Goal: Task Accomplishment & Management: Use online tool/utility

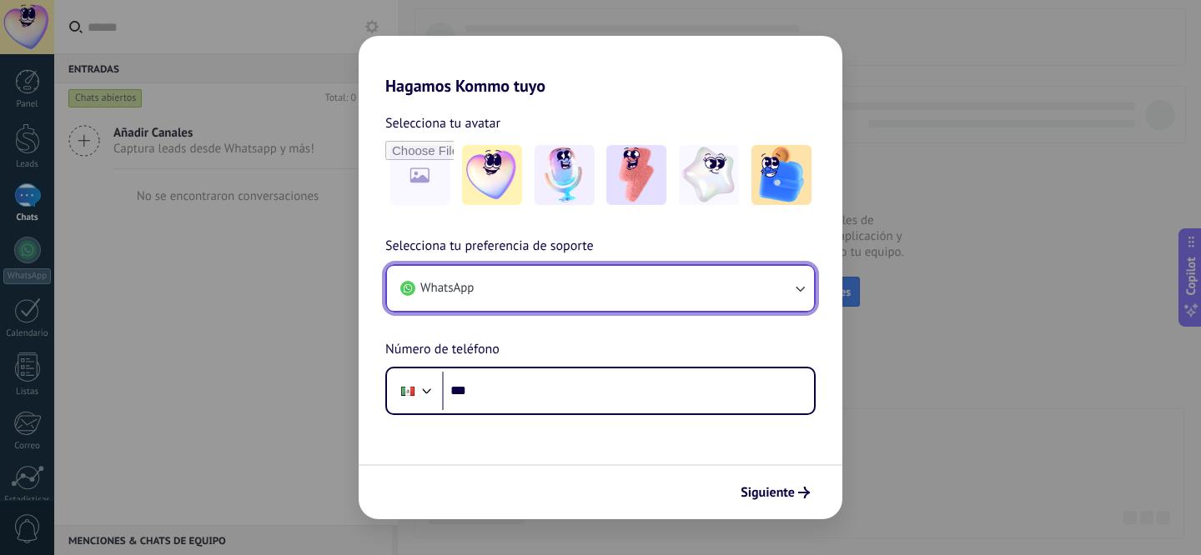
click at [613, 293] on button "WhatsApp" at bounding box center [600, 288] width 427 height 45
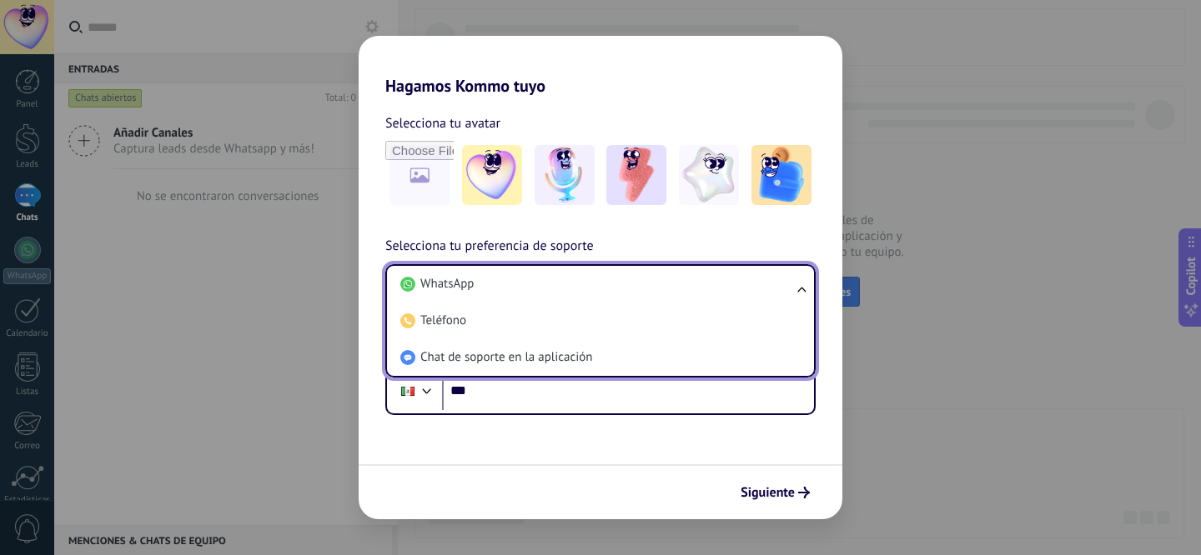
click at [613, 293] on li "WhatsApp" at bounding box center [597, 284] width 407 height 37
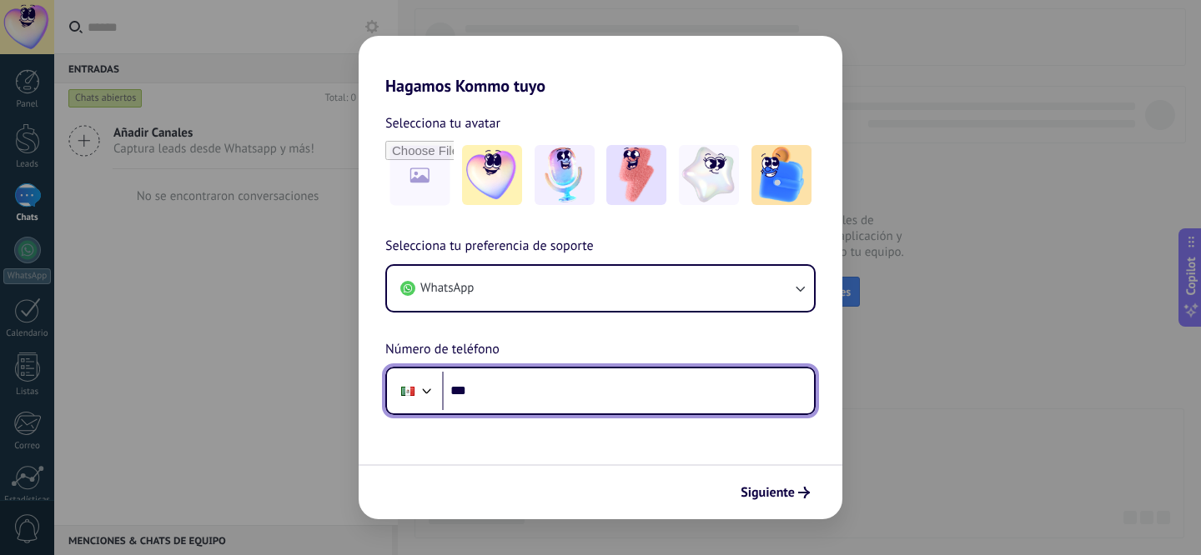
click at [601, 391] on input "***" at bounding box center [628, 391] width 372 height 38
type input "**********"
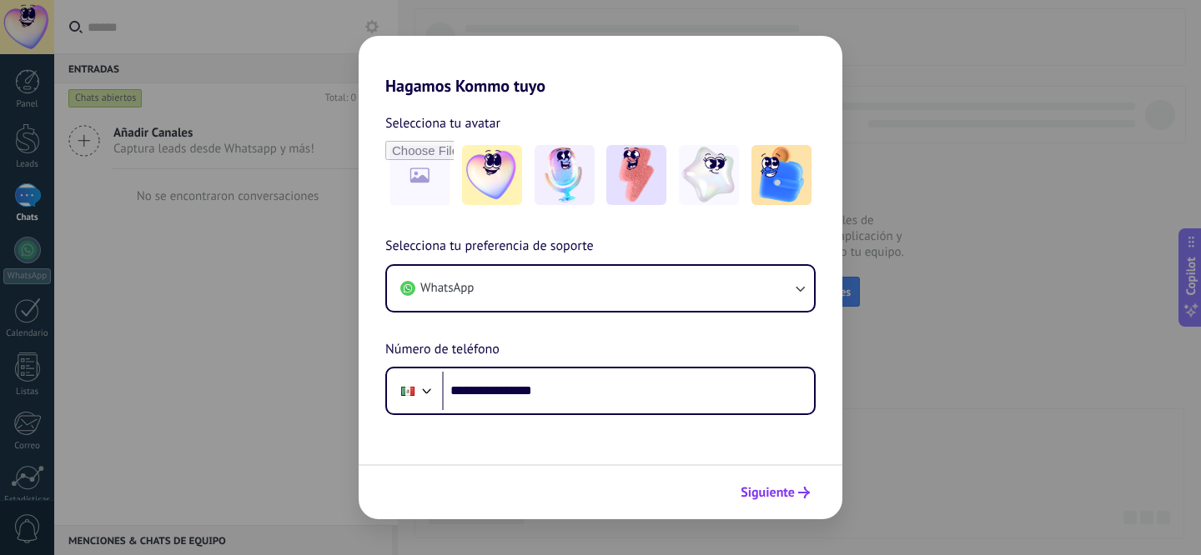
click at [779, 494] on span "Siguiente" at bounding box center [767, 493] width 54 height 12
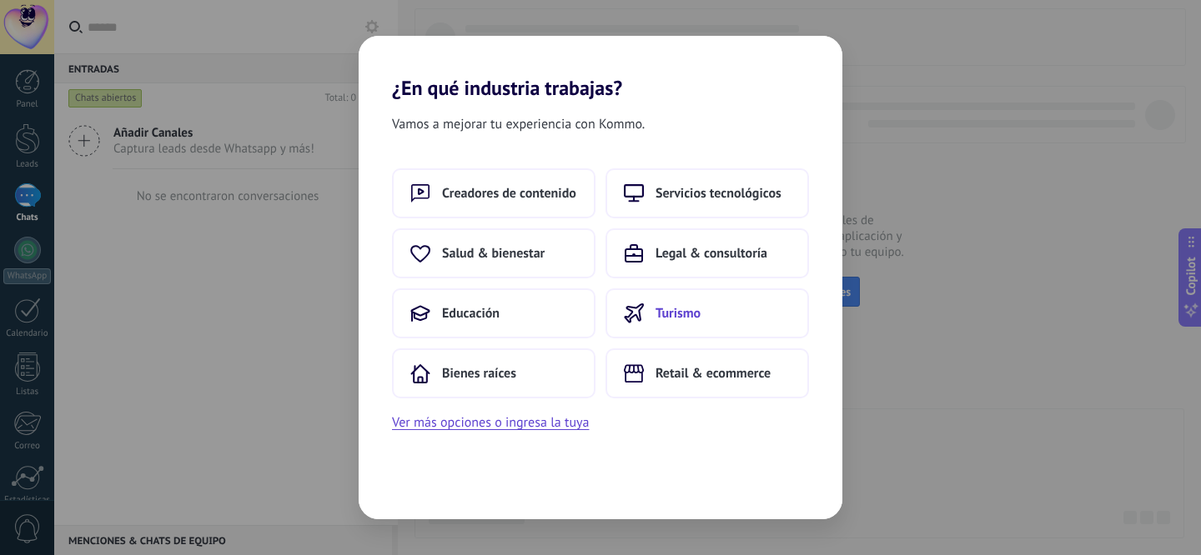
click at [657, 310] on span "Turismo" at bounding box center [677, 313] width 45 height 17
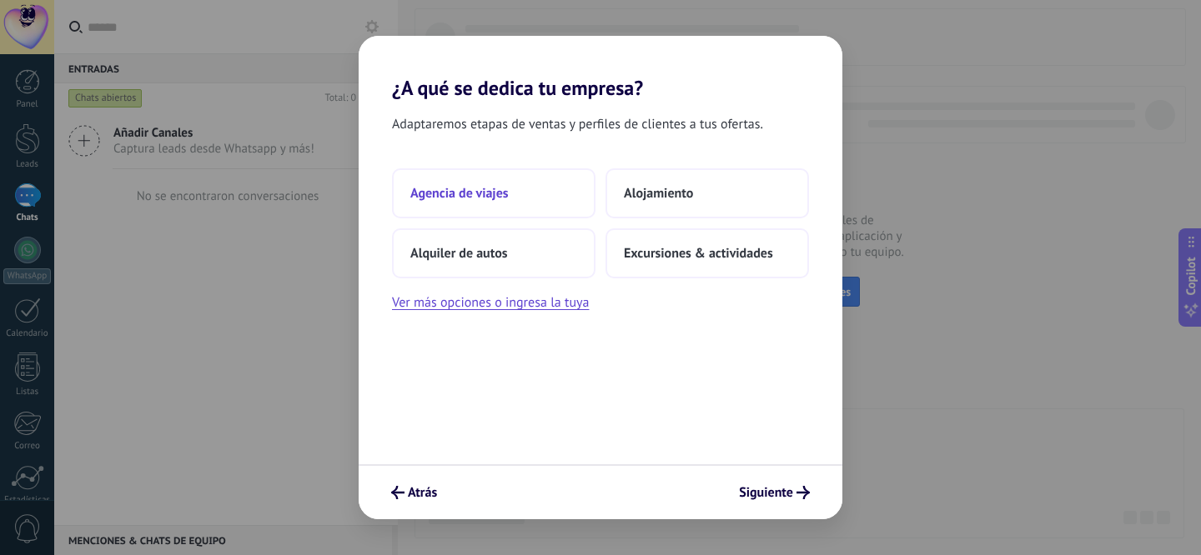
click at [554, 213] on button "Agencia de viajes" at bounding box center [493, 193] width 203 height 50
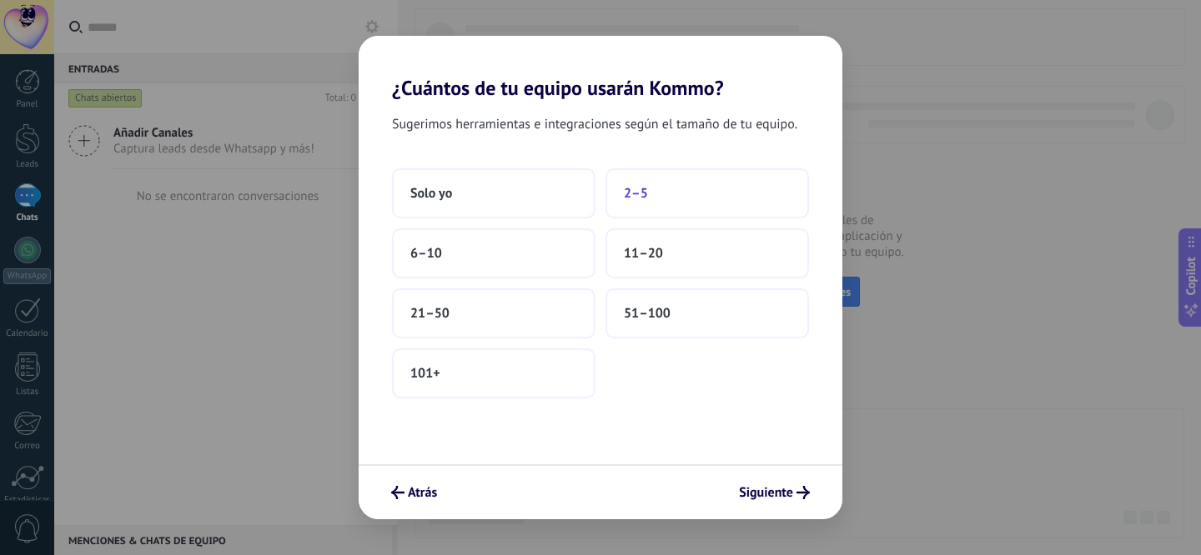
click at [642, 191] on span "2–5" at bounding box center [636, 193] width 24 height 17
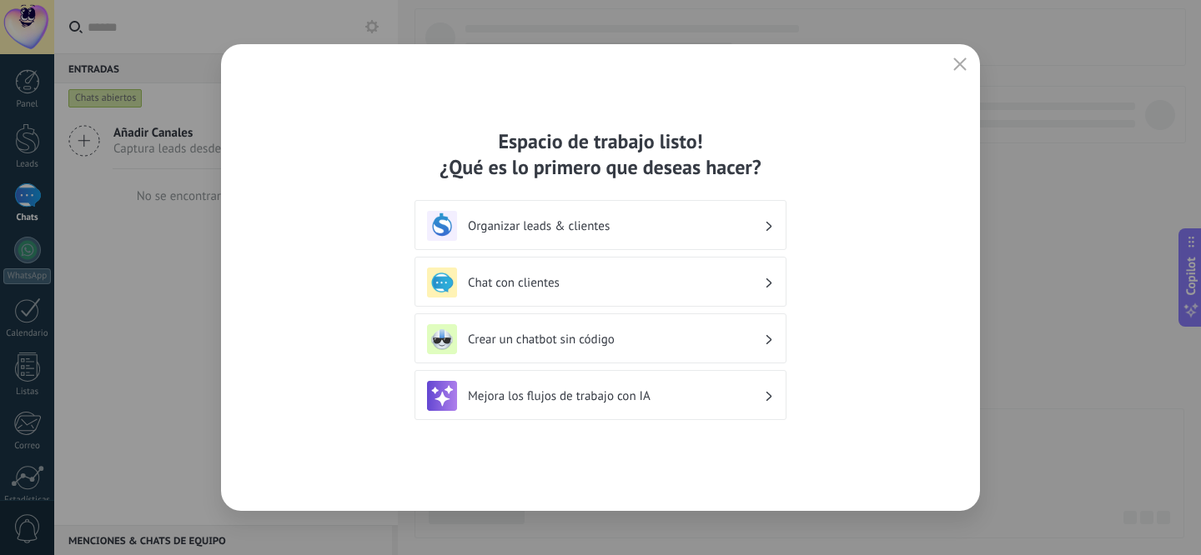
click at [635, 273] on div "Chat con clientes" at bounding box center [600, 283] width 347 height 30
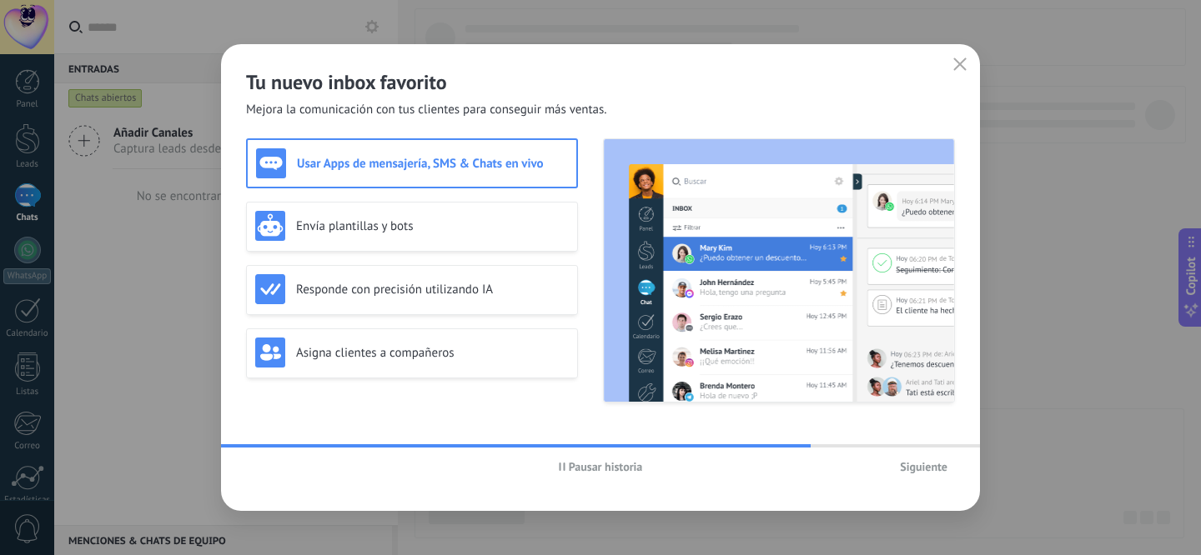
click at [913, 464] on span "Siguiente" at bounding box center [924, 467] width 48 height 12
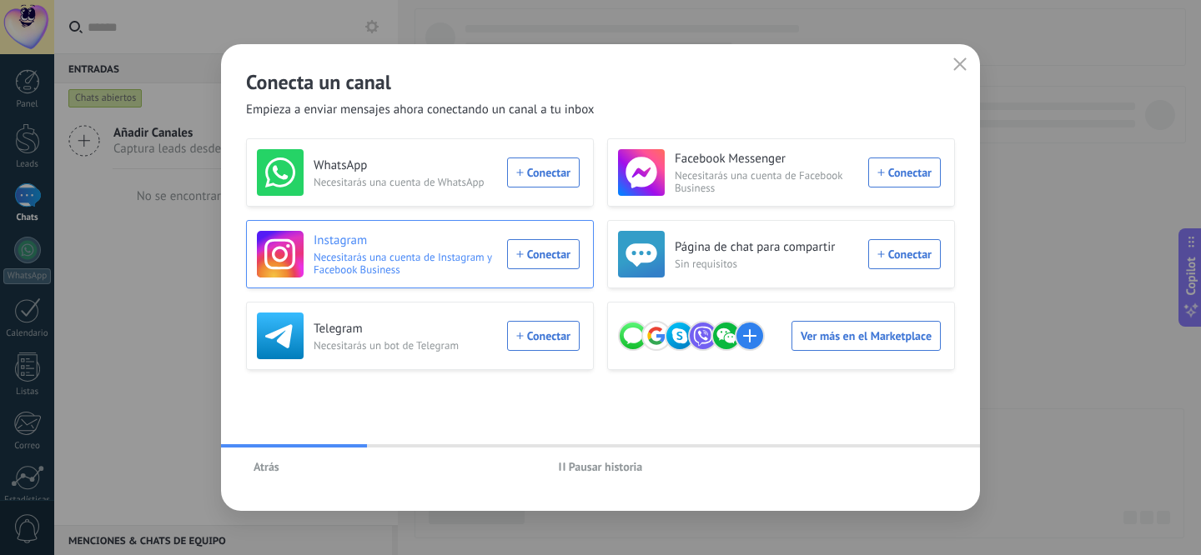
click at [566, 249] on div "Instagram Necesitarás una cuenta de Instagram y Facebook Business Conectar" at bounding box center [418, 254] width 323 height 47
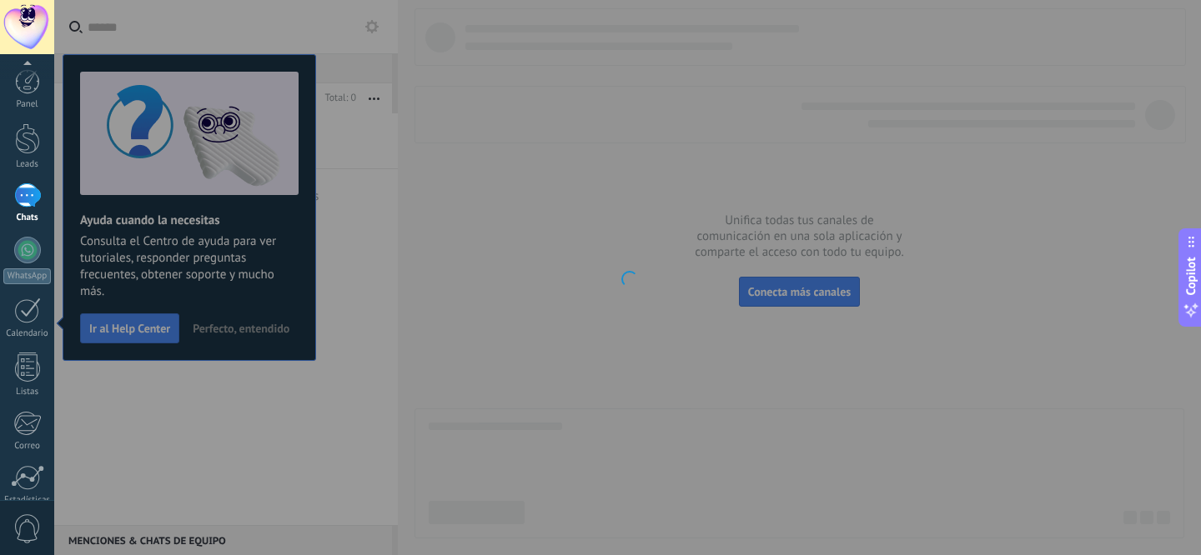
scroll to position [138, 0]
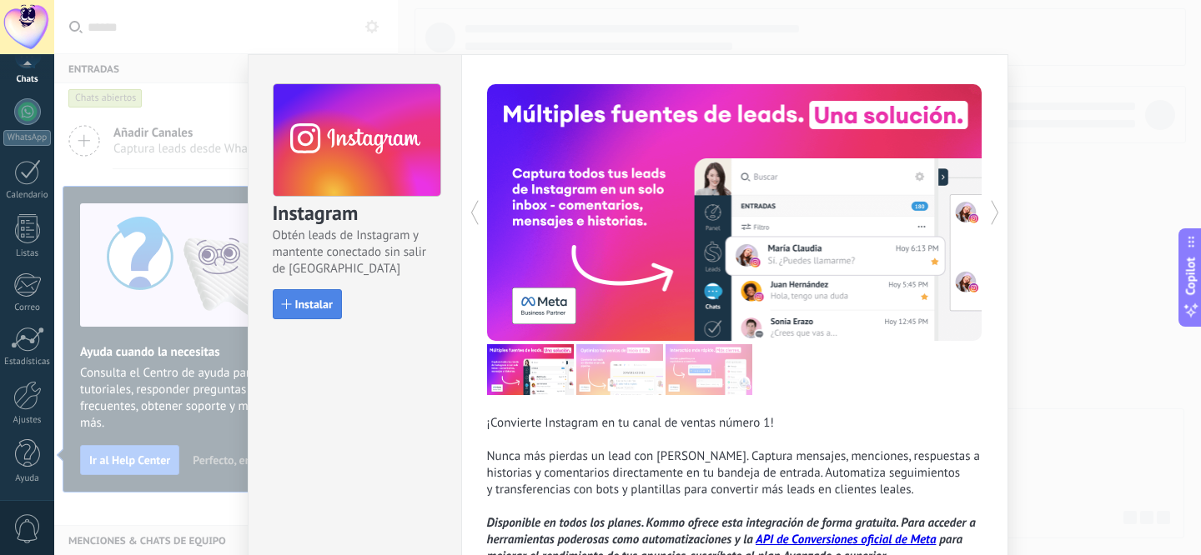
click at [312, 307] on span "Instalar" at bounding box center [314, 304] width 38 height 12
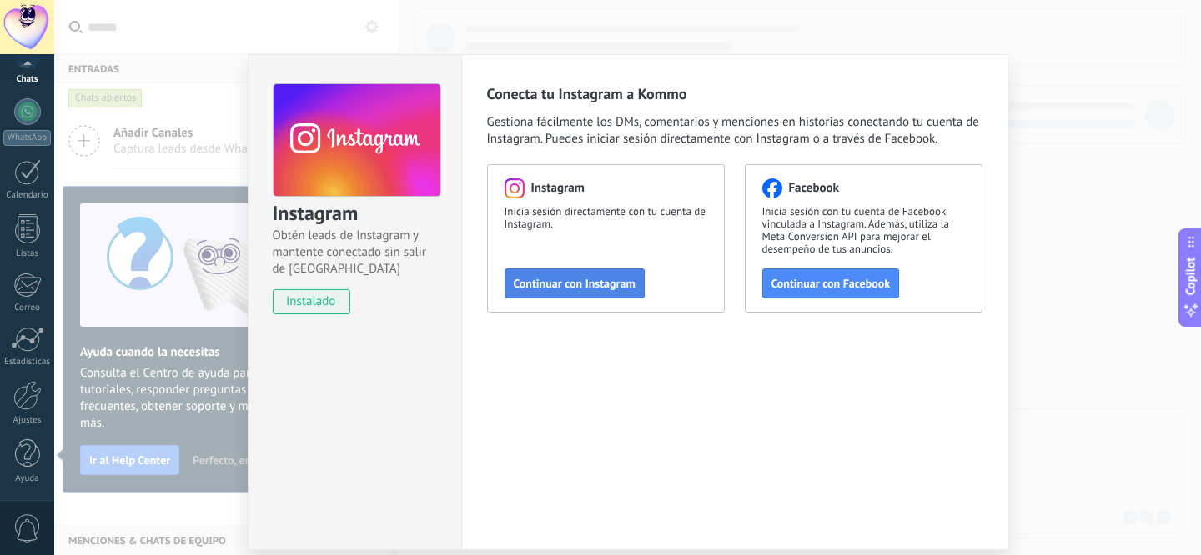
click at [614, 289] on span "Continuar con Instagram" at bounding box center [575, 284] width 122 height 12
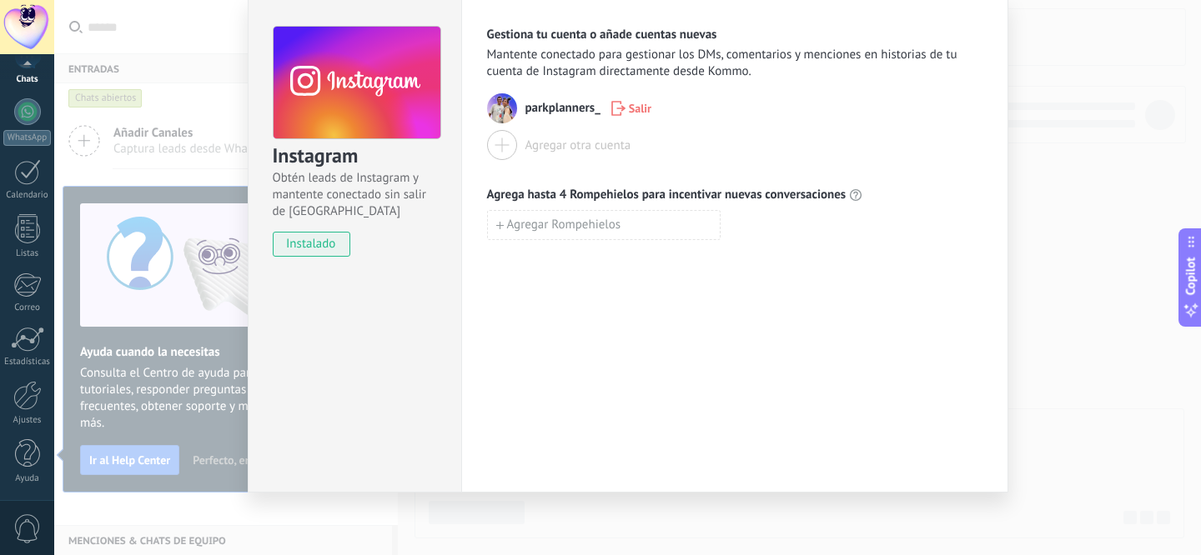
scroll to position [0, 0]
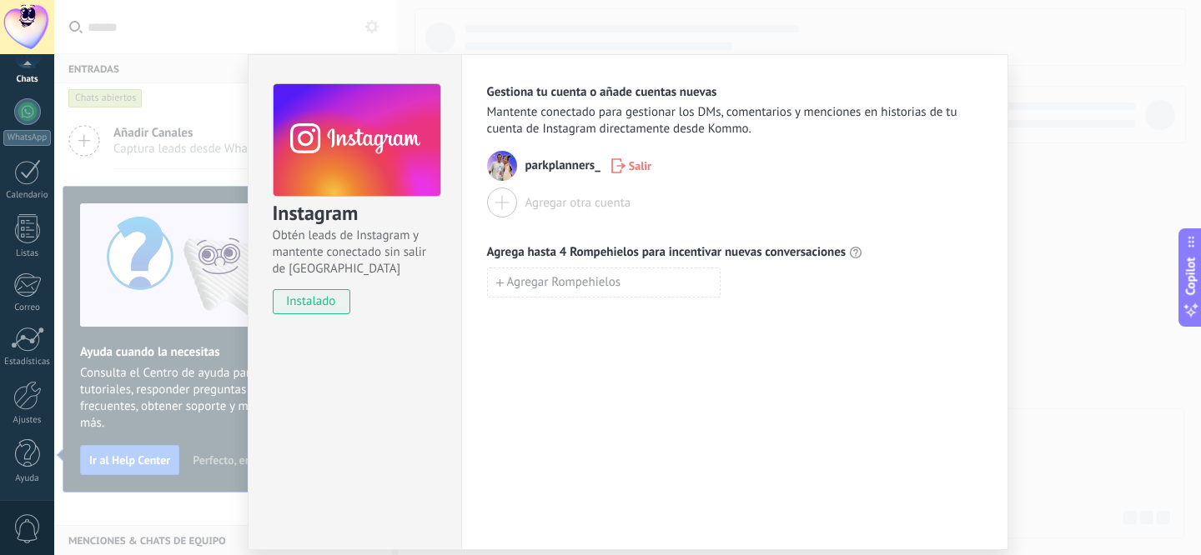
click at [1024, 206] on div "Instagram Obtén leads de Instagram y mantente conectado sin salir de Kommo inst…" at bounding box center [627, 277] width 1146 height 555
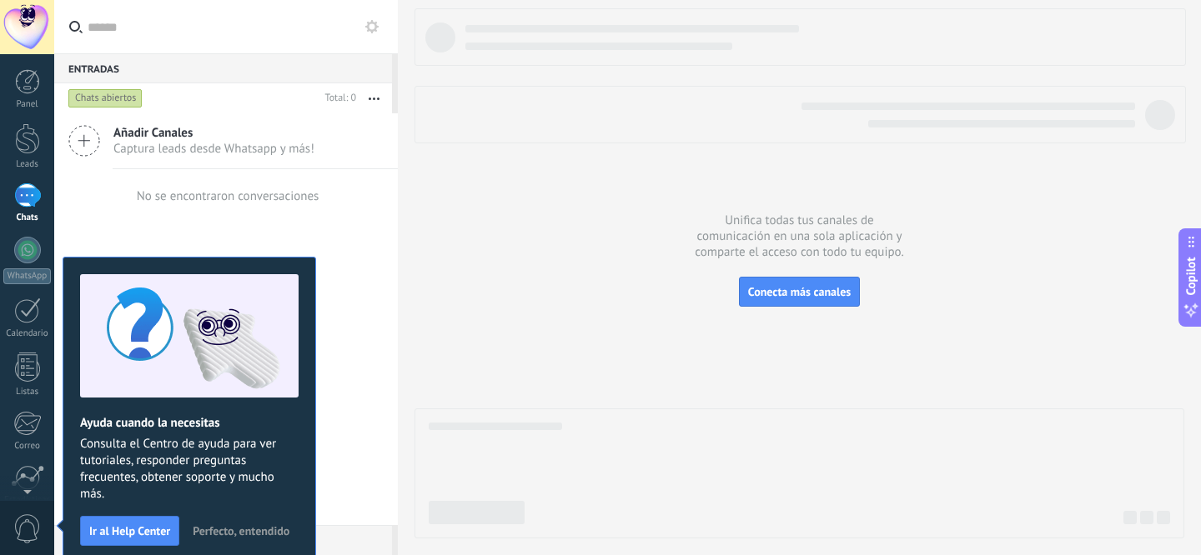
click at [22, 195] on div at bounding box center [27, 195] width 27 height 24
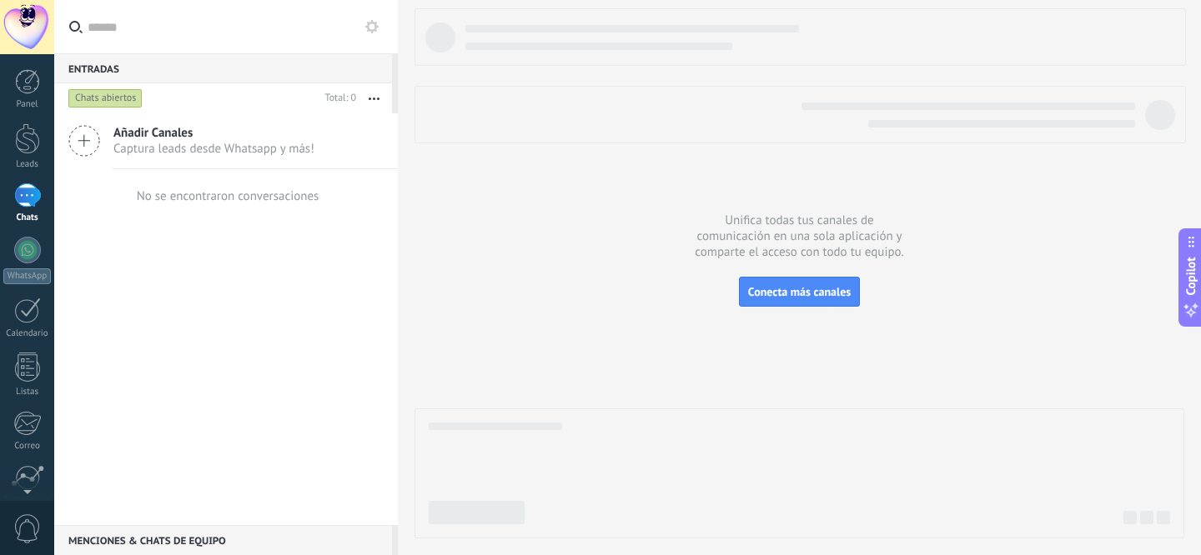
click at [123, 144] on span "Captura leads desde Whatsapp y más!" at bounding box center [213, 149] width 201 height 16
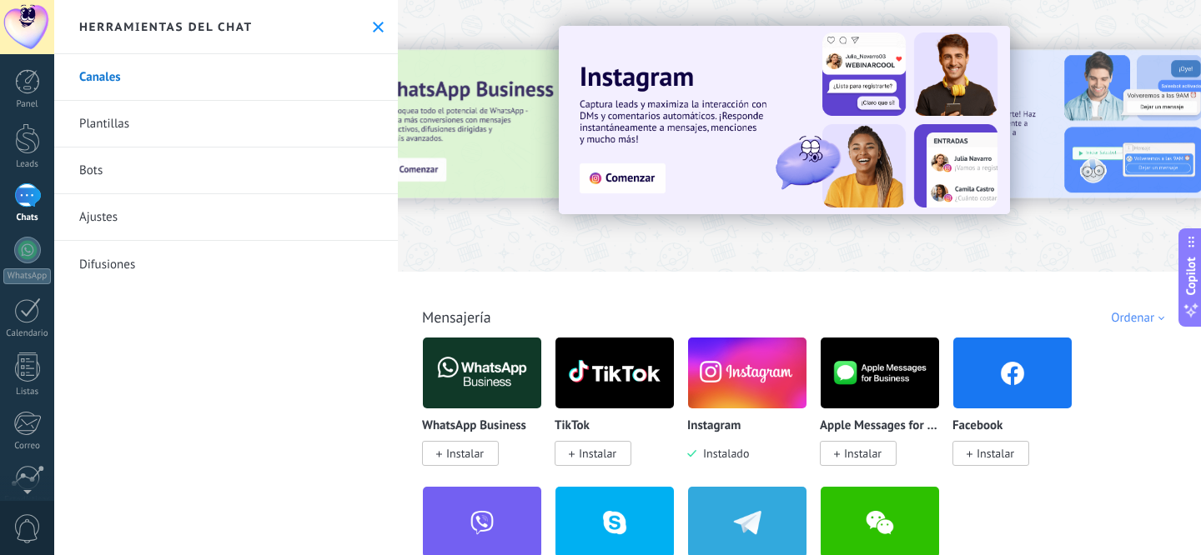
click at [633, 179] on img at bounding box center [784, 120] width 451 height 188
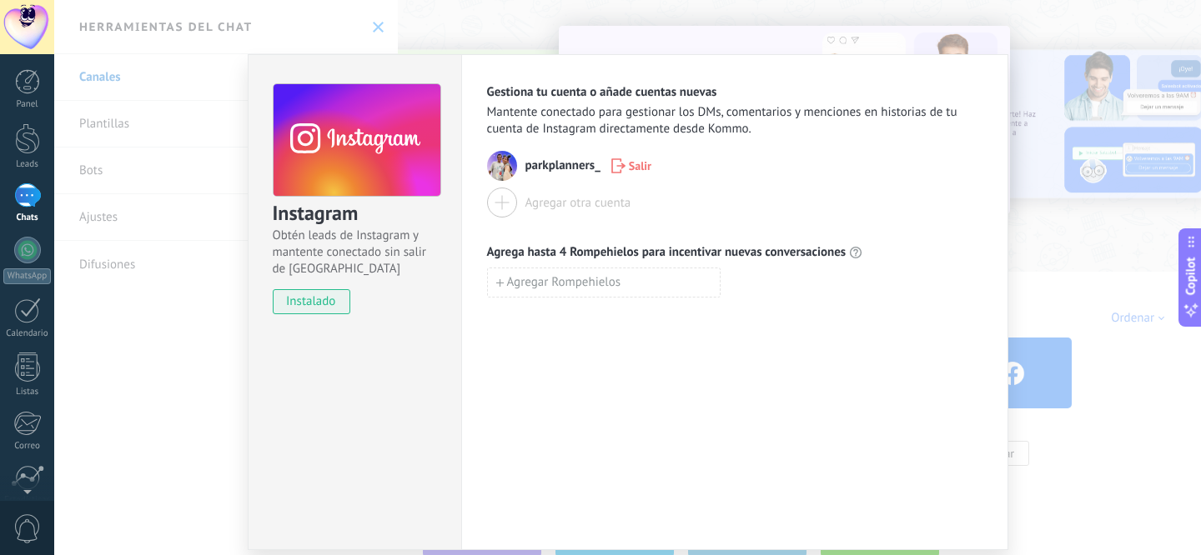
click at [1060, 275] on div "Instagram Obtén leads de Instagram y mantente conectado sin salir de Kommo inst…" at bounding box center [627, 277] width 1146 height 555
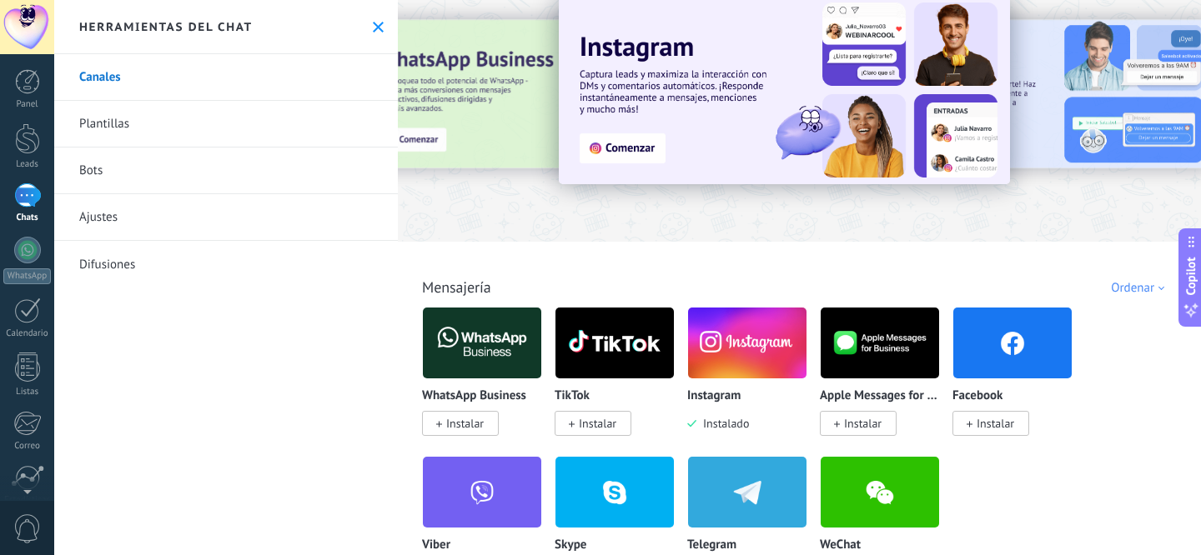
scroll to position [38, 0]
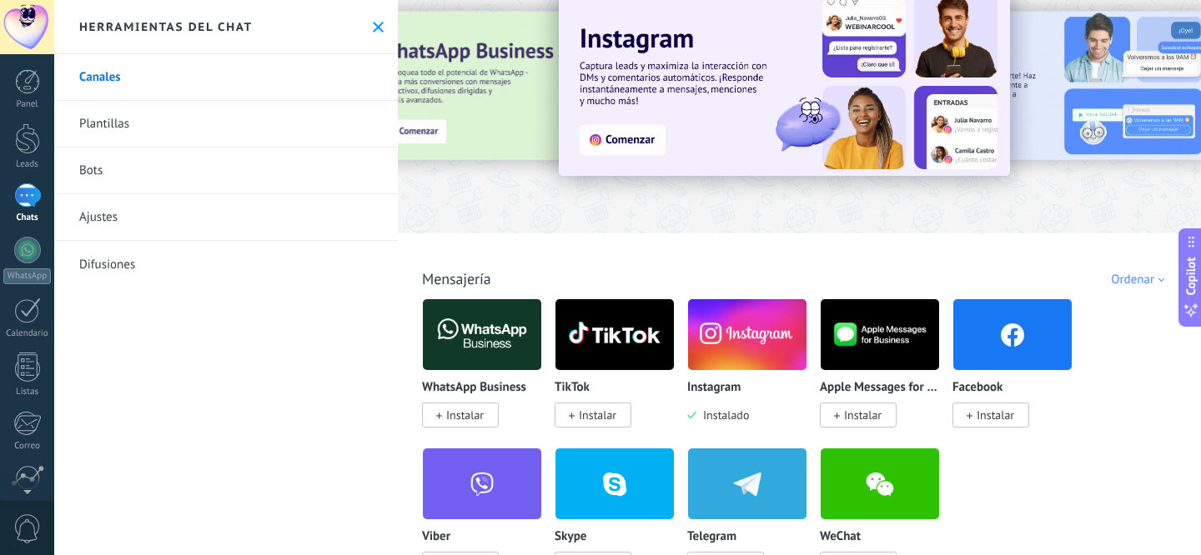
click at [748, 341] on img at bounding box center [747, 334] width 118 height 81
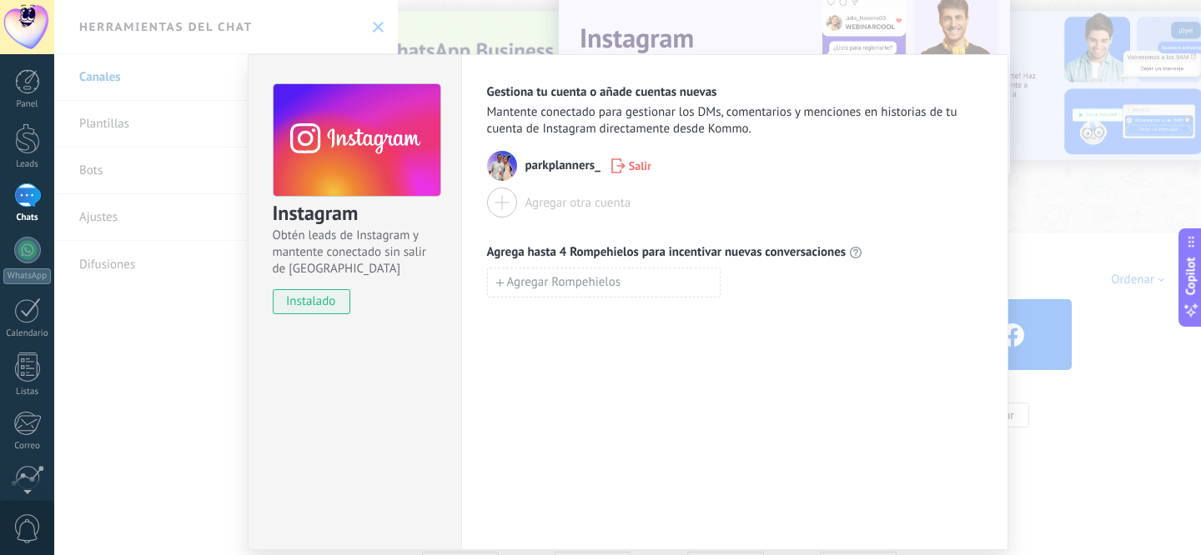
click at [998, 350] on div "Gestiona tu cuenta o añade cuentas nuevas Mantente conectado para gestionar los…" at bounding box center [734, 302] width 547 height 496
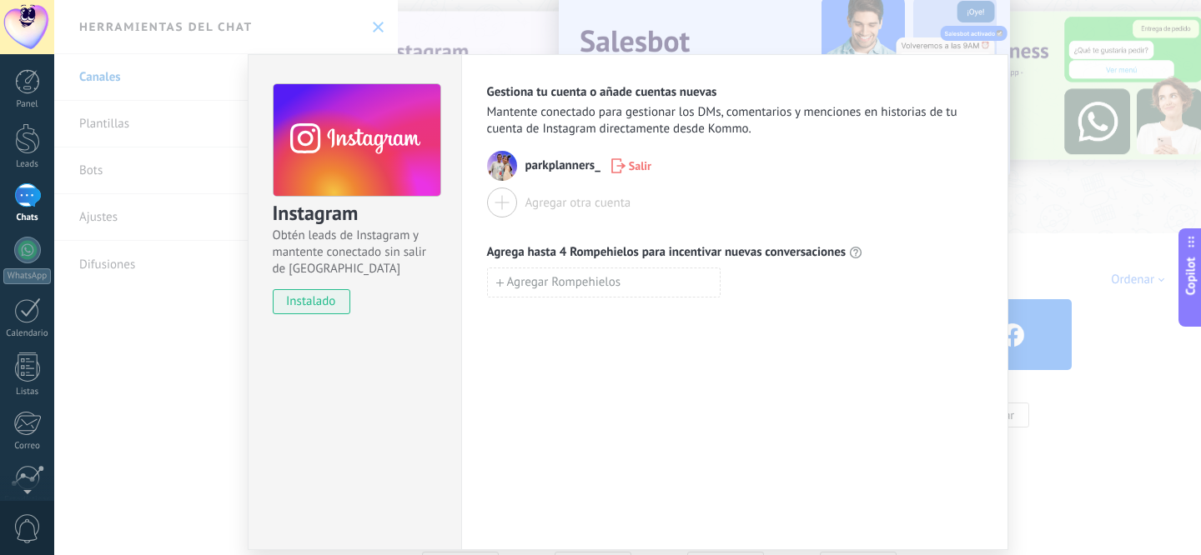
click at [131, 295] on div "Instagram Obtén leads de Instagram y mantente conectado sin salir de Kommo inst…" at bounding box center [627, 277] width 1146 height 555
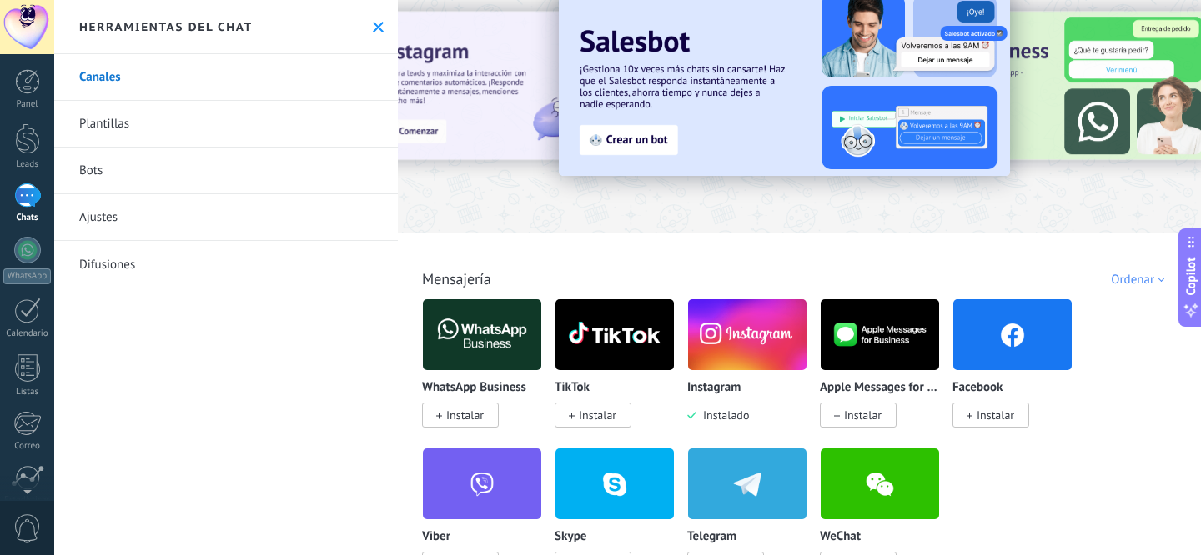
click at [191, 133] on link "Plantillas" at bounding box center [225, 124] width 343 height 47
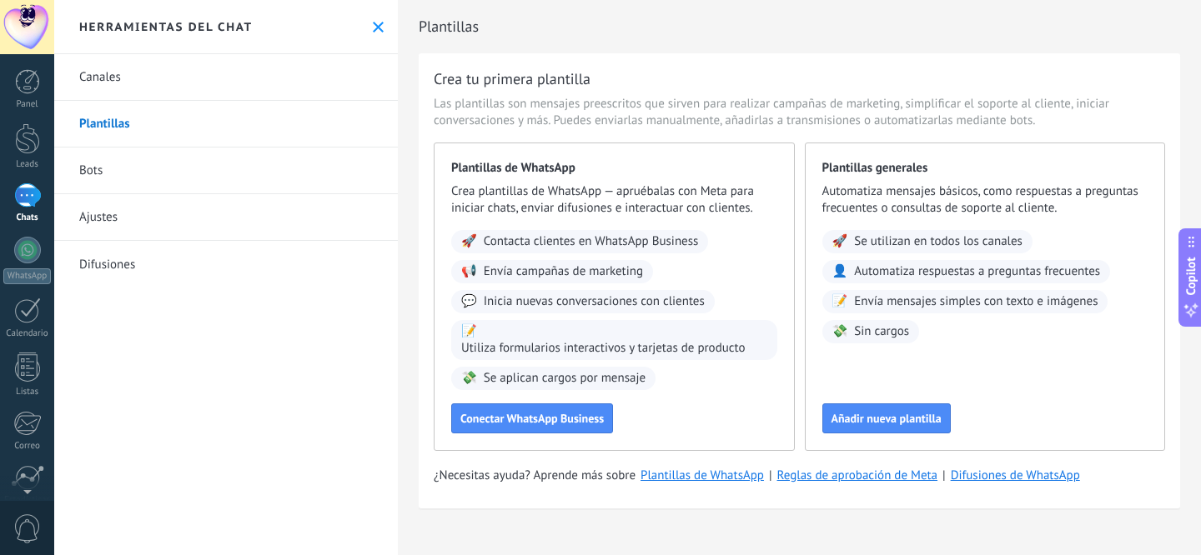
click at [183, 170] on link "Bots" at bounding box center [225, 171] width 343 height 47
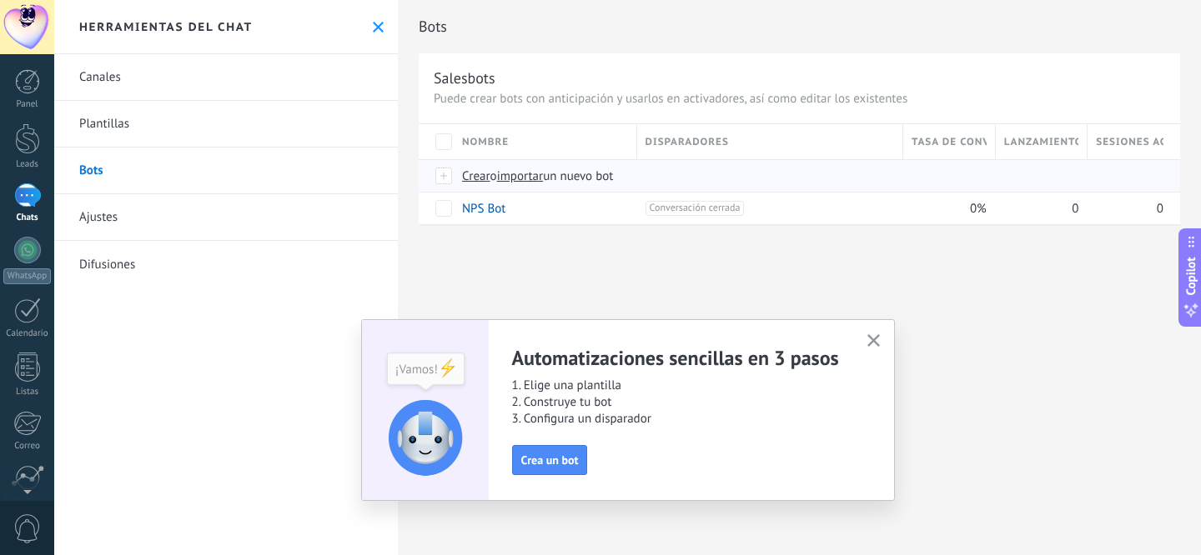
click at [474, 178] on span "Crear" at bounding box center [476, 176] width 28 height 16
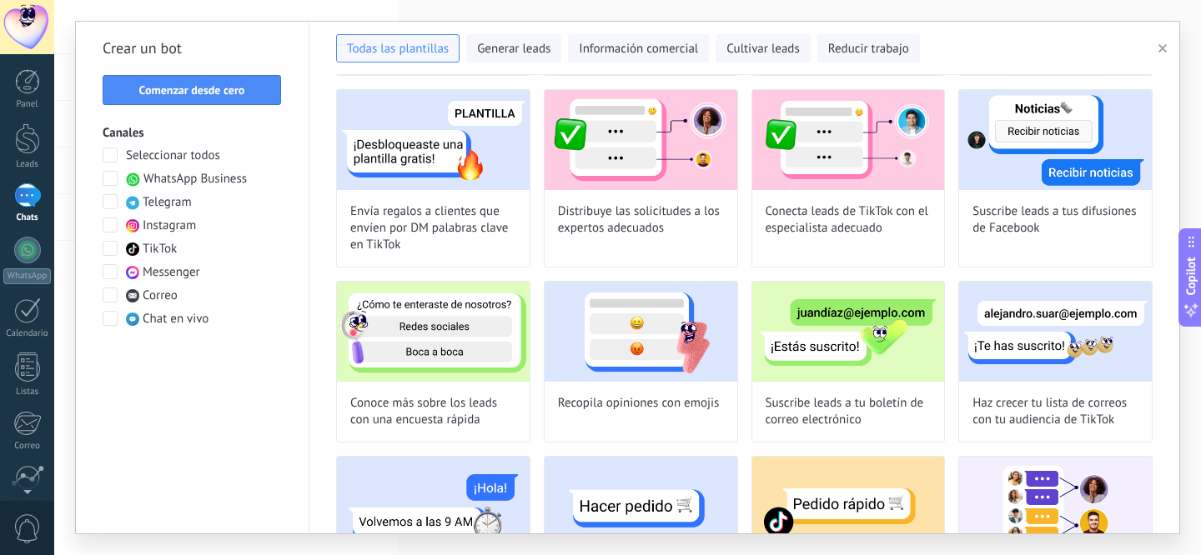
scroll to position [929, 0]
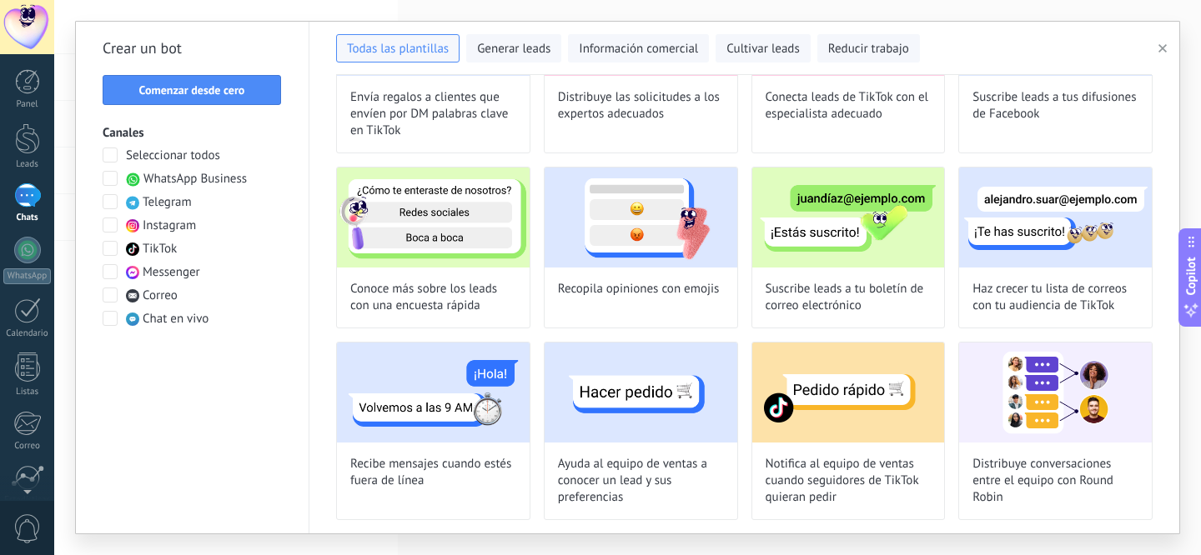
click at [113, 228] on span at bounding box center [110, 225] width 15 height 15
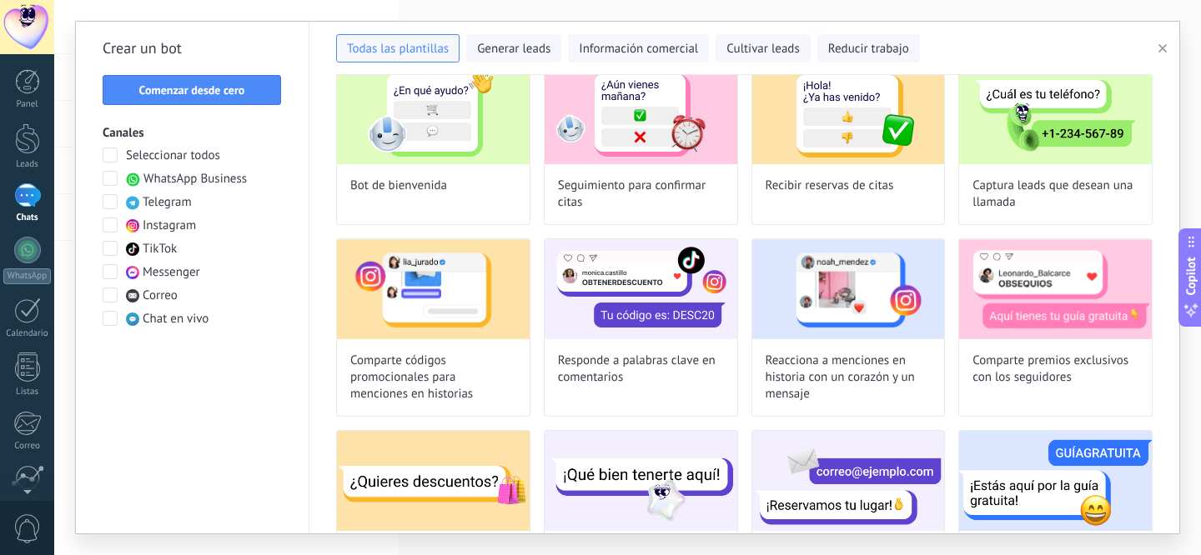
scroll to position [0, 0]
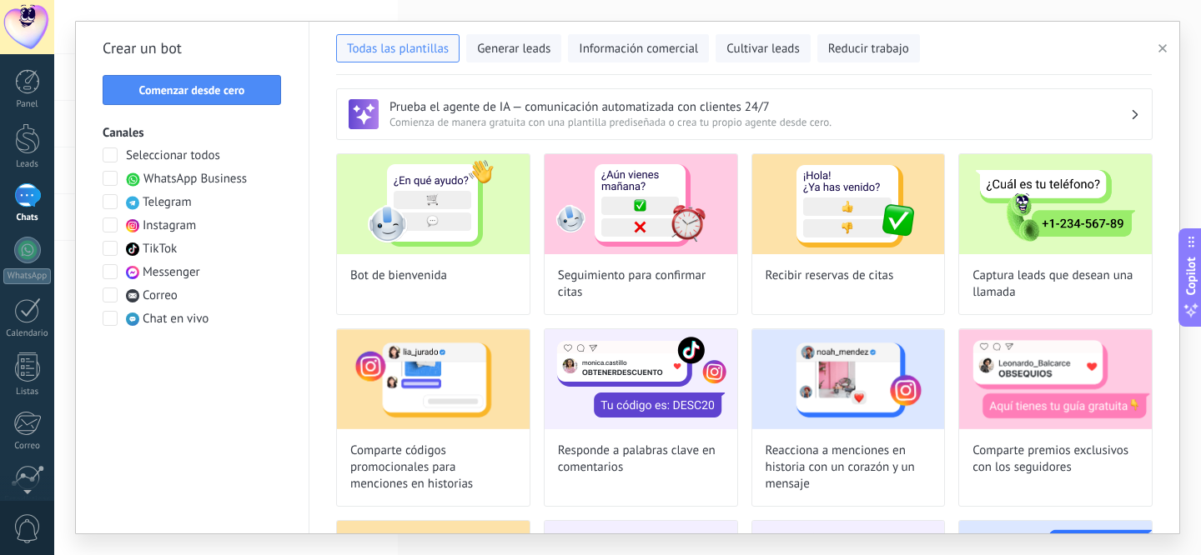
click at [113, 274] on span at bounding box center [110, 271] width 15 height 15
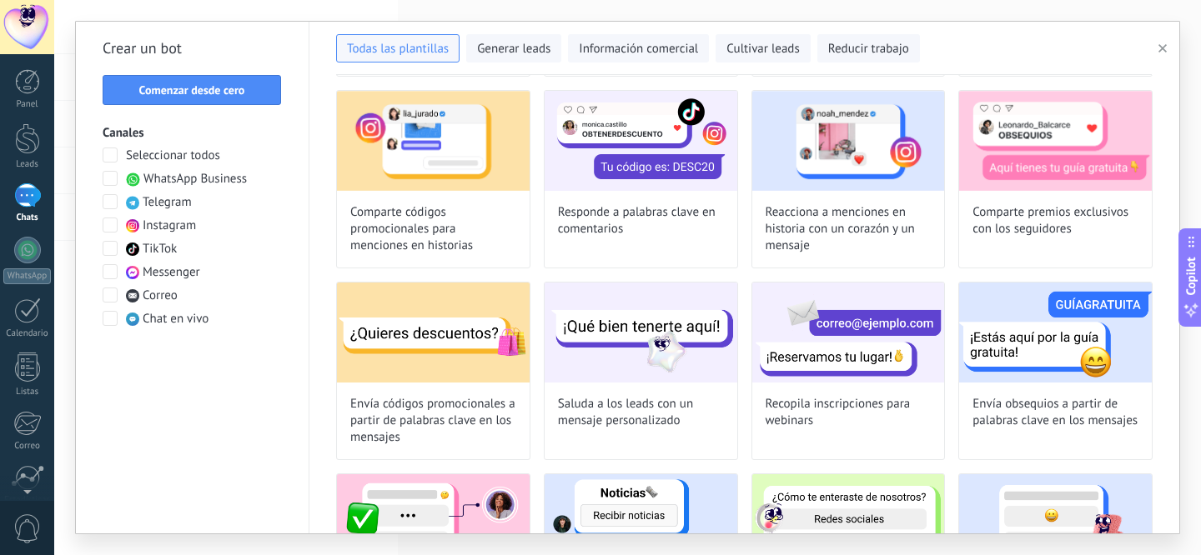
scroll to position [234, 0]
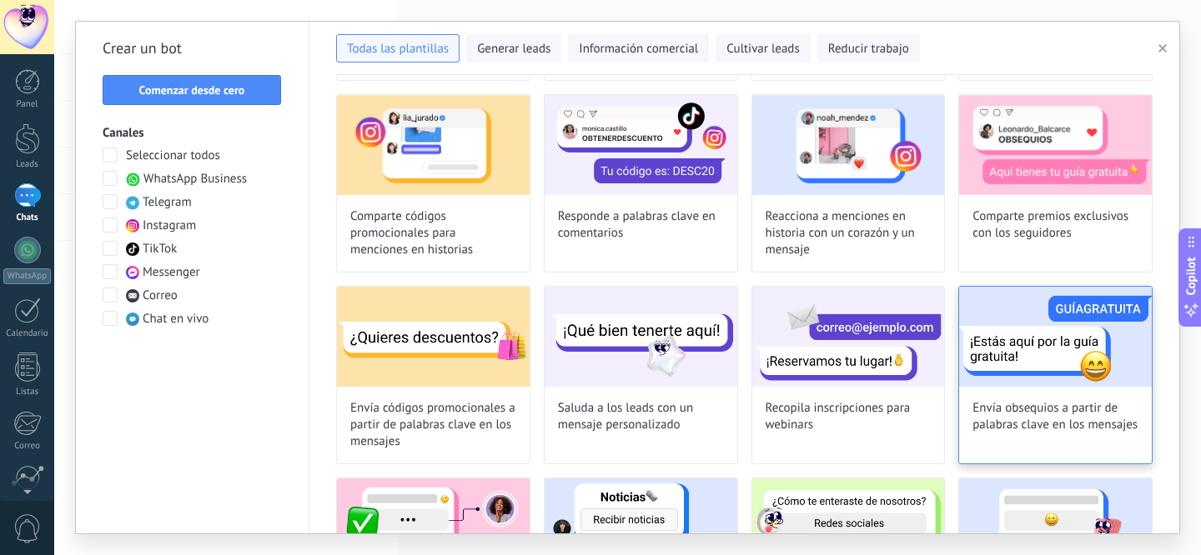
click at [990, 391] on div "Envía obsequios a partir de palabras clave en los mensajes" at bounding box center [1055, 375] width 194 height 178
type input "**********"
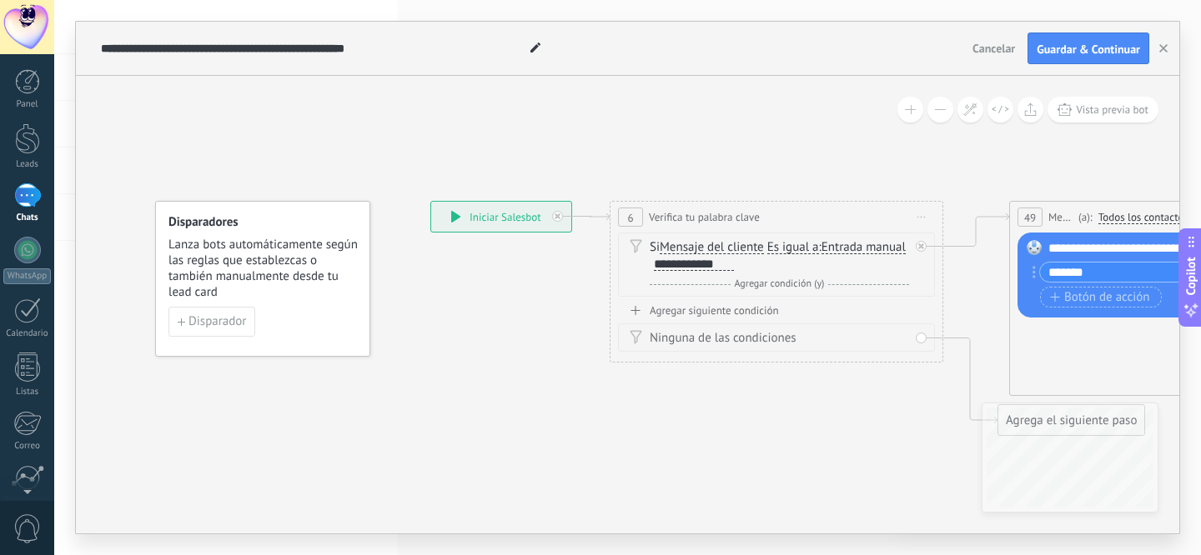
click at [268, 268] on span "Lanza bots automáticamente según las reglas que establezcas o también manualmen…" at bounding box center [263, 268] width 190 height 63
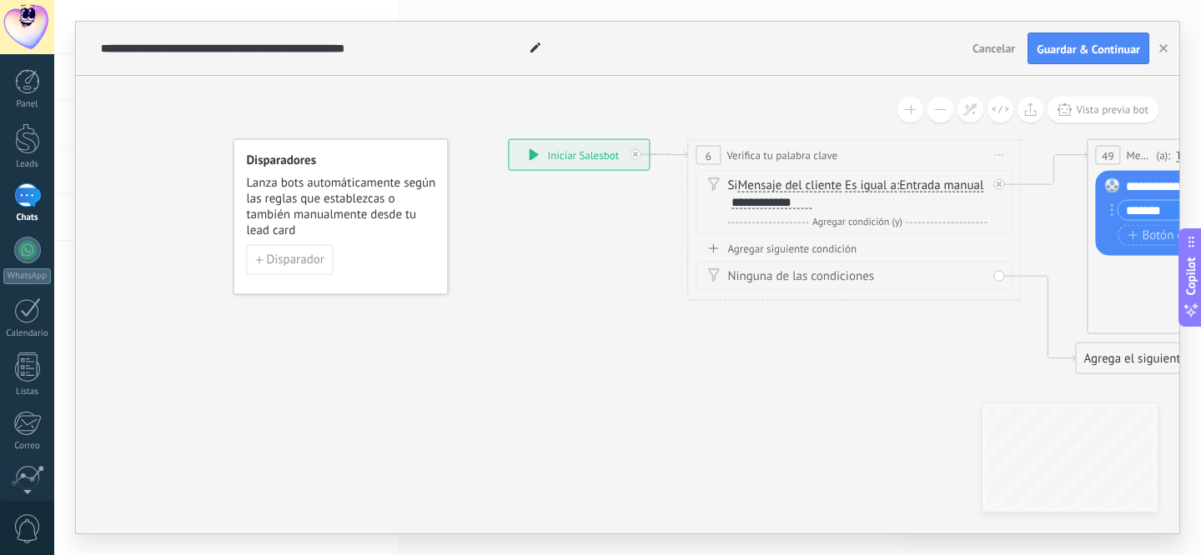
click at [45, 205] on link "Chats" at bounding box center [27, 203] width 54 height 40
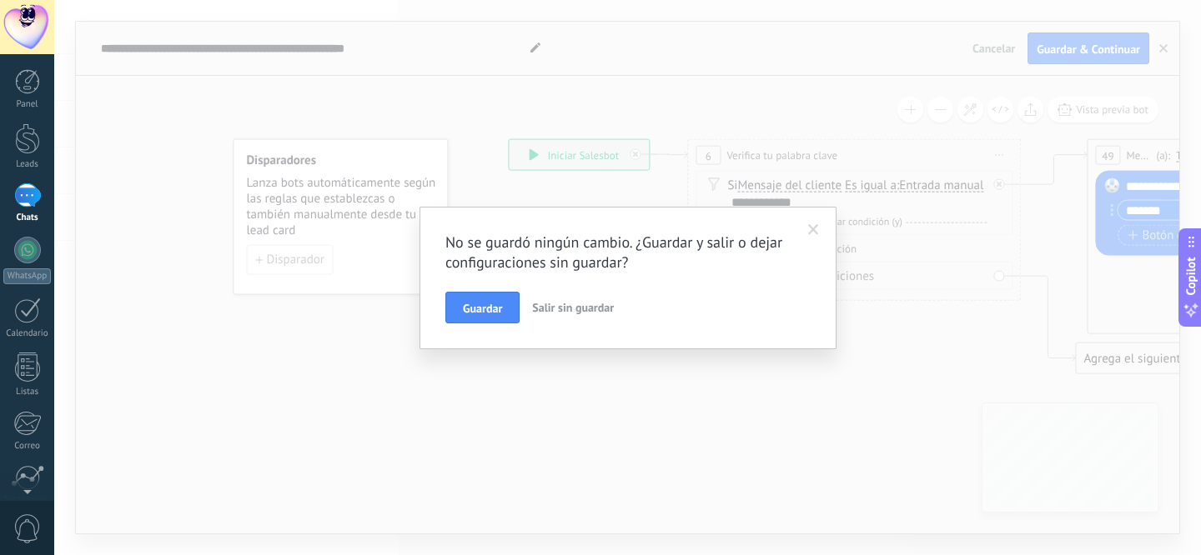
click at [543, 308] on span "Salir sin guardar" at bounding box center [573, 307] width 82 height 15
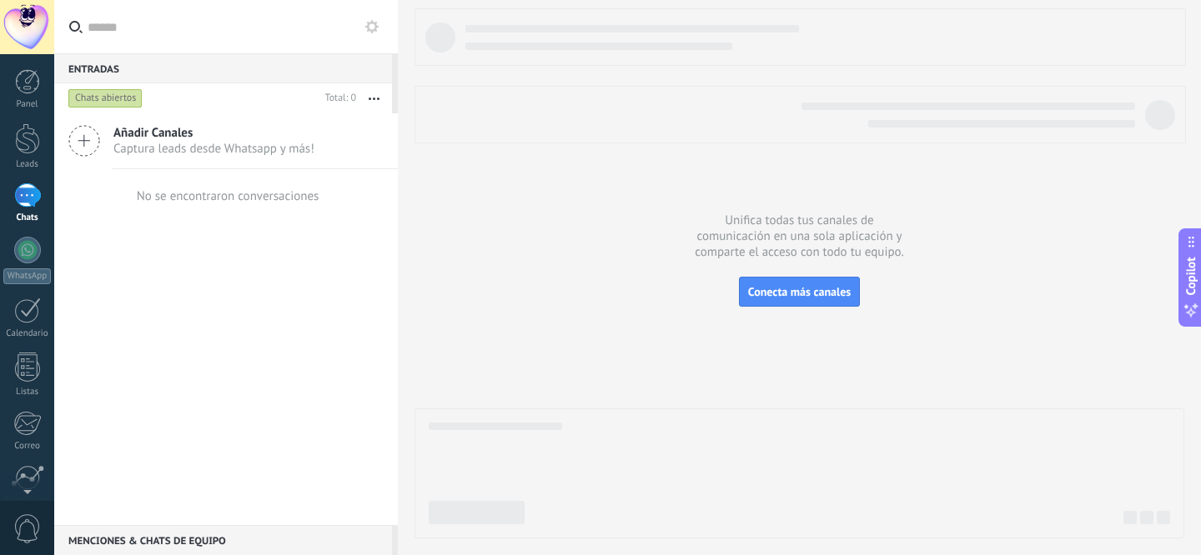
click at [262, 156] on span "Captura leads desde Whatsapp y más!" at bounding box center [213, 149] width 201 height 16
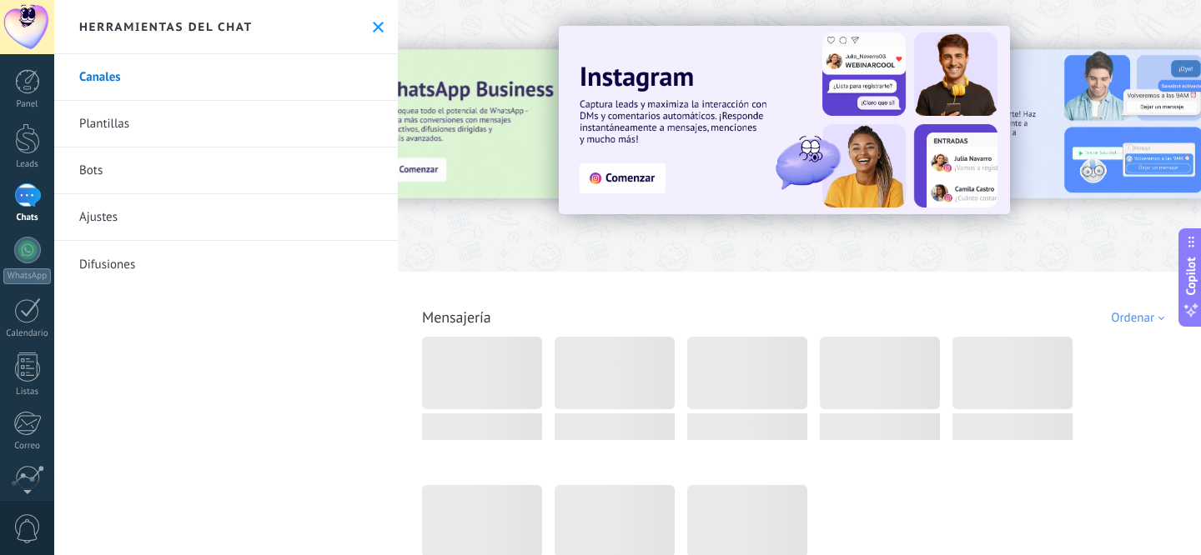
click at [138, 157] on link "Bots" at bounding box center [225, 171] width 343 height 47
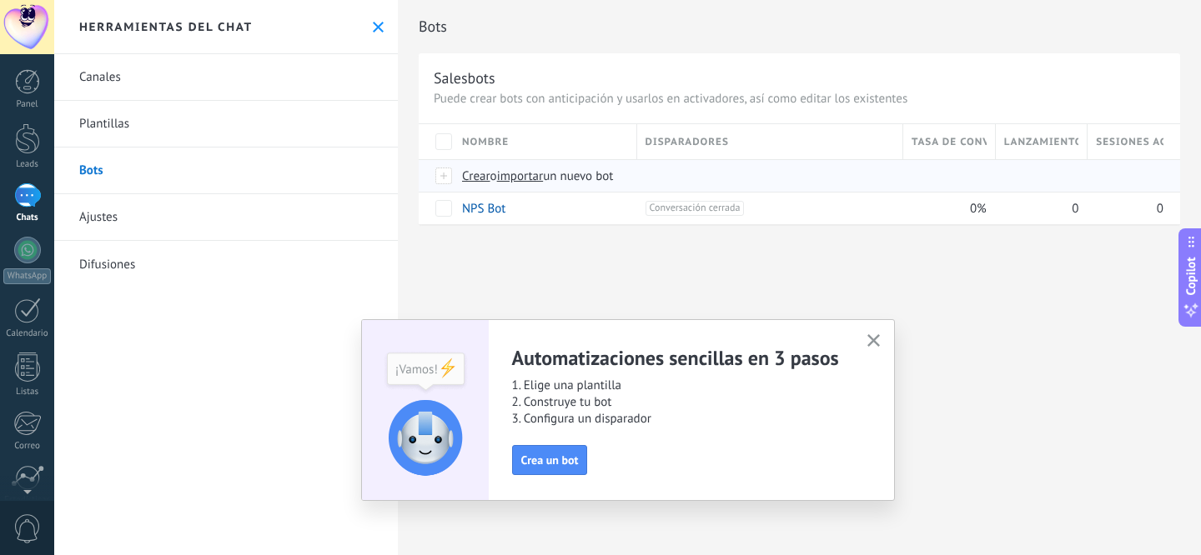
click at [469, 176] on span "Crear" at bounding box center [476, 176] width 28 height 16
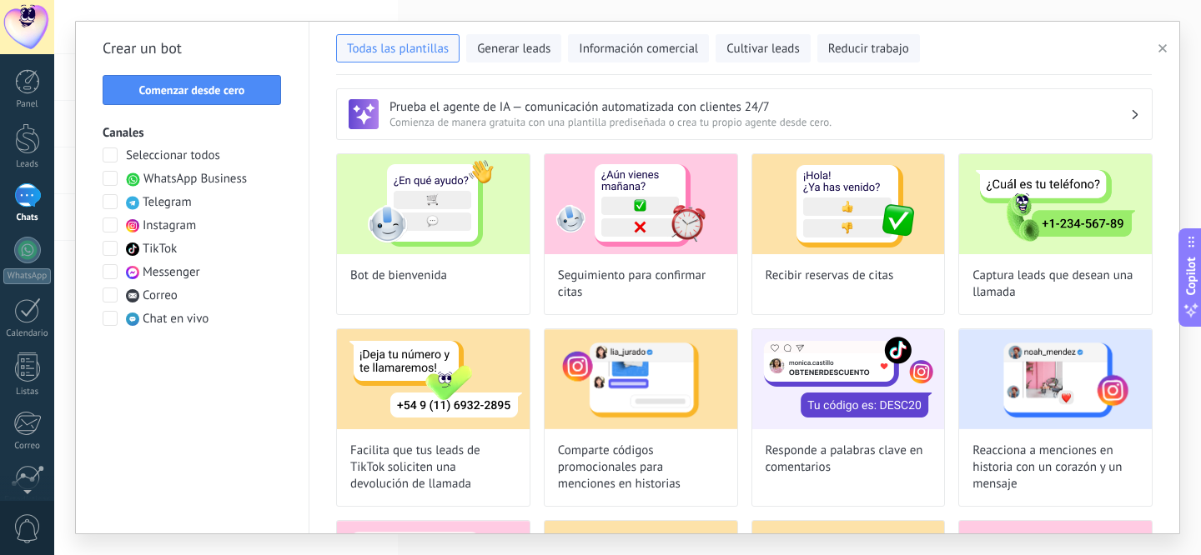
click at [109, 225] on span at bounding box center [110, 225] width 15 height 15
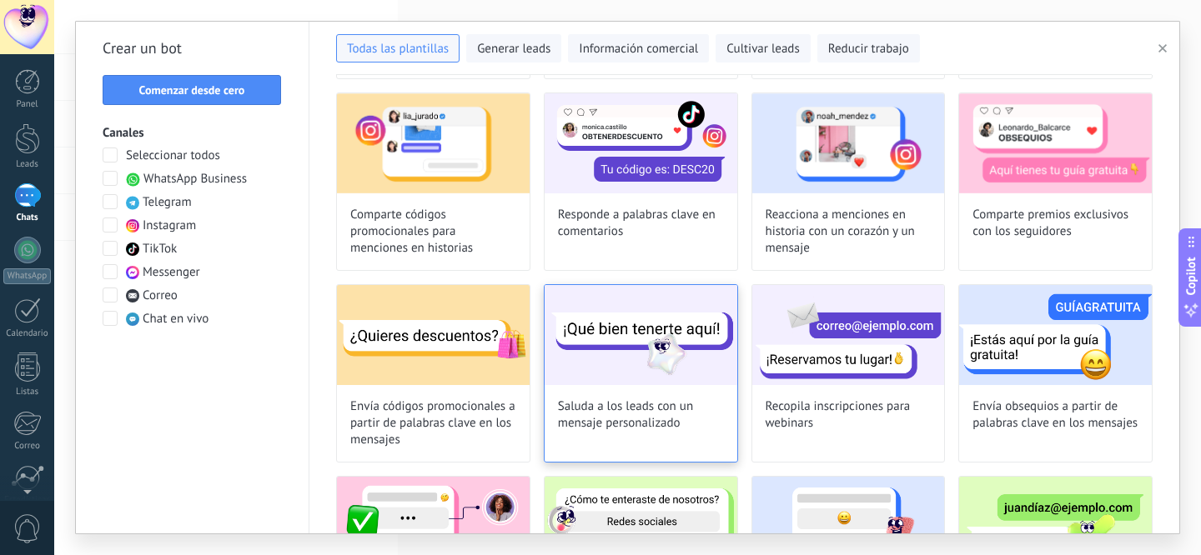
scroll to position [238, 0]
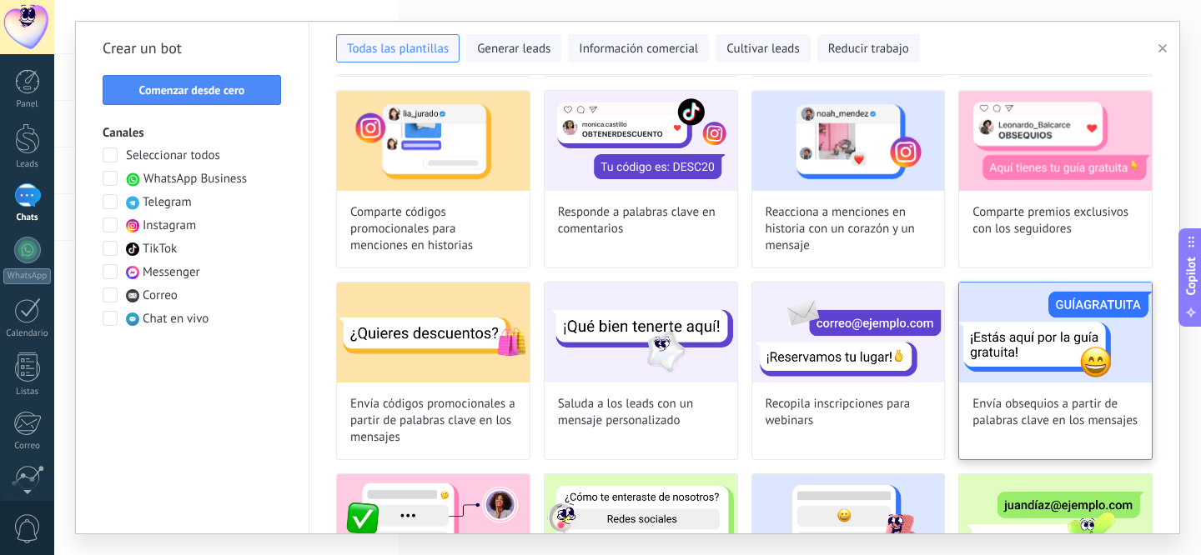
click at [1095, 371] on img at bounding box center [1055, 333] width 193 height 100
type input "**********"
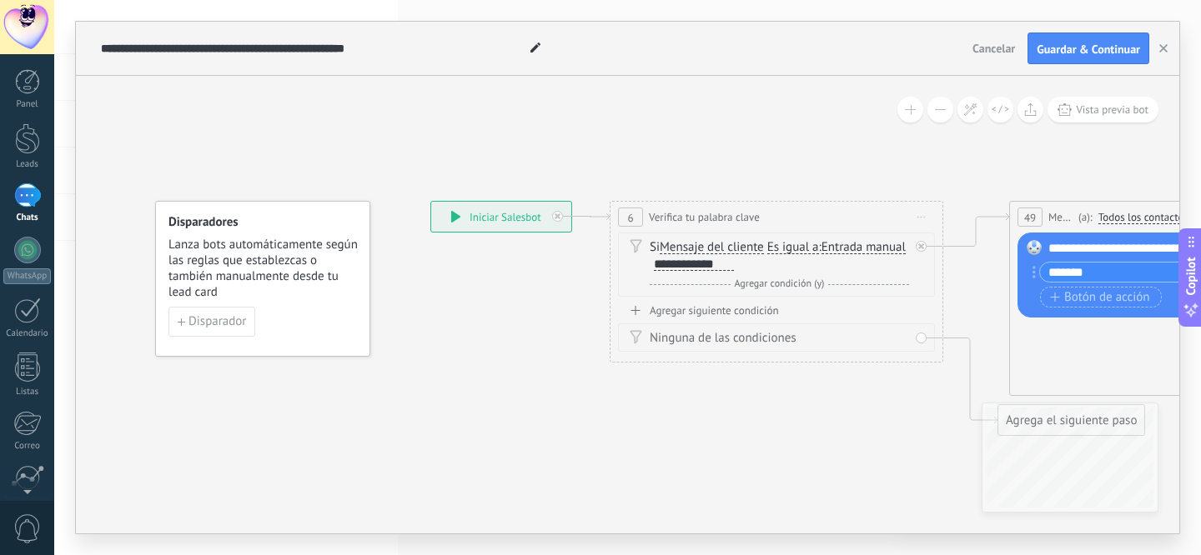
click at [453, 218] on icon at bounding box center [455, 217] width 9 height 12
click at [243, 313] on button "Disparador" at bounding box center [211, 322] width 87 height 30
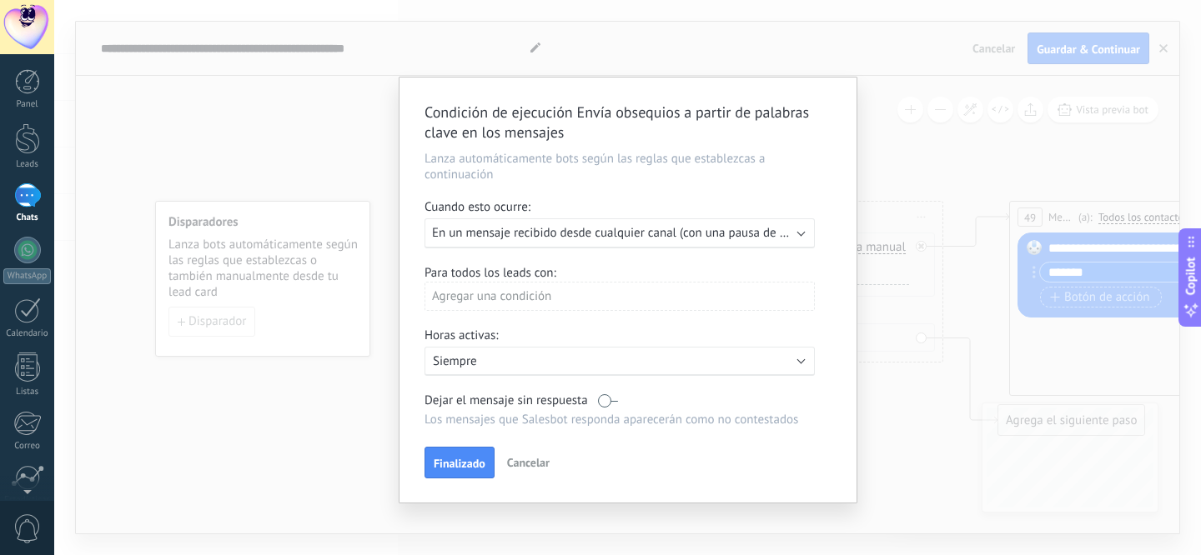
click at [500, 244] on div "Ejecutar: En un mensaje recibido desde cualquier canal (con una pausa de un día)" at bounding box center [619, 233] width 390 height 30
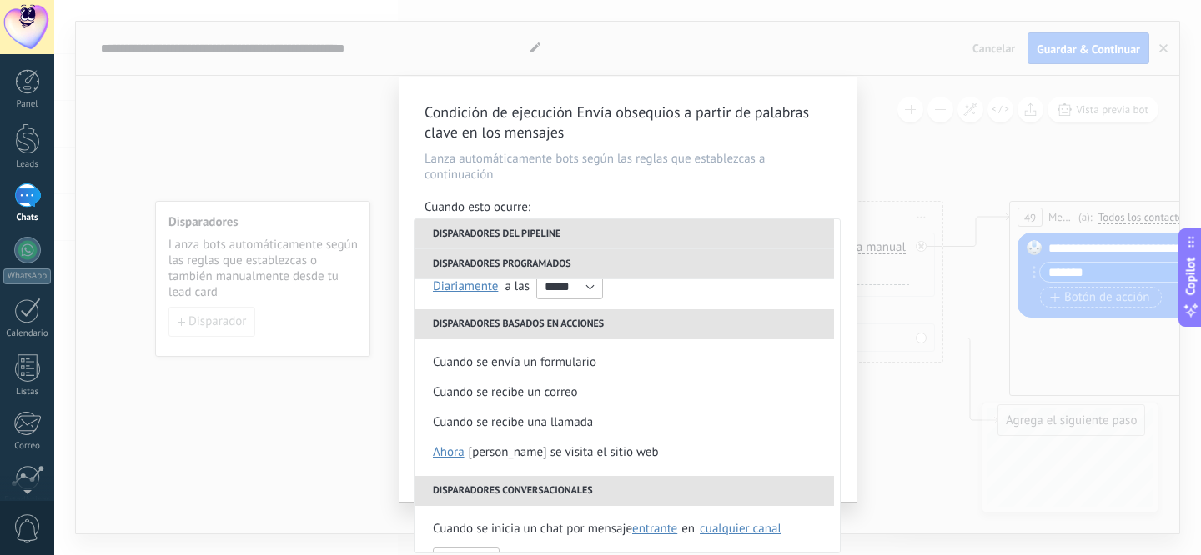
scroll to position [250, 0]
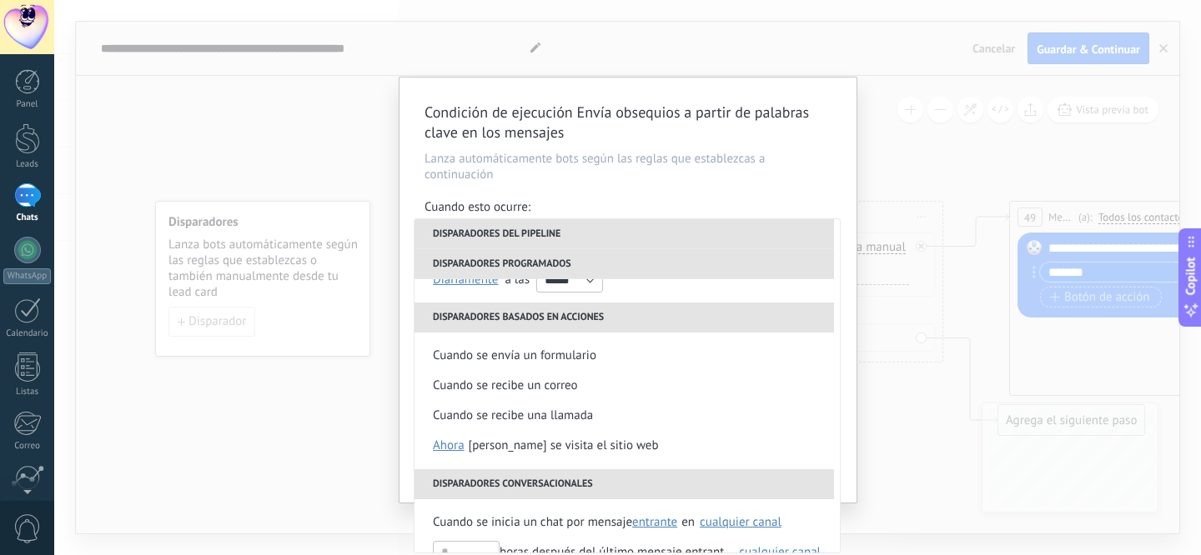
click at [353, 451] on div "Condición de ejecución Envía obsequios a partir de palabras clave en los mensaj…" at bounding box center [627, 277] width 1146 height 555
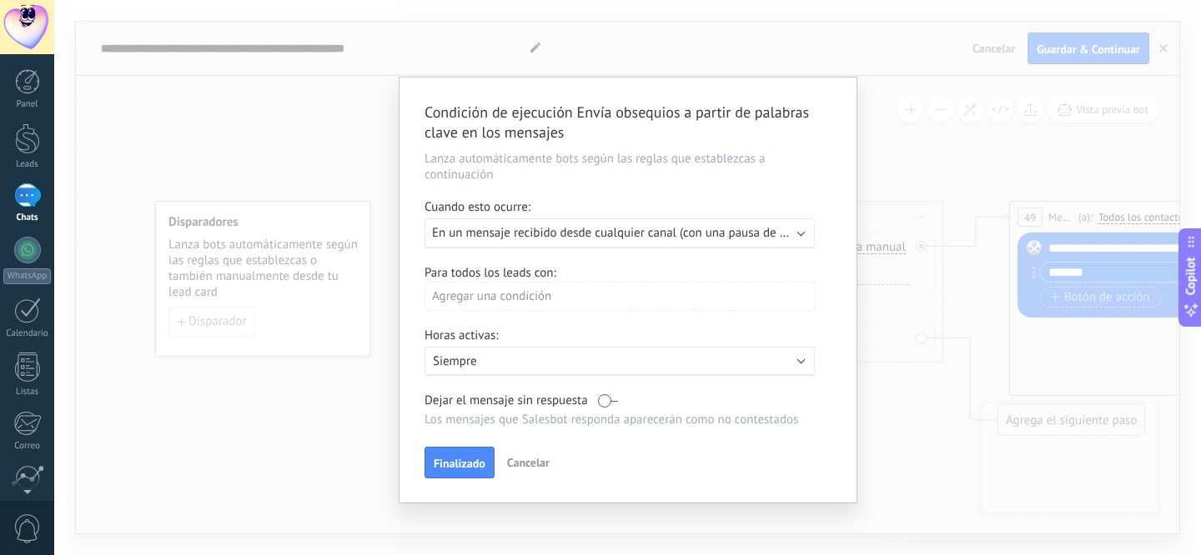
click at [883, 95] on div "Condición de ejecución Envía obsequios a partir de palabras clave en los mensaj…" at bounding box center [627, 277] width 1146 height 555
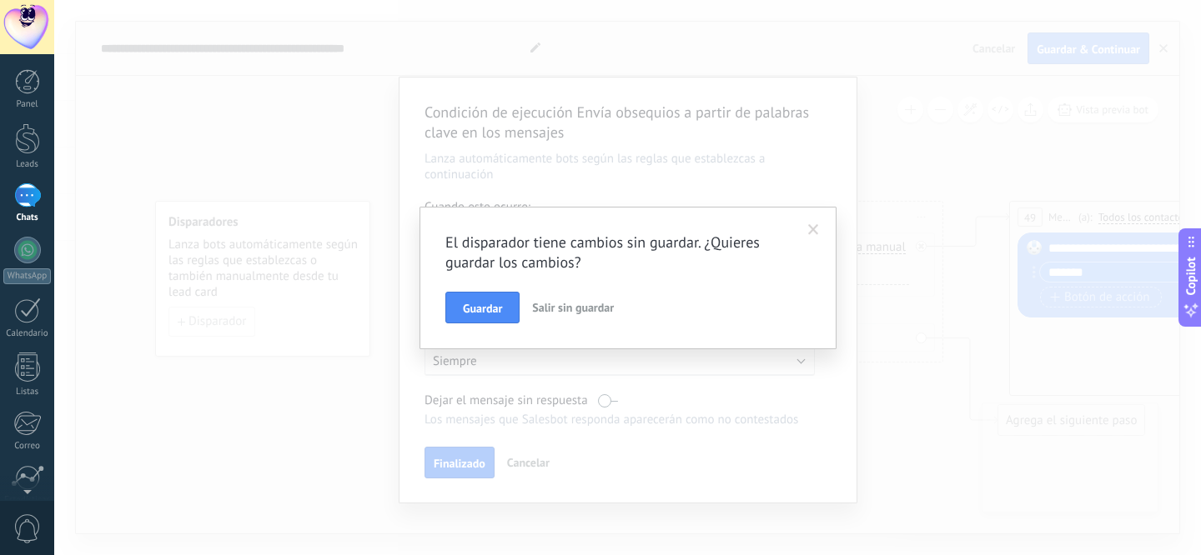
click at [547, 318] on button "Salir sin guardar" at bounding box center [572, 308] width 95 height 32
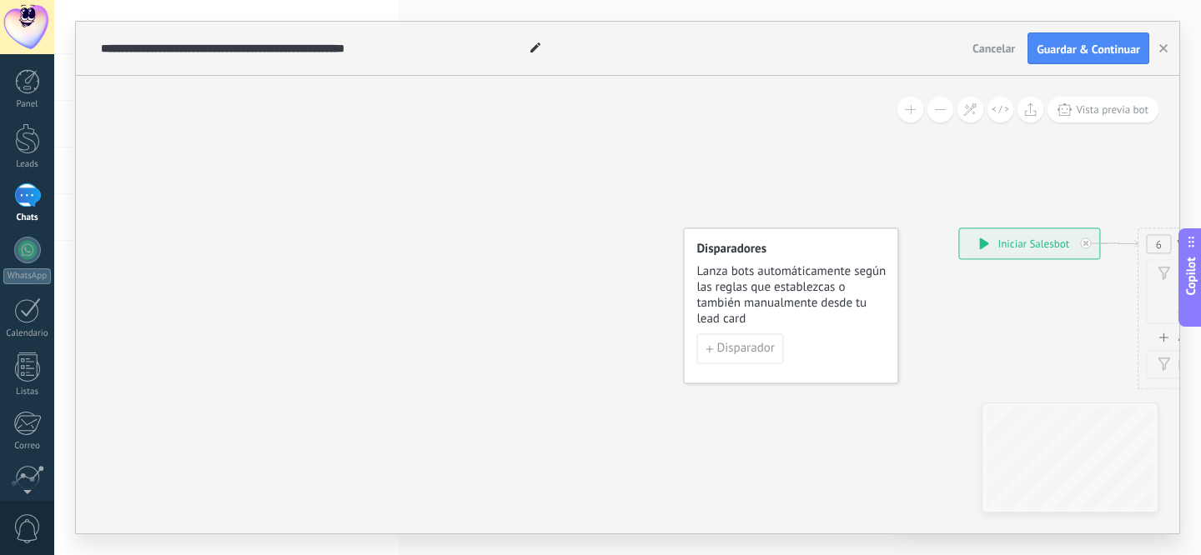
click at [985, 43] on span "Cancelar" at bounding box center [993, 48] width 43 height 15
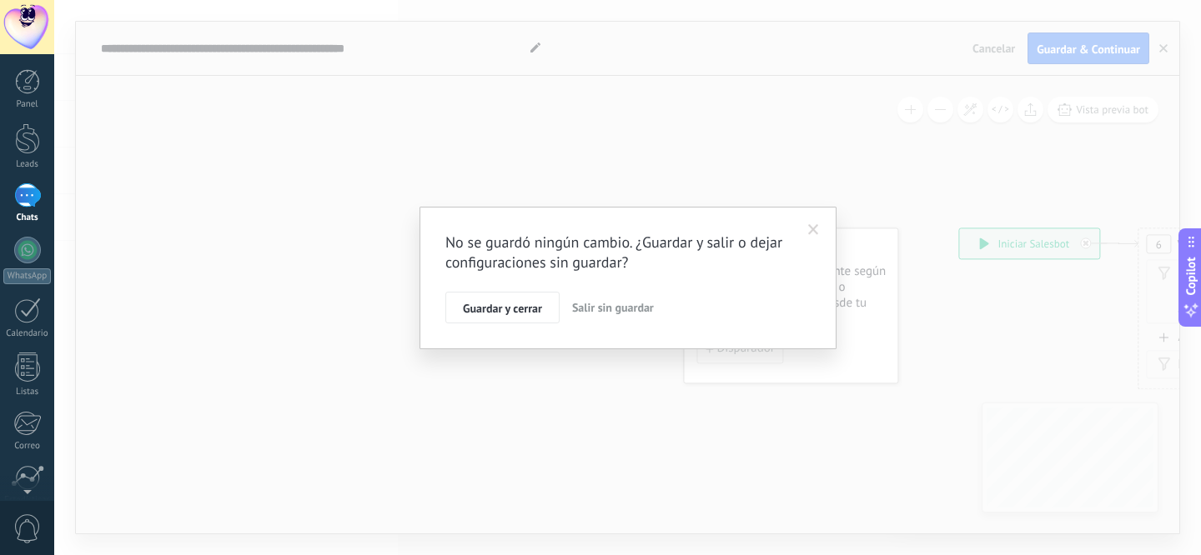
click at [577, 310] on span "Salir sin guardar" at bounding box center [613, 307] width 82 height 15
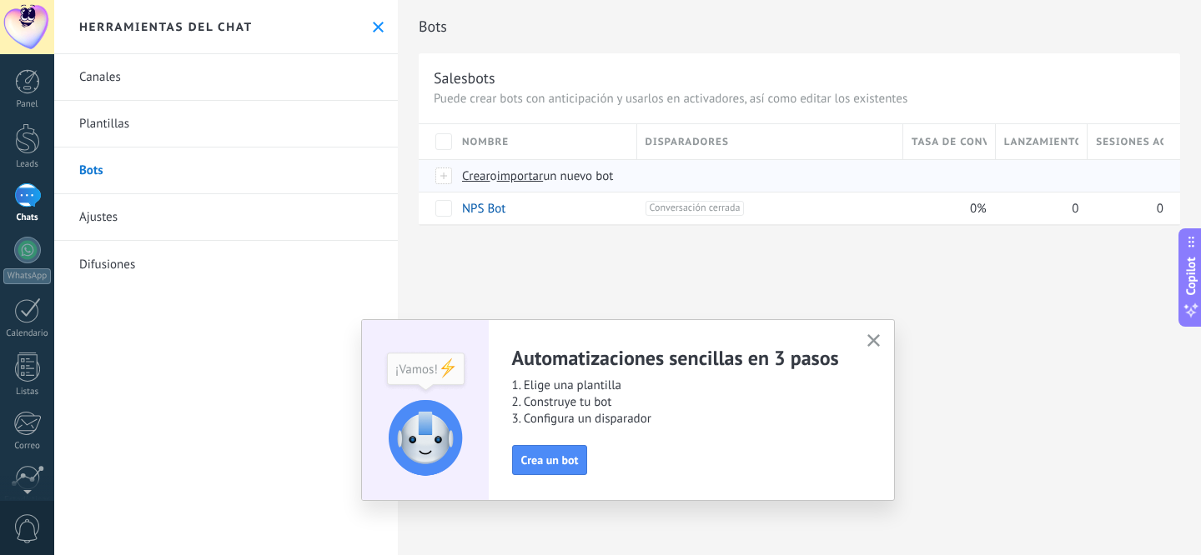
click at [472, 178] on span "Crear" at bounding box center [476, 176] width 28 height 16
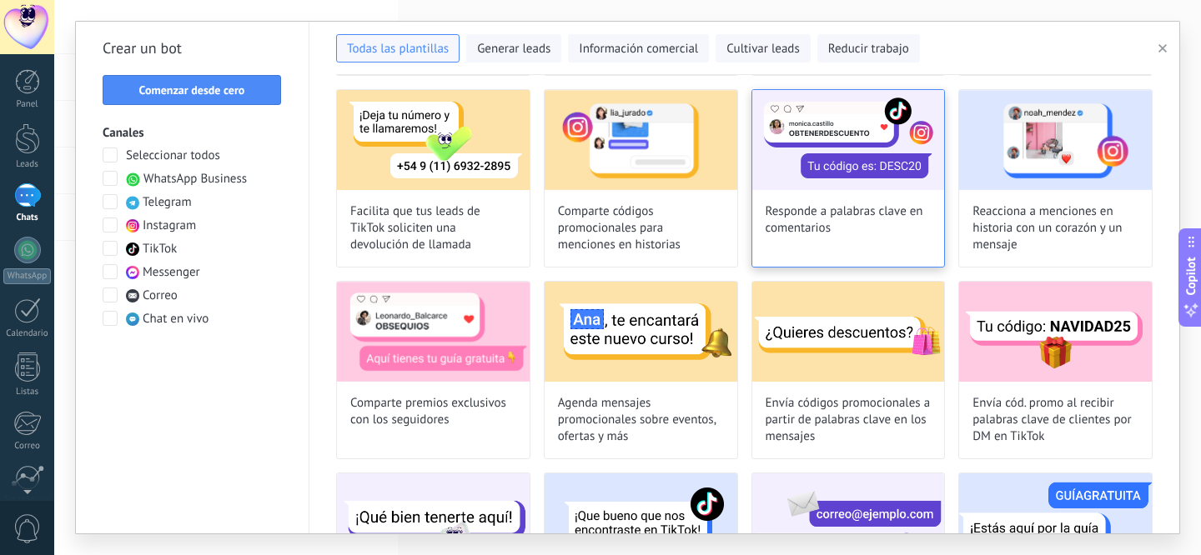
scroll to position [246, 0]
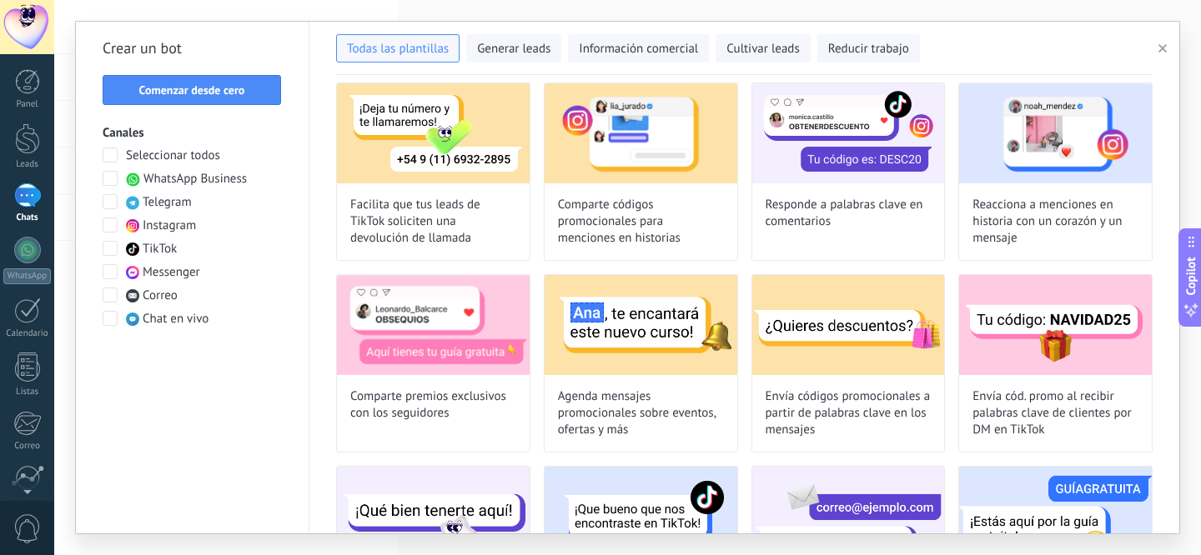
click at [114, 228] on span at bounding box center [110, 225] width 15 height 15
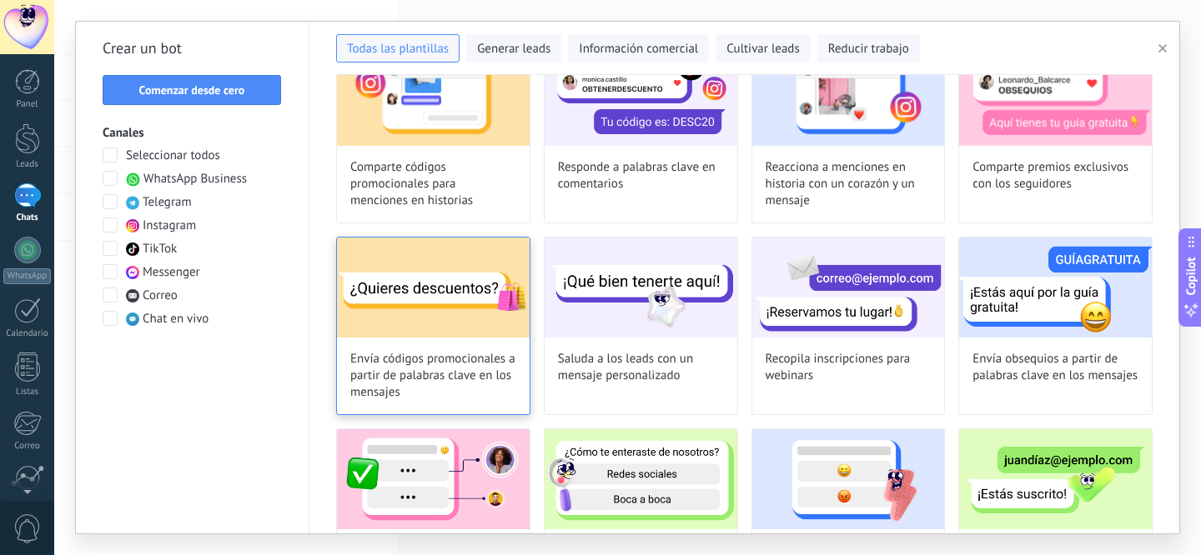
scroll to position [250, 0]
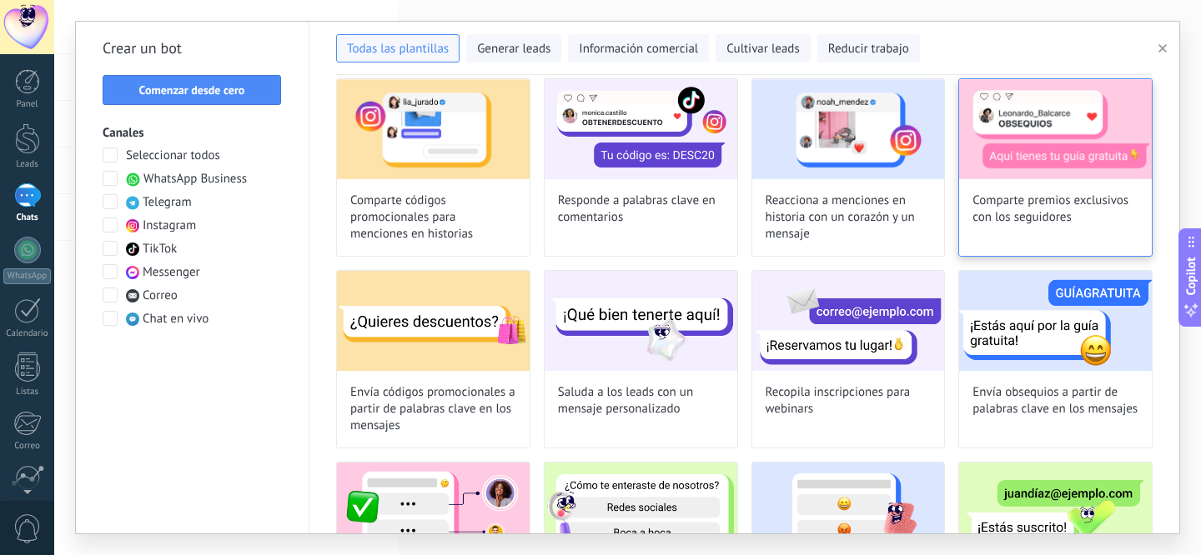
click at [1056, 196] on span "Comparte premios exclusivos con los seguidores" at bounding box center [1055, 209] width 166 height 33
type input "**********"
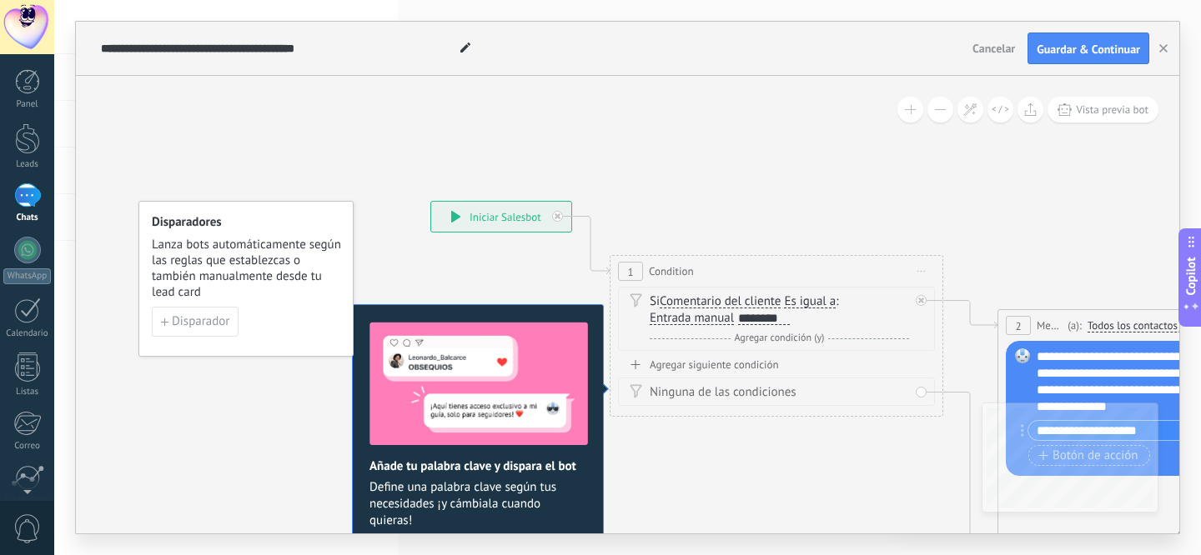
click at [718, 318] on span "Entrada manual" at bounding box center [691, 318] width 84 height 13
click at [718, 318] on button "Entrada manual" at bounding box center [745, 318] width 208 height 30
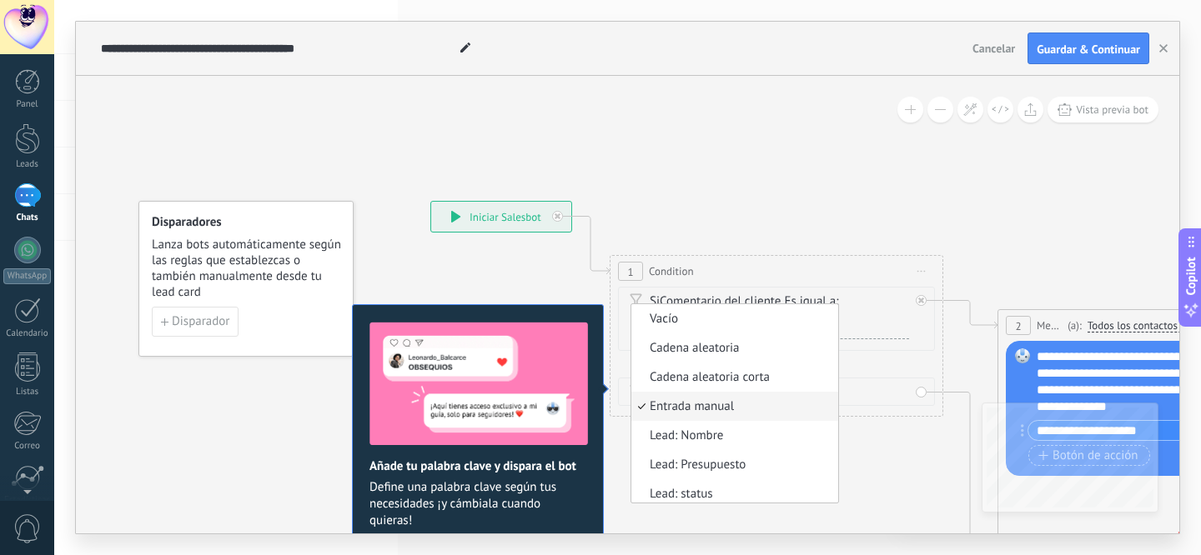
scroll to position [5, 0]
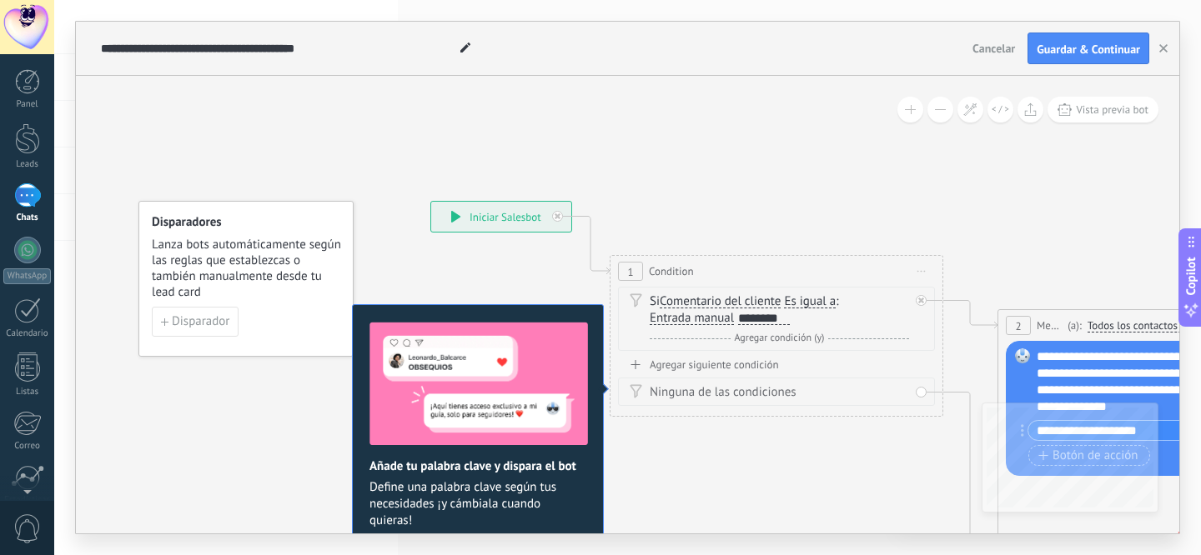
click at [758, 320] on div "********" at bounding box center [764, 318] width 52 height 13
click at [818, 340] on span "Agregar condición (y)" at bounding box center [779, 338] width 98 height 13
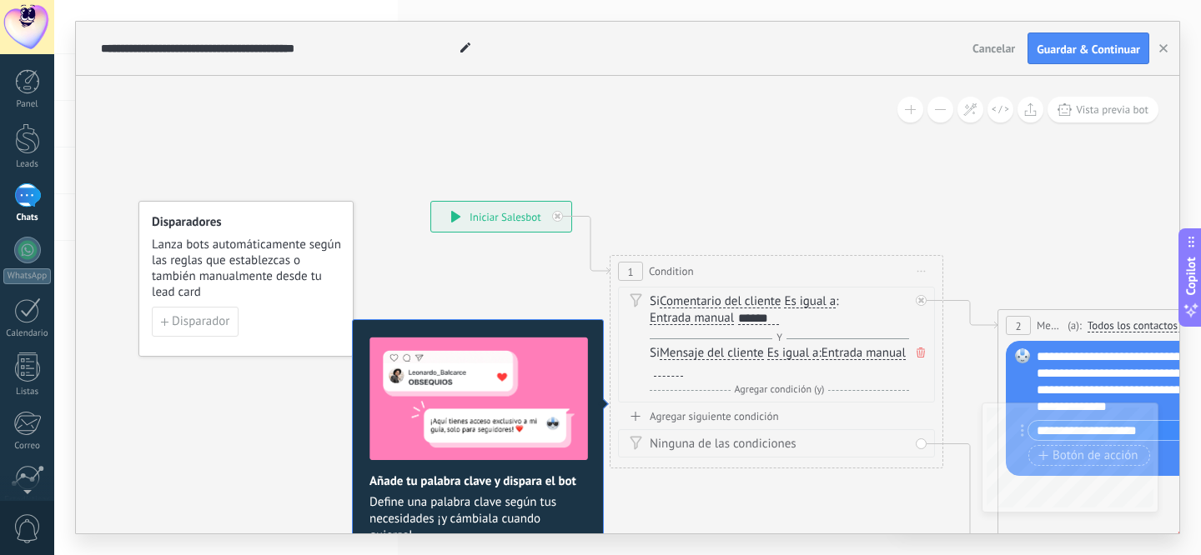
click at [920, 350] on icon at bounding box center [920, 353] width 8 height 10
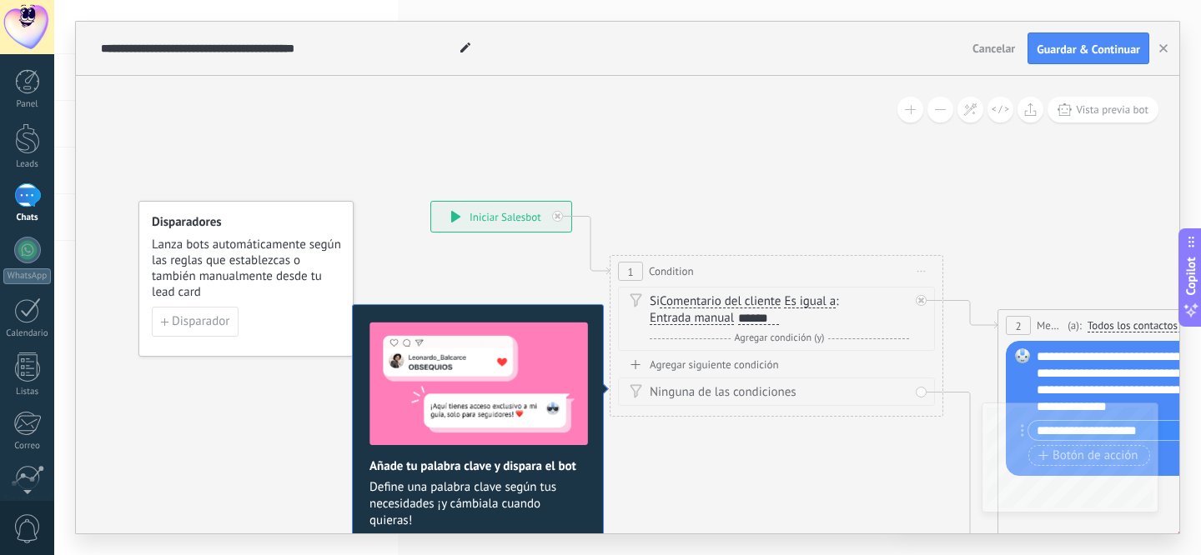
click at [730, 369] on div "Agregar siguiente condición" at bounding box center [776, 365] width 317 height 14
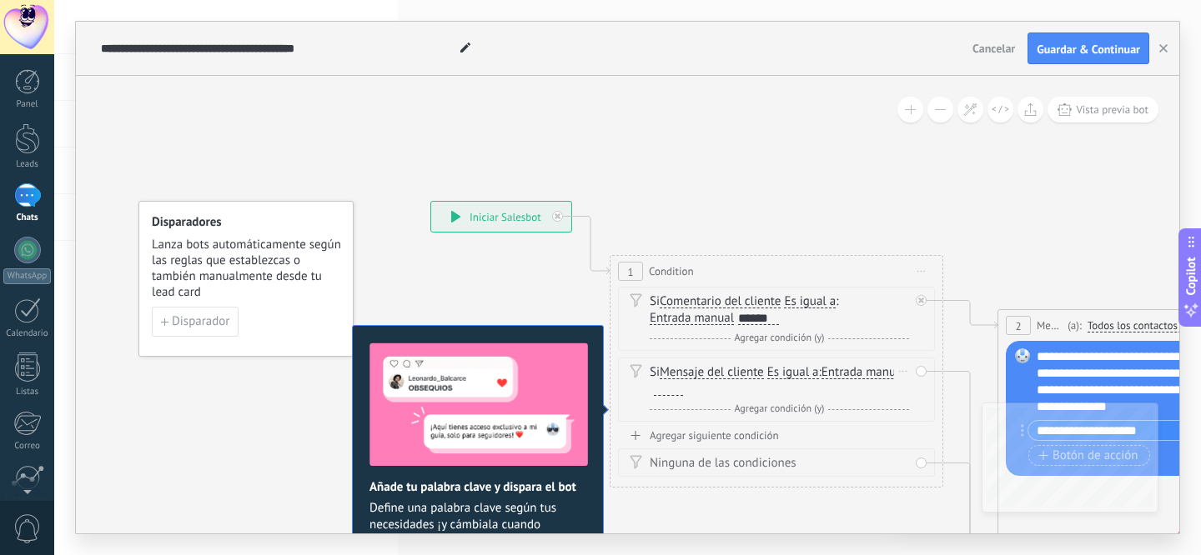
click at [909, 379] on div "Borrar" at bounding box center [903, 371] width 18 height 24
click at [923, 396] on div "Borrar" at bounding box center [929, 395] width 74 height 28
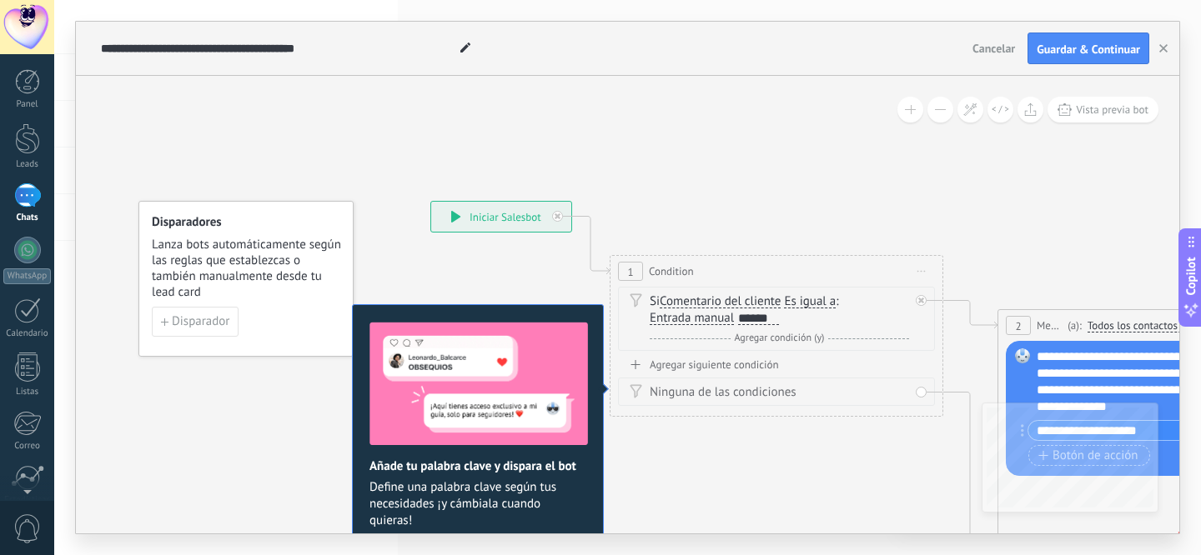
click at [837, 323] on div "Si Comentario del cliente Mensaje del cliente Comentario del cliente El cliente…" at bounding box center [778, 309] width 259 height 33
click at [810, 342] on span "Agregar condición (y)" at bounding box center [779, 338] width 98 height 13
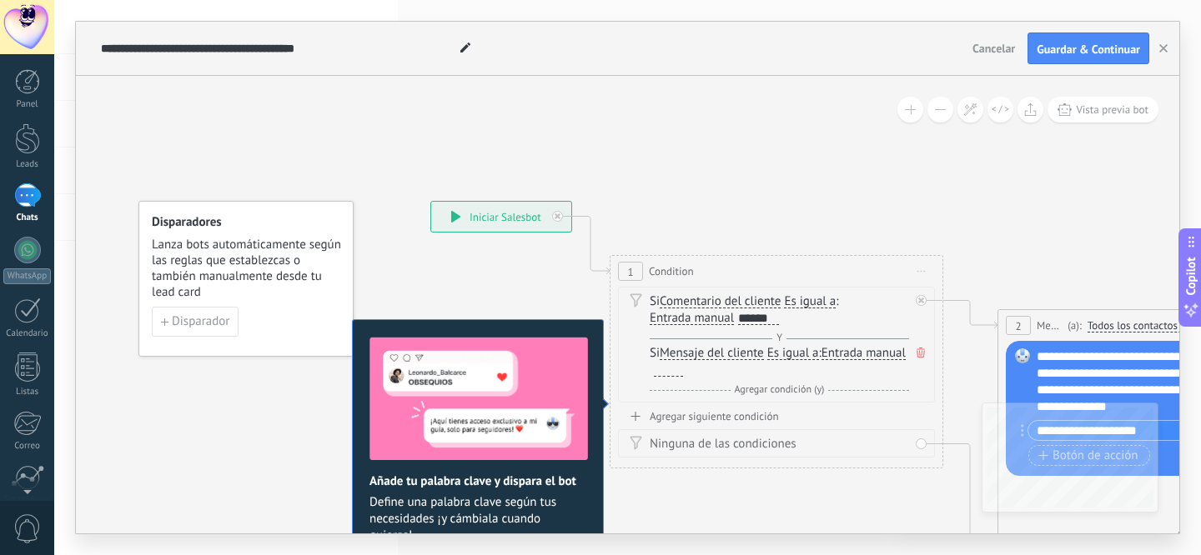
click at [745, 353] on span "Mensaje del cliente" at bounding box center [711, 353] width 104 height 13
click at [745, 353] on button "Mensaje del cliente" at bounding box center [755, 353] width 208 height 30
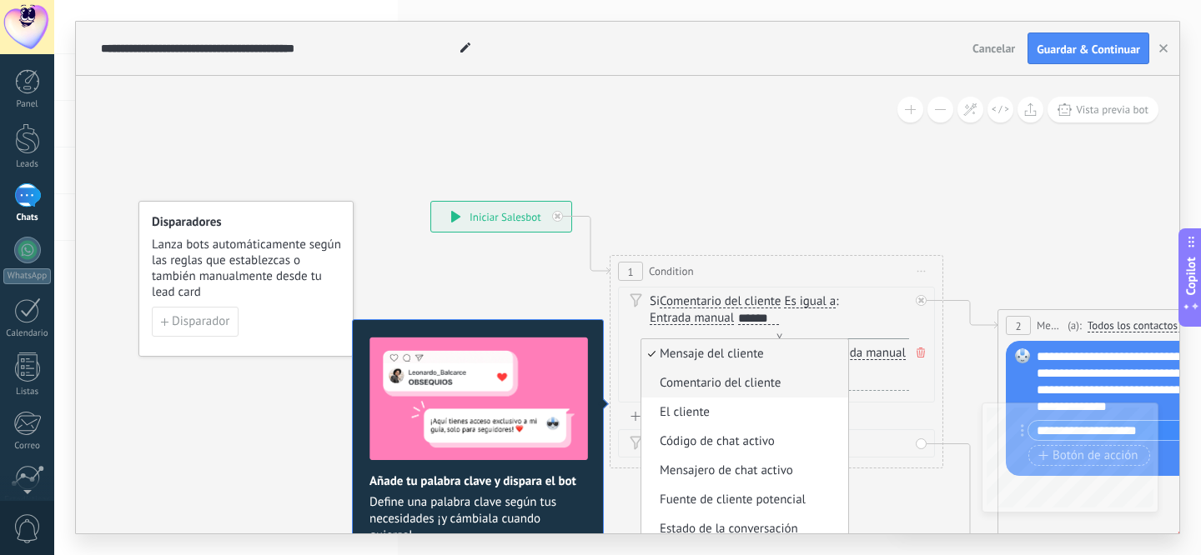
click at [755, 379] on span "Comentario del cliente" at bounding box center [742, 383] width 202 height 17
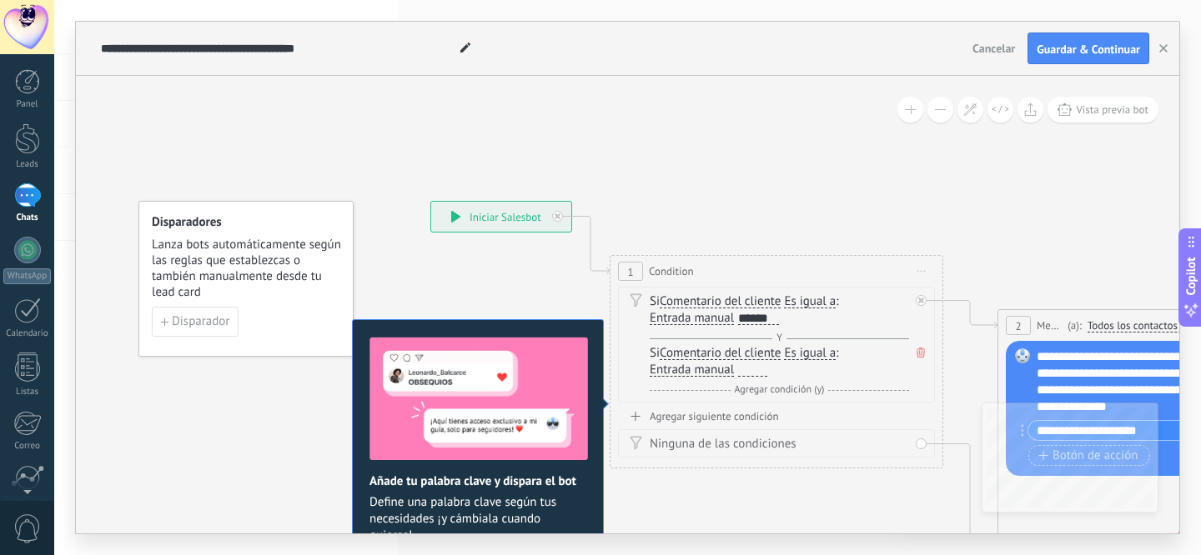
click at [755, 372] on div at bounding box center [752, 369] width 29 height 13
click at [798, 389] on span "Agregar condición (y)" at bounding box center [779, 390] width 98 height 13
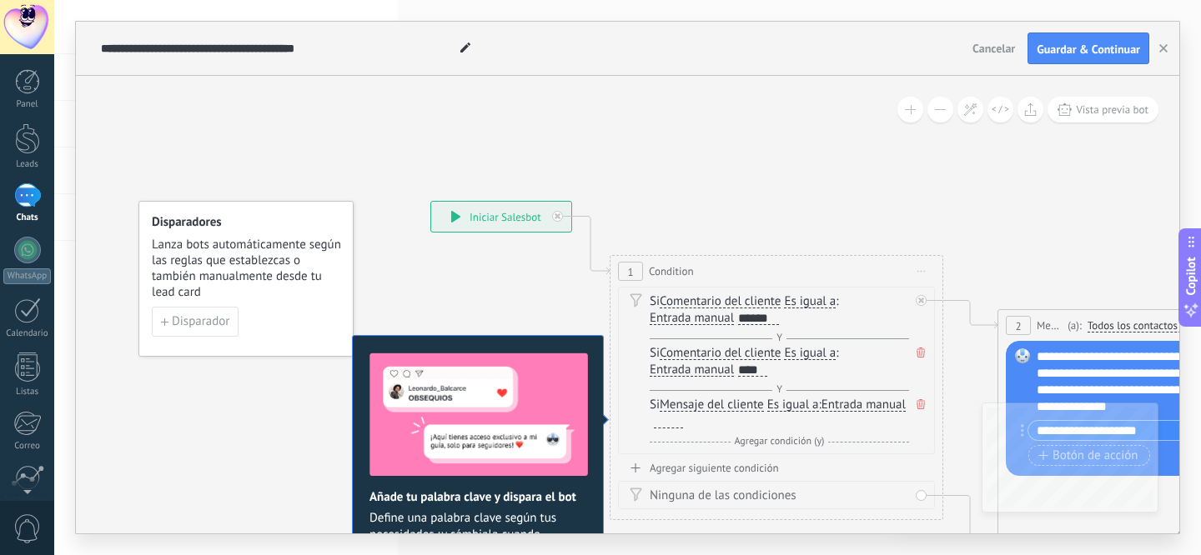
click at [713, 408] on span "Mensaje del cliente" at bounding box center [711, 405] width 104 height 13
click at [713, 408] on button "Mensaje del cliente" at bounding box center [755, 405] width 208 height 30
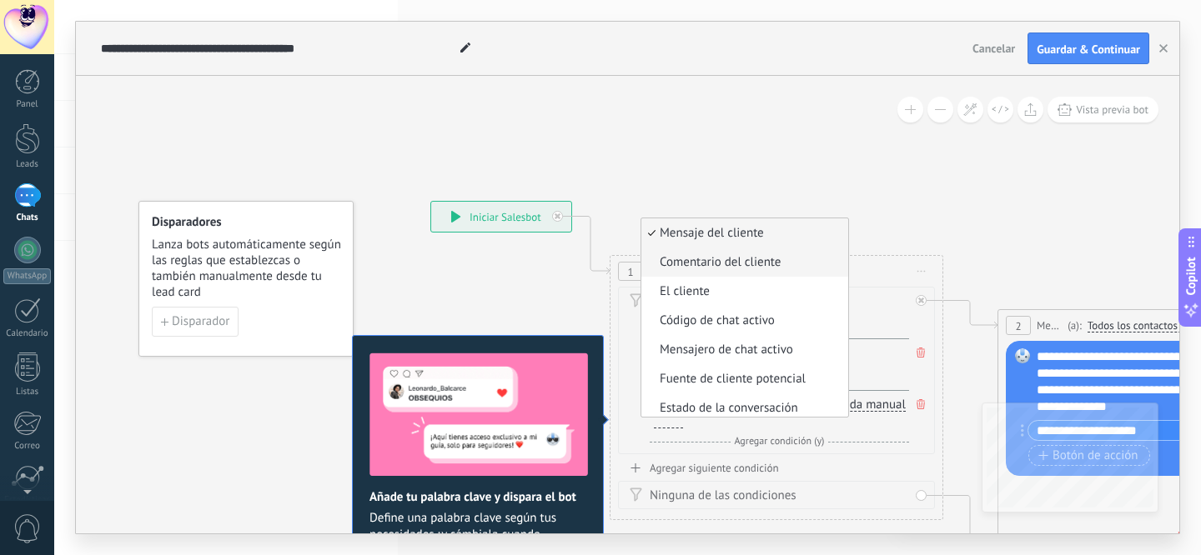
click at [720, 273] on li "Comentario del cliente" at bounding box center [744, 262] width 207 height 29
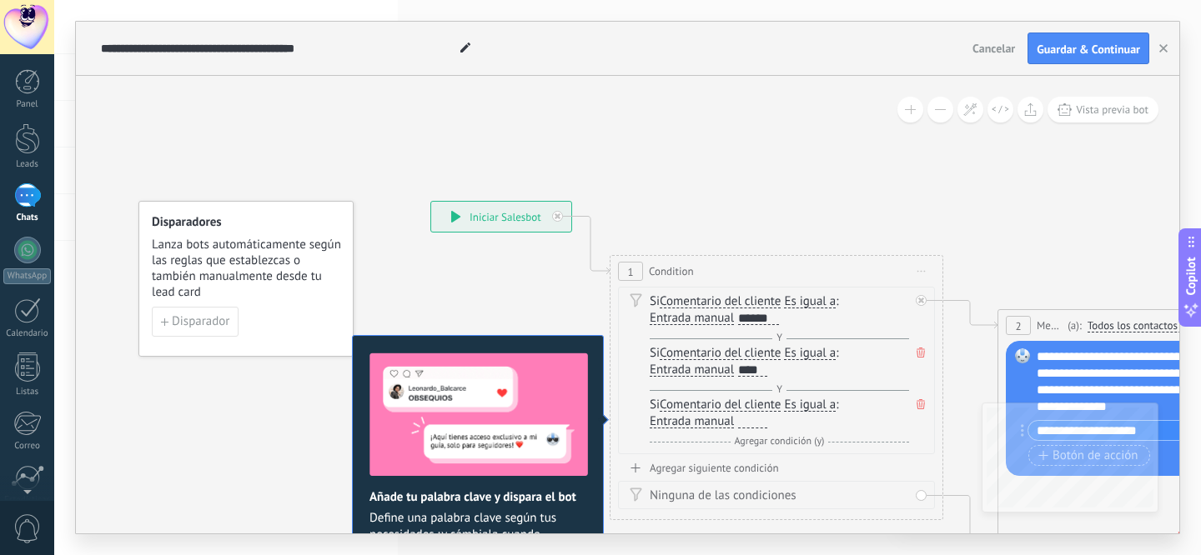
click at [710, 429] on span "Entrada manual" at bounding box center [691, 421] width 84 height 13
click at [710, 429] on button "Entrada manual" at bounding box center [745, 422] width 208 height 30
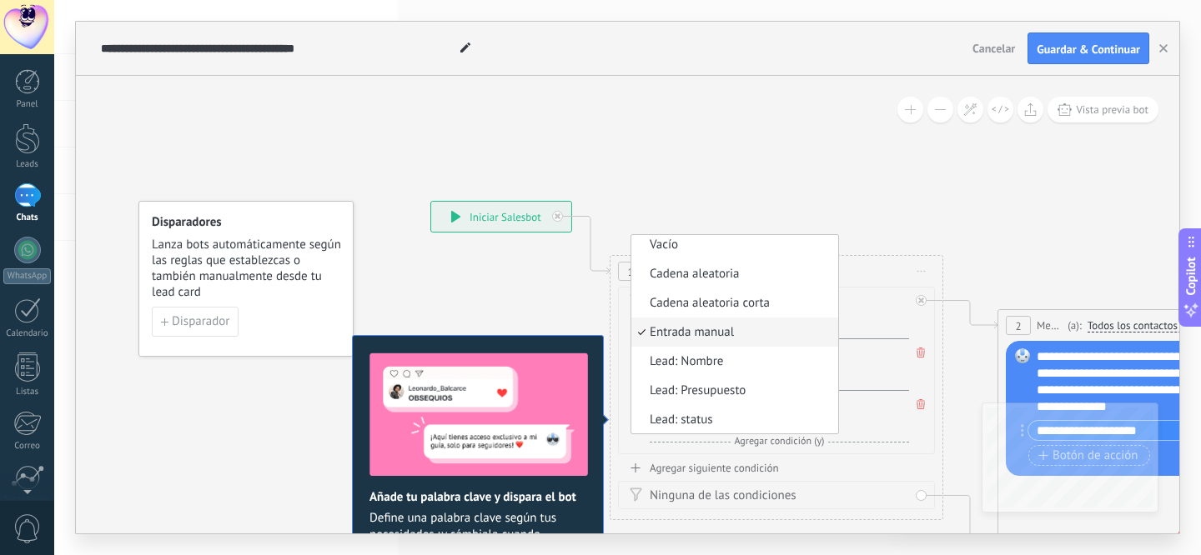
scroll to position [178, 0]
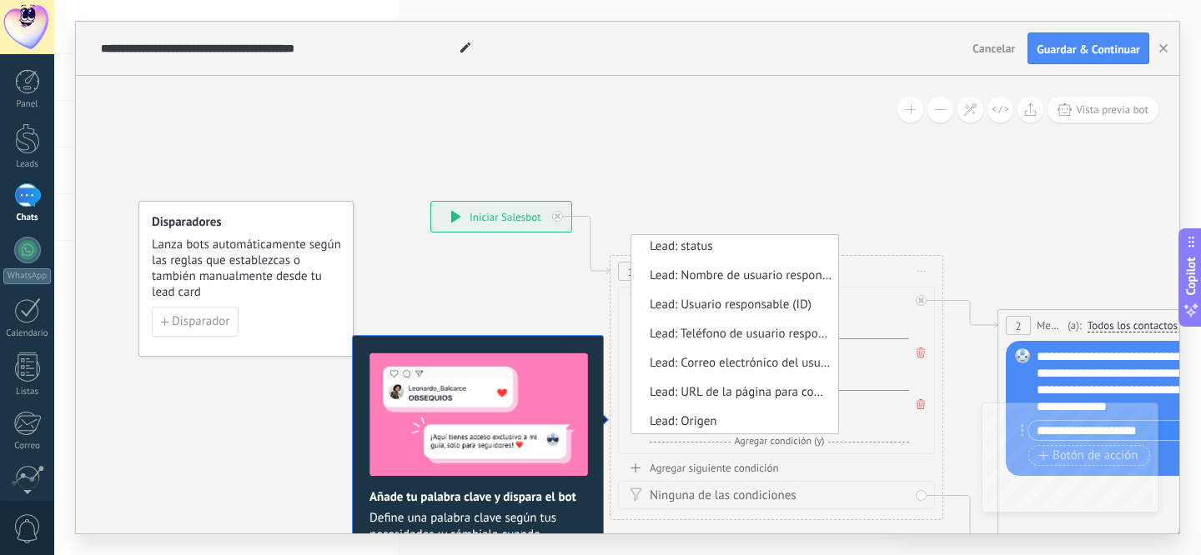
click at [868, 418] on div "Si Comentario del cliente Mensaje del cliente Comentario del cliente El cliente…" at bounding box center [778, 413] width 259 height 33
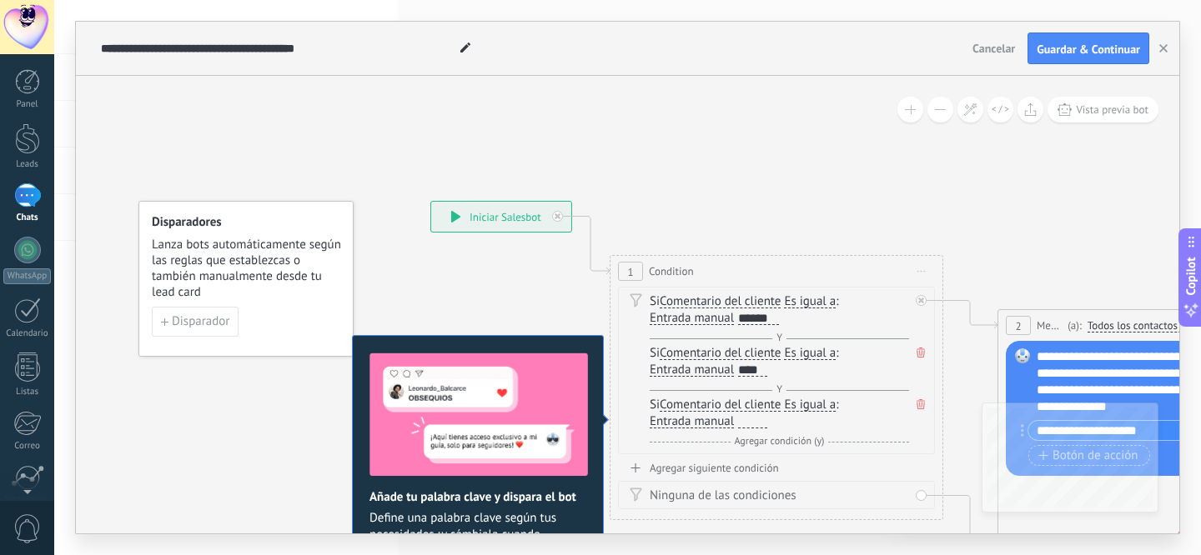
click at [759, 423] on div at bounding box center [752, 421] width 29 height 13
click at [752, 443] on span "Agregar condición (y)" at bounding box center [779, 441] width 98 height 13
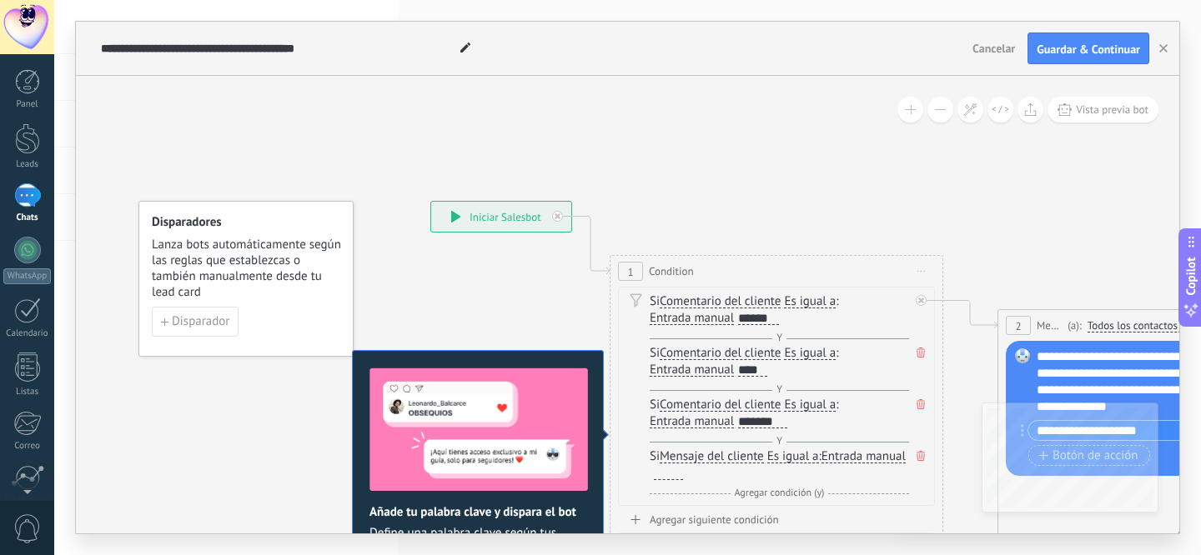
click at [739, 460] on span "Mensaje del cliente" at bounding box center [711, 456] width 104 height 13
click at [739, 460] on button "Mensaje del cliente" at bounding box center [755, 457] width 208 height 30
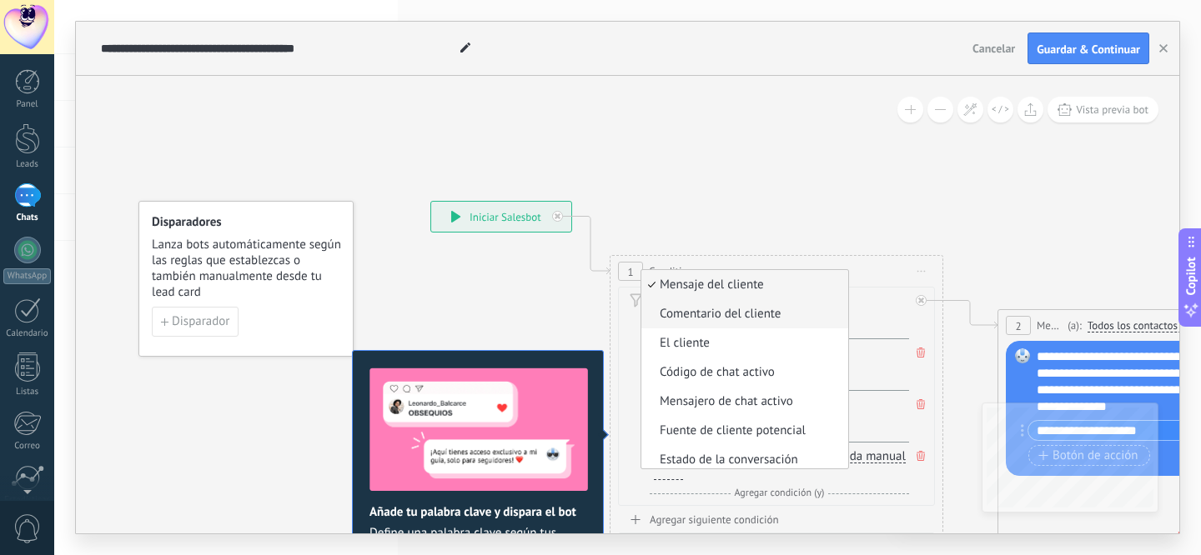
click at [752, 320] on span "Comentario del cliente" at bounding box center [742, 314] width 202 height 17
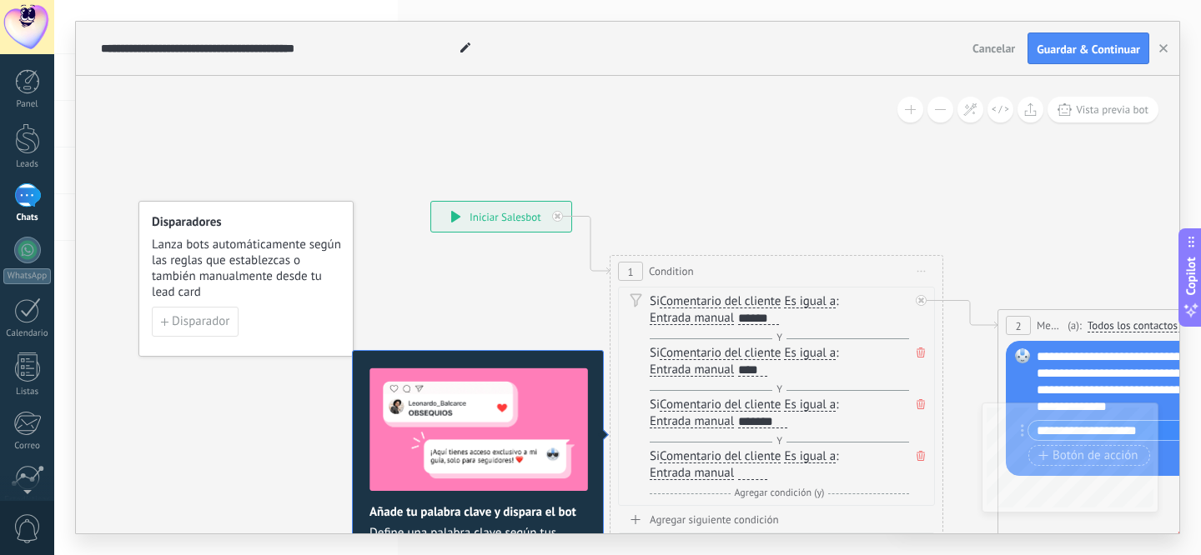
click at [750, 481] on div at bounding box center [750, 474] width 33 height 15
click at [751, 478] on div at bounding box center [752, 473] width 29 height 13
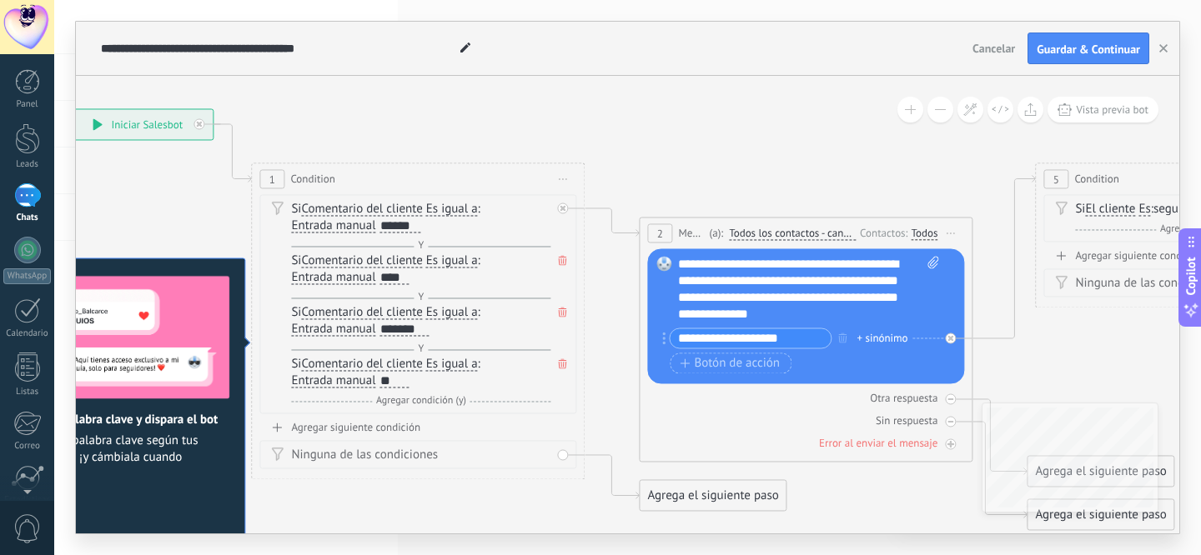
click at [827, 283] on div "**********" at bounding box center [808, 289] width 261 height 67
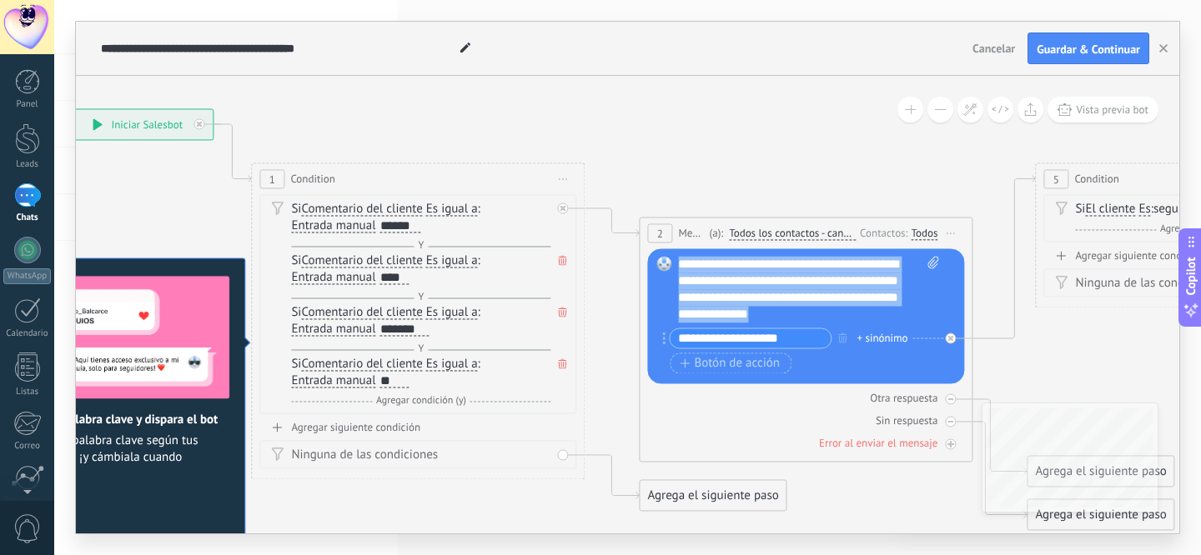
click at [827, 283] on div "**********" at bounding box center [808, 289] width 261 height 67
click at [786, 259] on div "**********" at bounding box center [808, 289] width 261 height 67
drag, startPoint x: 798, startPoint y: 313, endPoint x: 711, endPoint y: 263, distance: 100.1
click at [711, 263] on div "**********" at bounding box center [808, 289] width 261 height 67
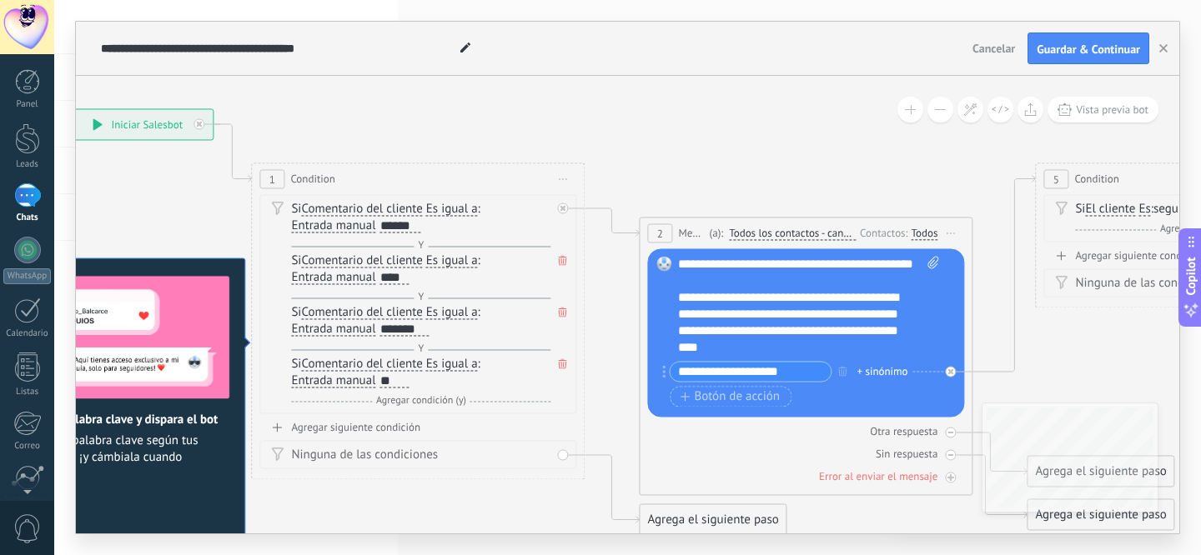
click at [719, 289] on div at bounding box center [800, 281] width 244 height 17
click at [724, 370] on input "**********" at bounding box center [749, 371] width 161 height 19
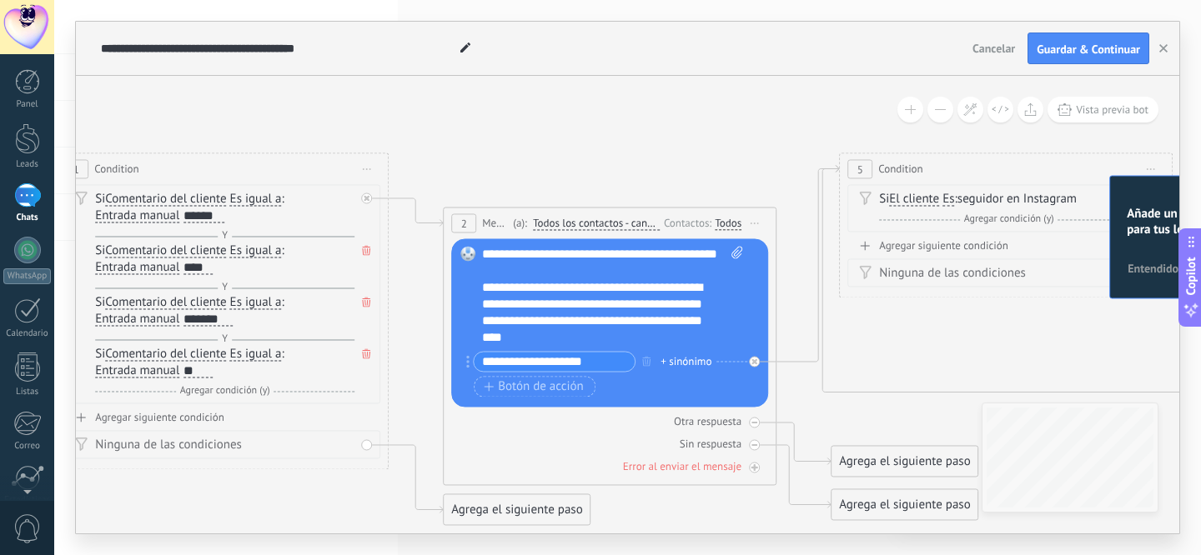
scroll to position [50, 0]
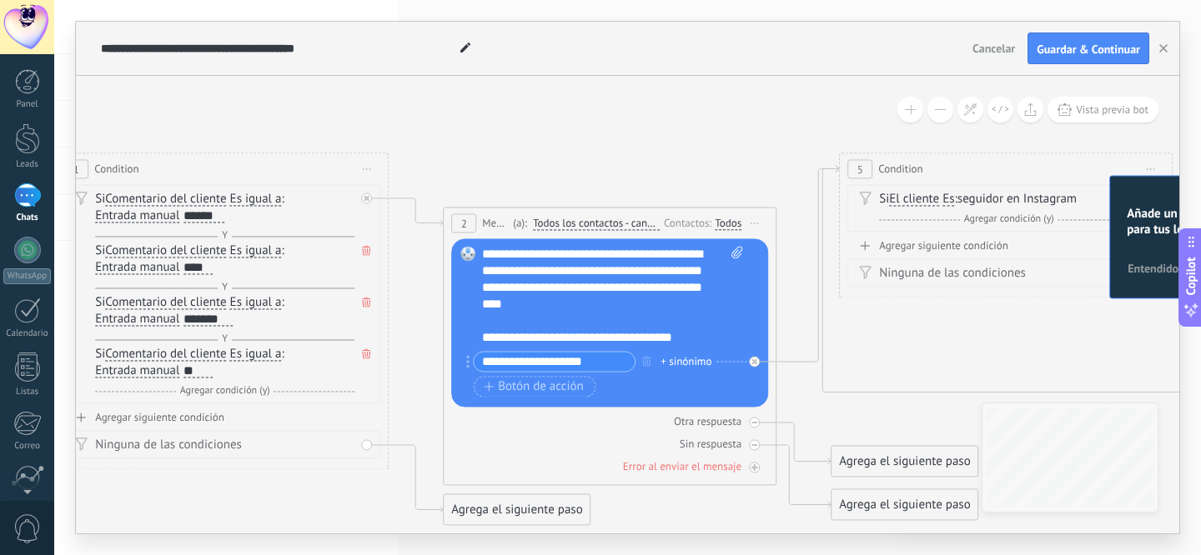
click at [492, 227] on span "Message" at bounding box center [495, 223] width 27 height 16
click at [492, 222] on span "Message" at bounding box center [495, 223] width 27 height 16
click at [557, 226] on span "Todos los contactos - canales seleccionados" at bounding box center [596, 223] width 127 height 13
click at [557, 226] on button "Todos los contactos - canales seleccionados" at bounding box center [628, 223] width 208 height 30
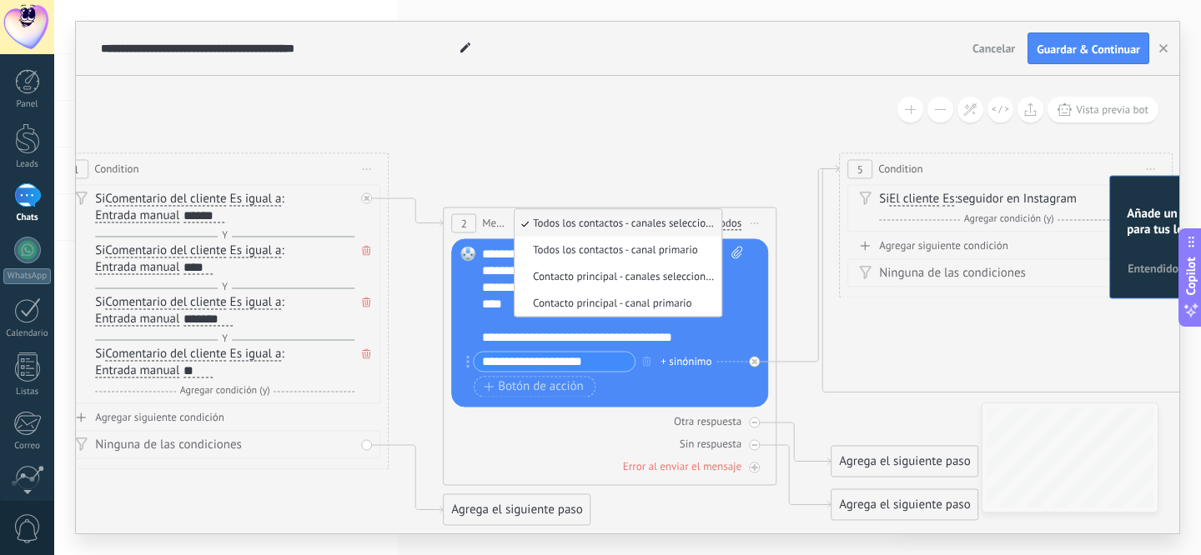
click at [558, 224] on span "Todos los contactos - canales seleccionados" at bounding box center [615, 223] width 202 height 14
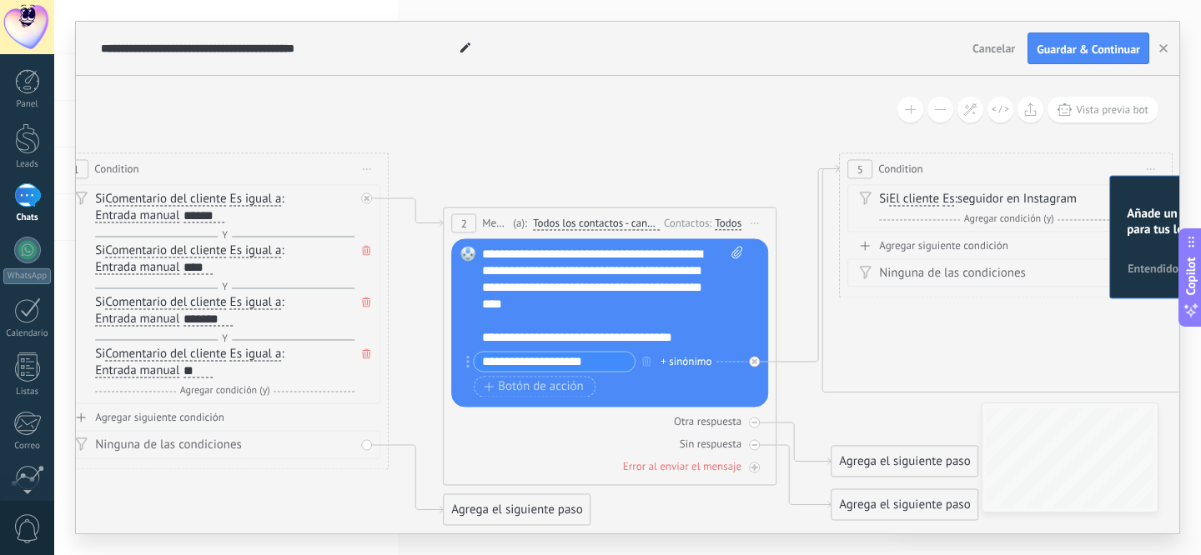
click at [734, 260] on span at bounding box center [734, 296] width 16 height 100
click input "Subir" at bounding box center [0, 0] width 0 height 0
click at [554, 393] on span "Botón de acción" at bounding box center [534, 386] width 100 height 13
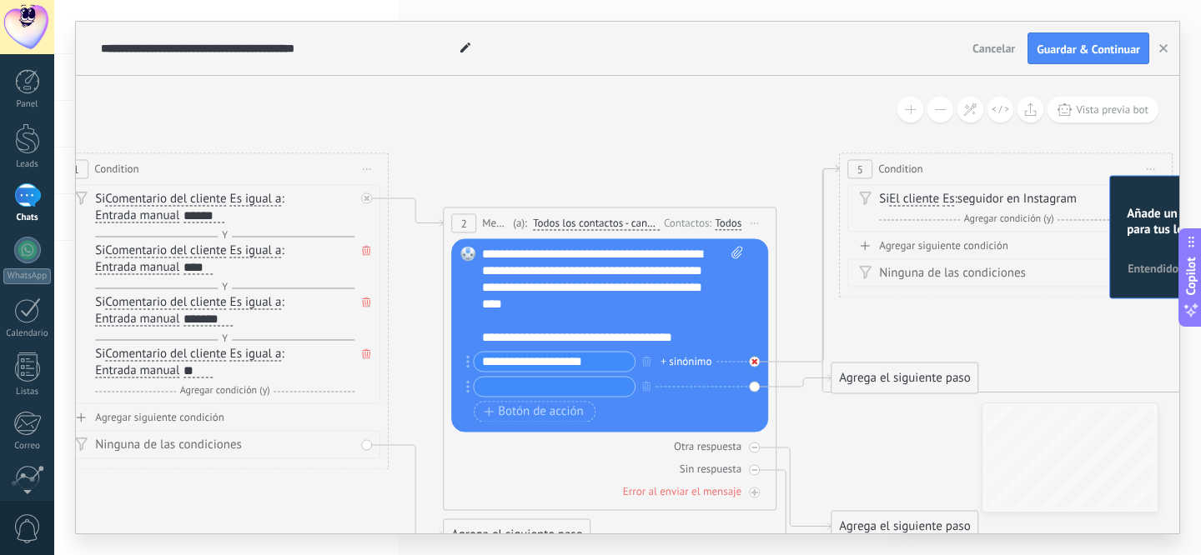
click at [755, 365] on div at bounding box center [754, 361] width 11 height 11
click at [753, 388] on div "Reemplazar Quitar Convertir a mensaje de voz Arrastre la imagen aquí para adjun…" at bounding box center [609, 334] width 317 height 193
click at [754, 366] on div "Reemplazar Quitar Convertir a mensaje de voz Arrastre la imagen aquí para adjun…" at bounding box center [609, 334] width 317 height 193
click at [650, 360] on button "button" at bounding box center [646, 360] width 18 height 21
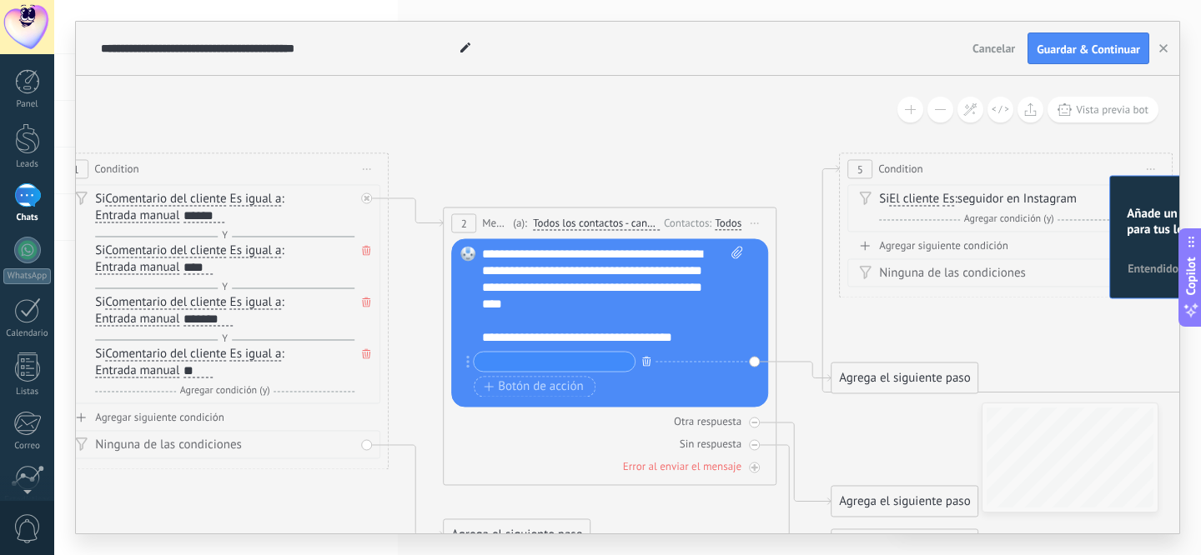
click at [649, 359] on icon "button" at bounding box center [646, 361] width 8 height 10
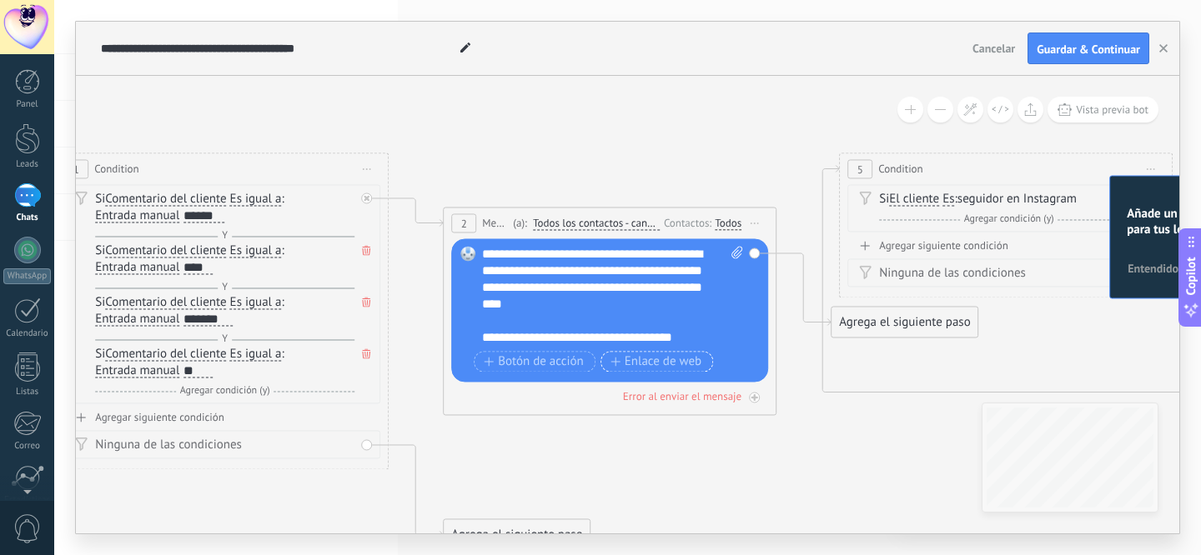
click at [622, 369] on button "Enlace de web" at bounding box center [656, 361] width 113 height 21
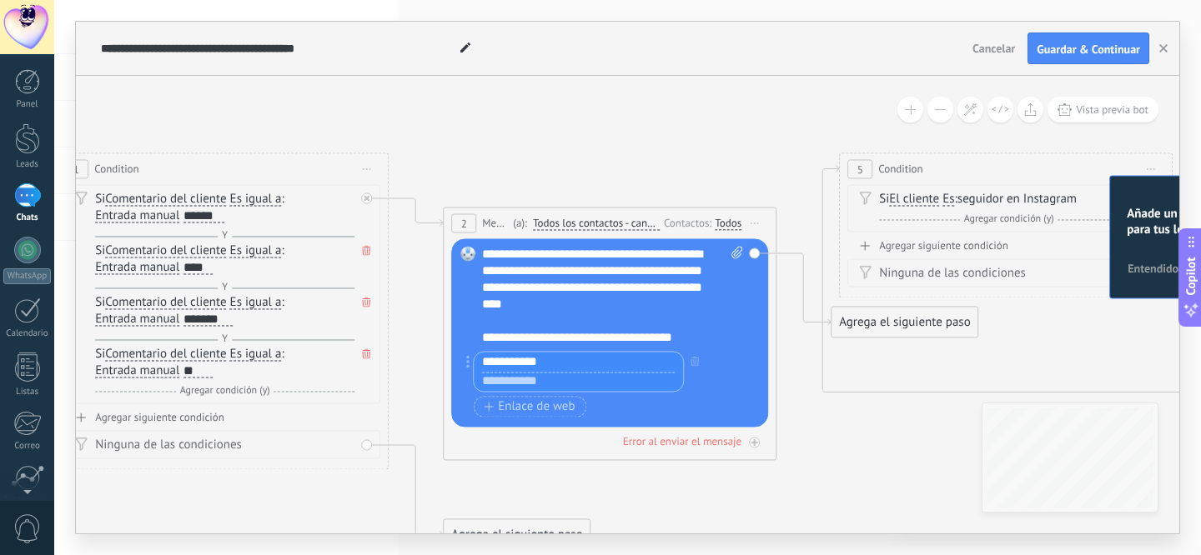
type input "**********"
click at [681, 343] on div "**********" at bounding box center [604, 337] width 244 height 17
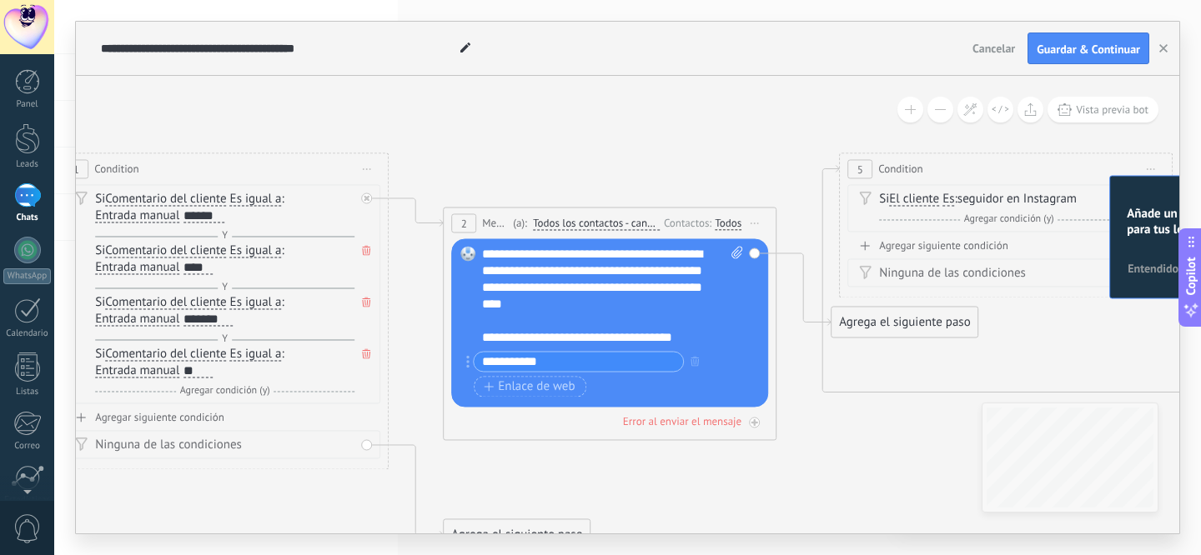
click at [698, 340] on div "**********" at bounding box center [604, 337] width 244 height 17
drag, startPoint x: 704, startPoint y: 339, endPoint x: 495, endPoint y: 338, distance: 209.3
click at [495, 338] on div "**********" at bounding box center [604, 337] width 244 height 17
copy div "**********"
click at [520, 364] on input "**********" at bounding box center [578, 361] width 209 height 19
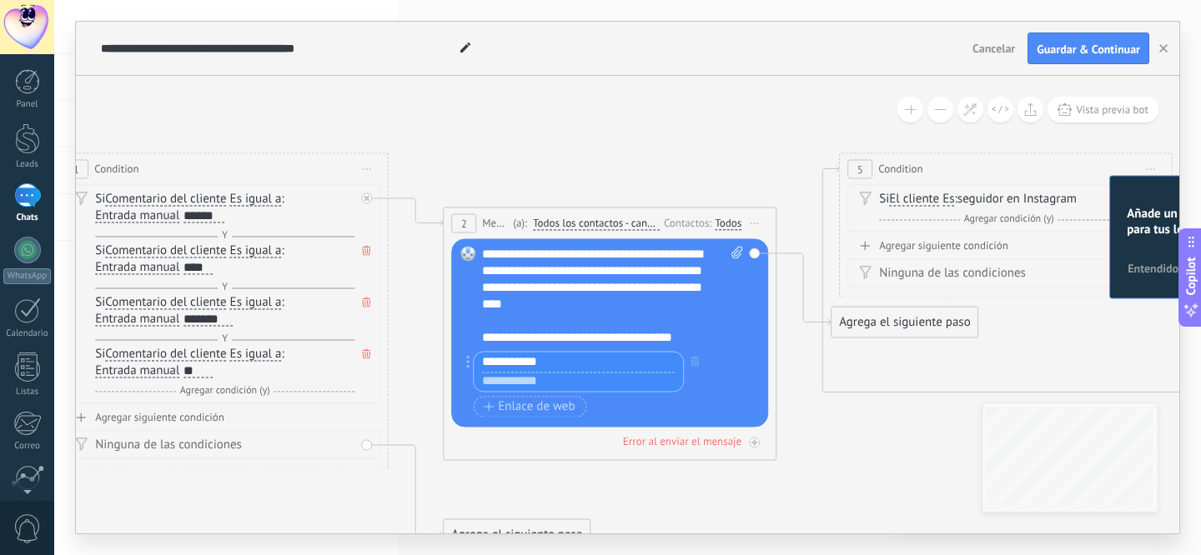
click at [555, 385] on input "text" at bounding box center [578, 382] width 209 height 20
paste input "**********"
click at [555, 385] on input "**********" at bounding box center [578, 382] width 209 height 20
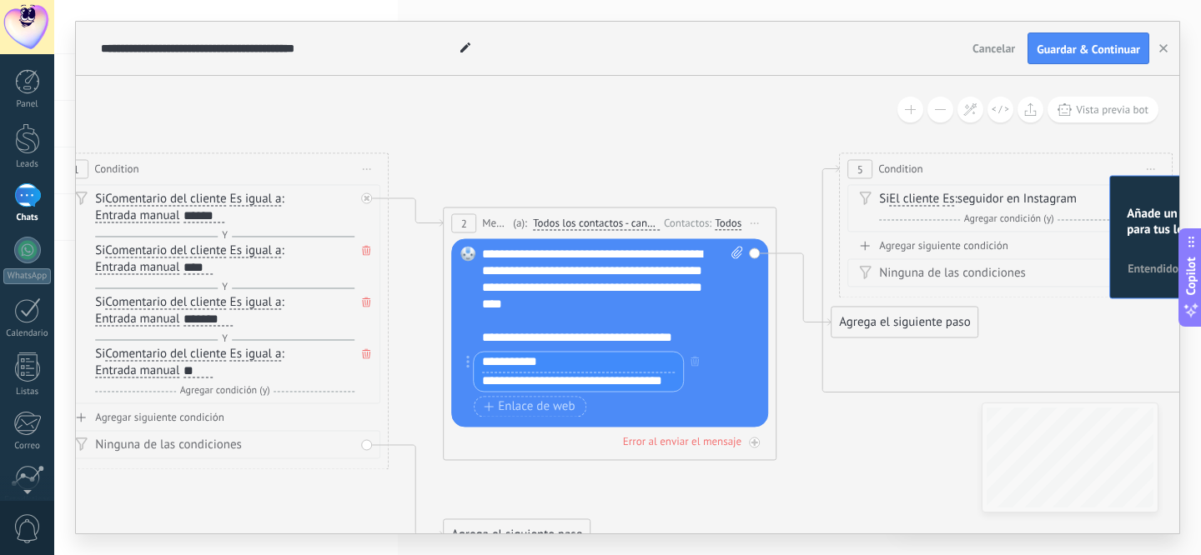
click at [555, 385] on input "**********" at bounding box center [578, 382] width 209 height 20
type input "**********"
click at [634, 414] on div "Botón de acción Enlace de web" at bounding box center [608, 406] width 268 height 21
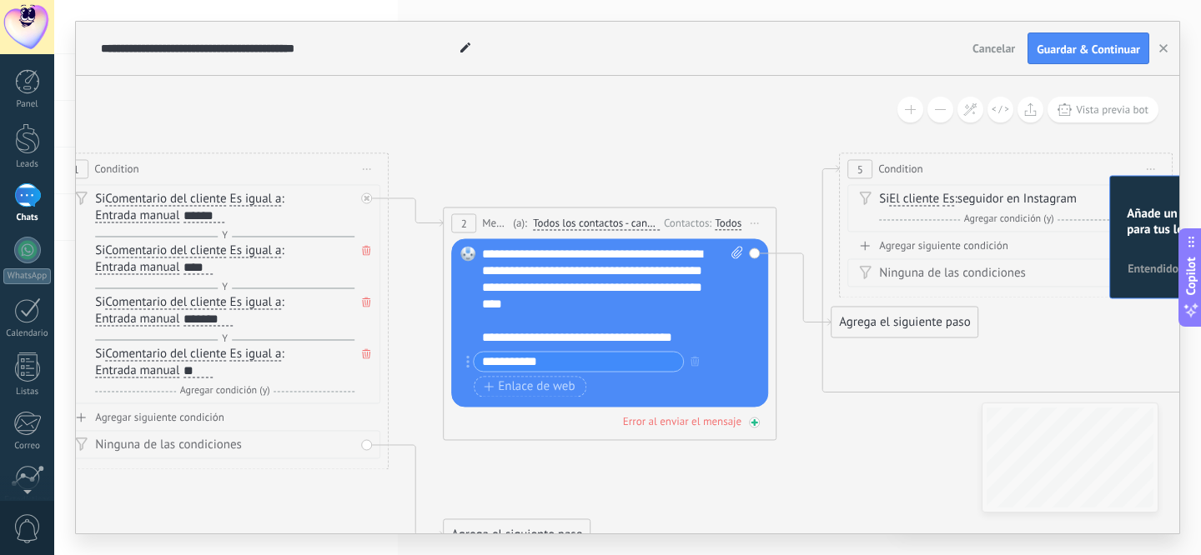
click at [699, 424] on div "Error al enviar el mensaje" at bounding box center [682, 421] width 118 height 14
click at [892, 512] on div "Agrega el siguiente paso" at bounding box center [904, 511] width 146 height 28
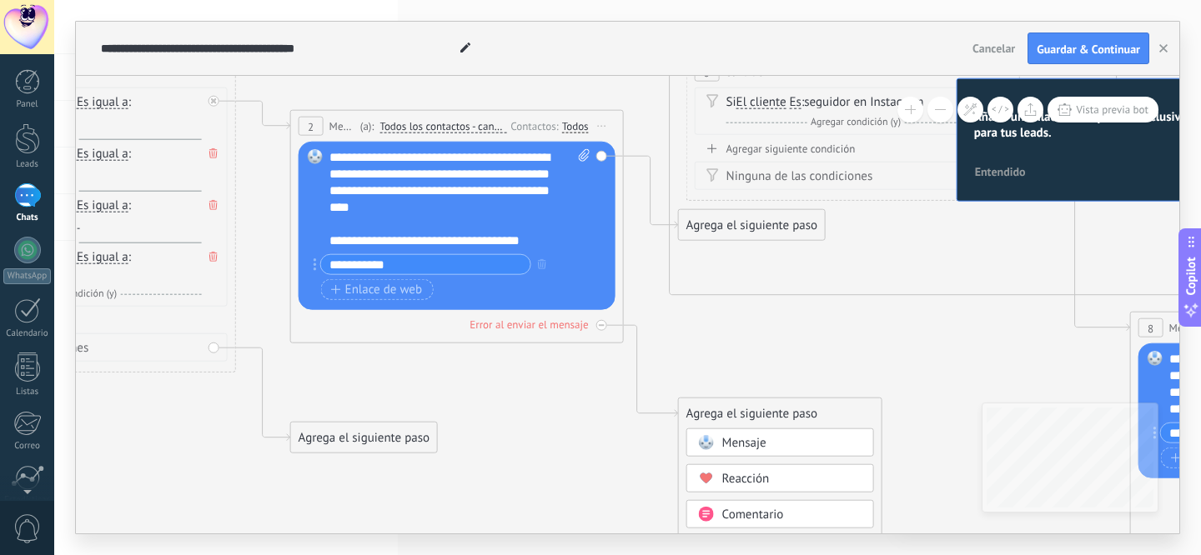
click at [696, 384] on icon at bounding box center [861, 279] width 3111 height 1389
click at [599, 329] on div at bounding box center [600, 325] width 11 height 11
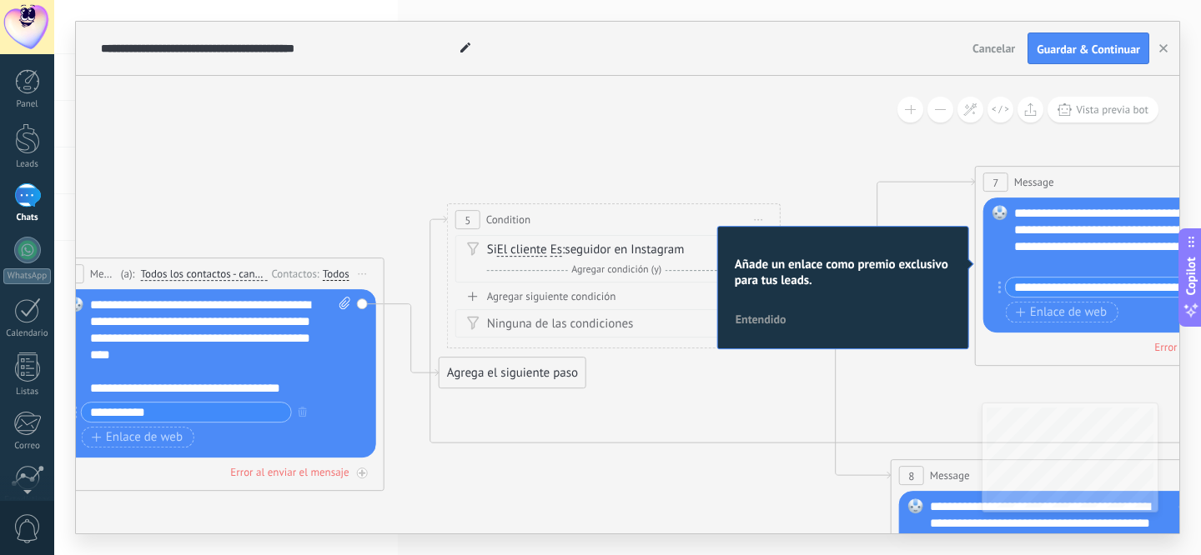
click at [864, 377] on icon at bounding box center [622, 426] width 3111 height 1389
click at [770, 318] on span "Entendido" at bounding box center [760, 320] width 51 height 12
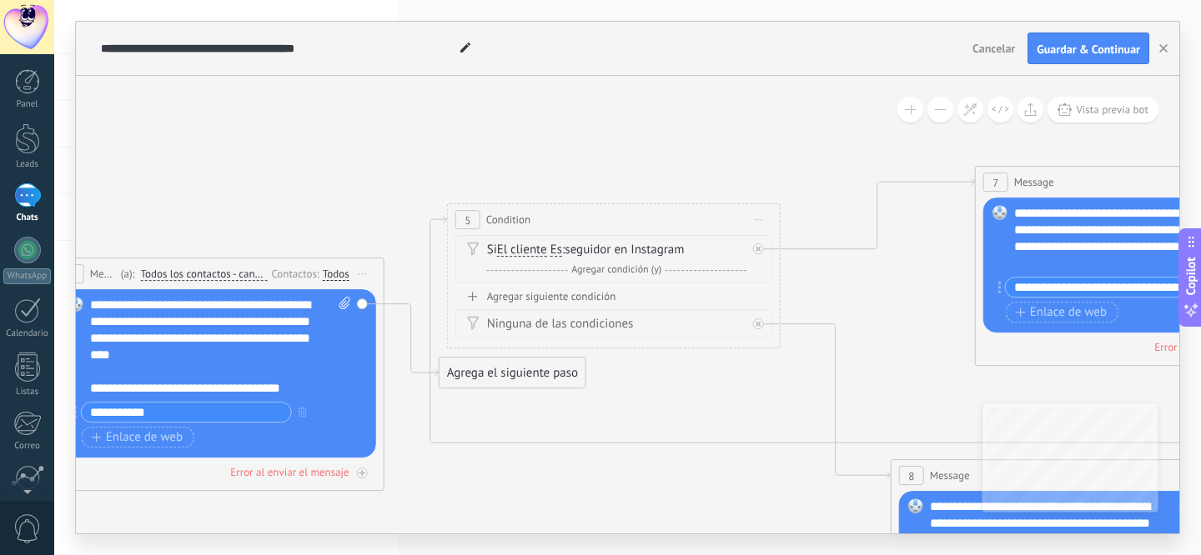
click at [760, 221] on span "Iniciar vista previa aquí Cambiar nombre Duplicar [GEOGRAPHIC_DATA]" at bounding box center [758, 220] width 27 height 24
click at [794, 326] on div "Borrar" at bounding box center [834, 328] width 165 height 28
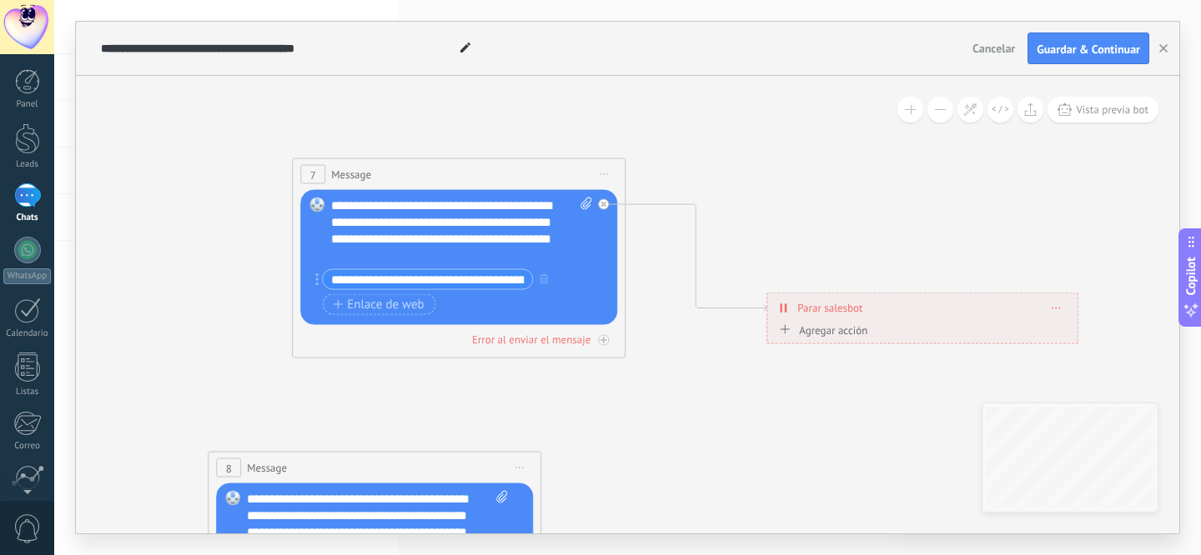
click at [607, 179] on span "Iniciar vista previa aquí Cambiar nombre Duplicar [GEOGRAPHIC_DATA]" at bounding box center [603, 175] width 27 height 24
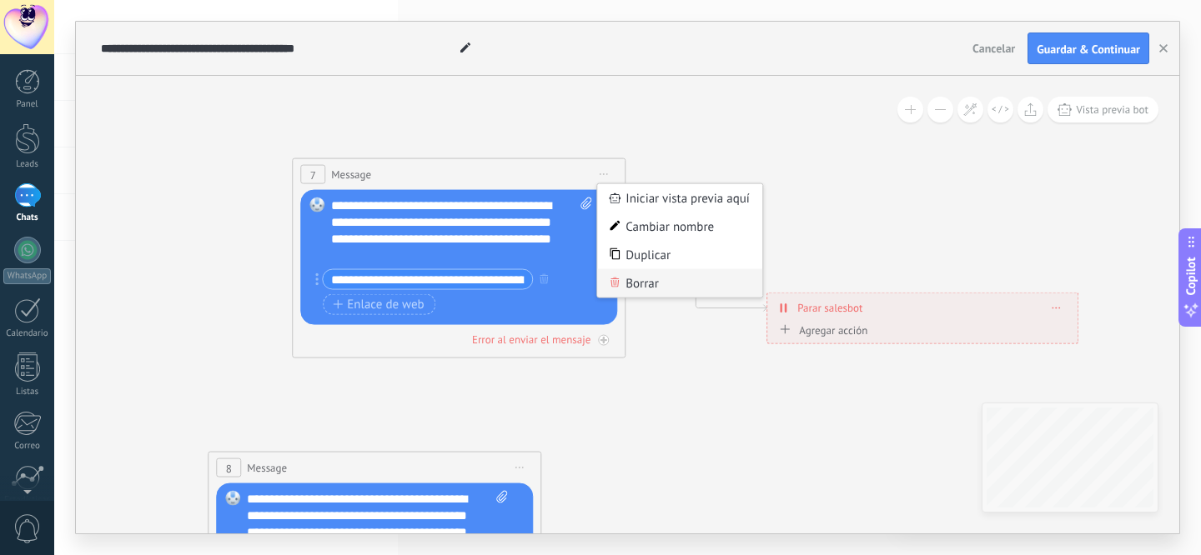
click at [647, 284] on div "Borrar" at bounding box center [679, 283] width 165 height 28
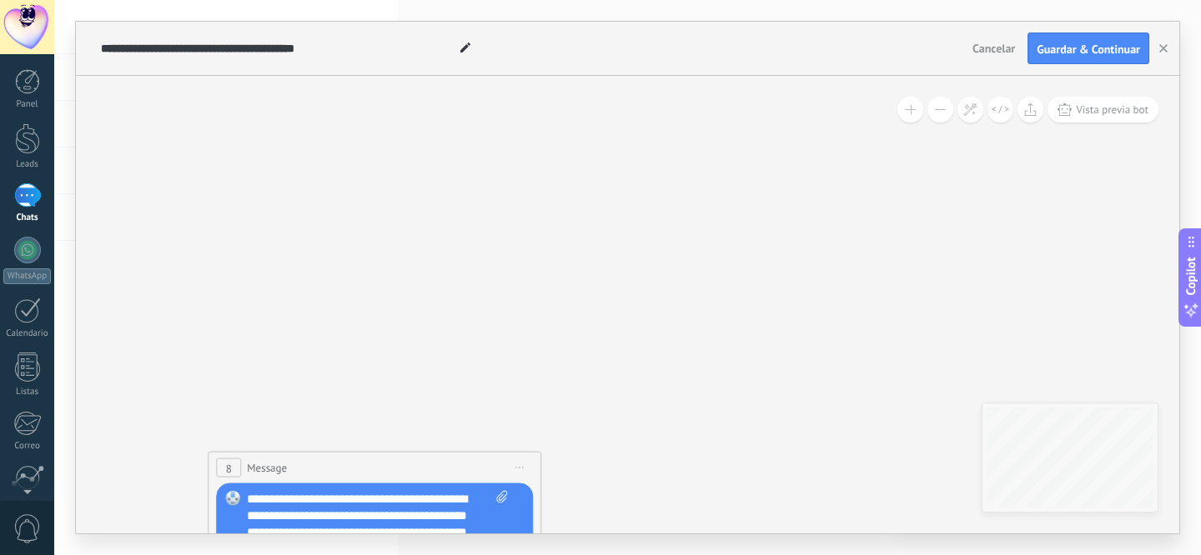
click at [518, 470] on span "Iniciar vista previa aquí Cambiar nombre Duplicar [GEOGRAPHIC_DATA]" at bounding box center [519, 468] width 27 height 24
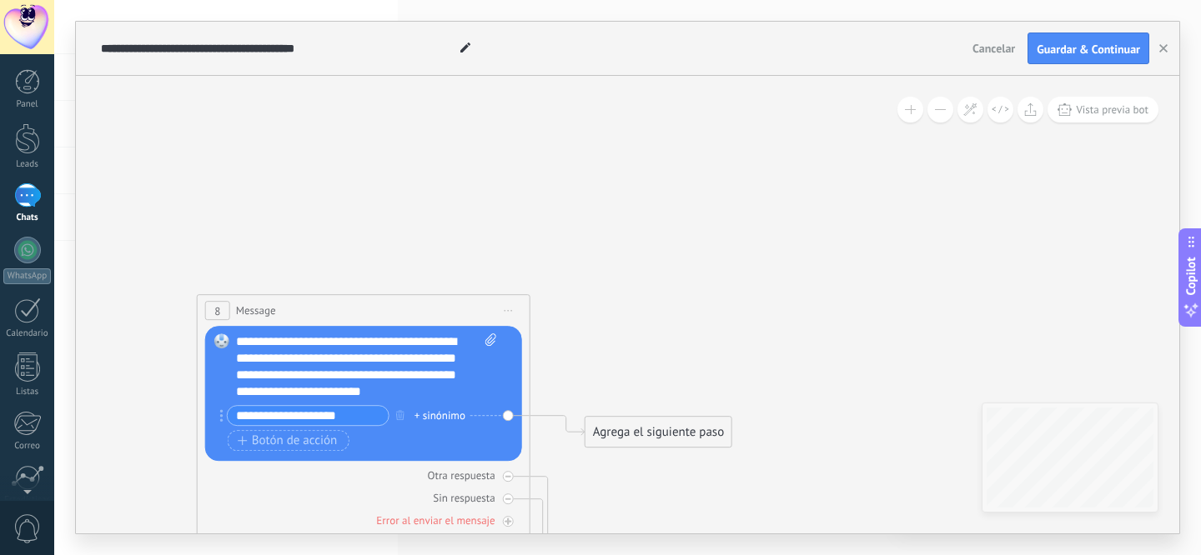
drag, startPoint x: 714, startPoint y: 474, endPoint x: 687, endPoint y: 290, distance: 186.3
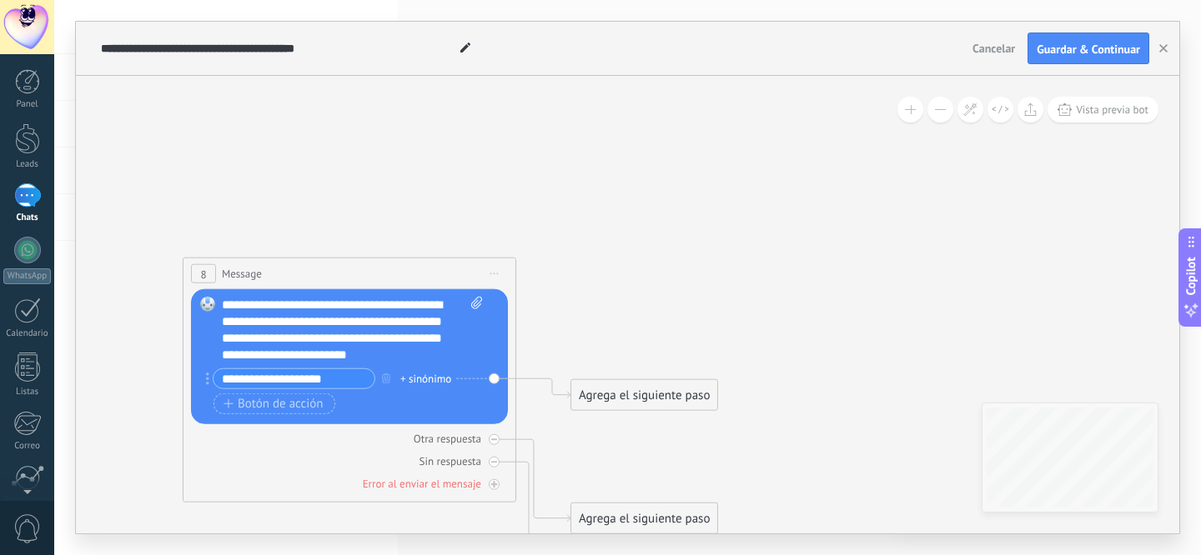
click at [505, 279] on span "Iniciar vista previa aquí Cambiar nombre Duplicar [GEOGRAPHIC_DATA]" at bounding box center [494, 274] width 27 height 24
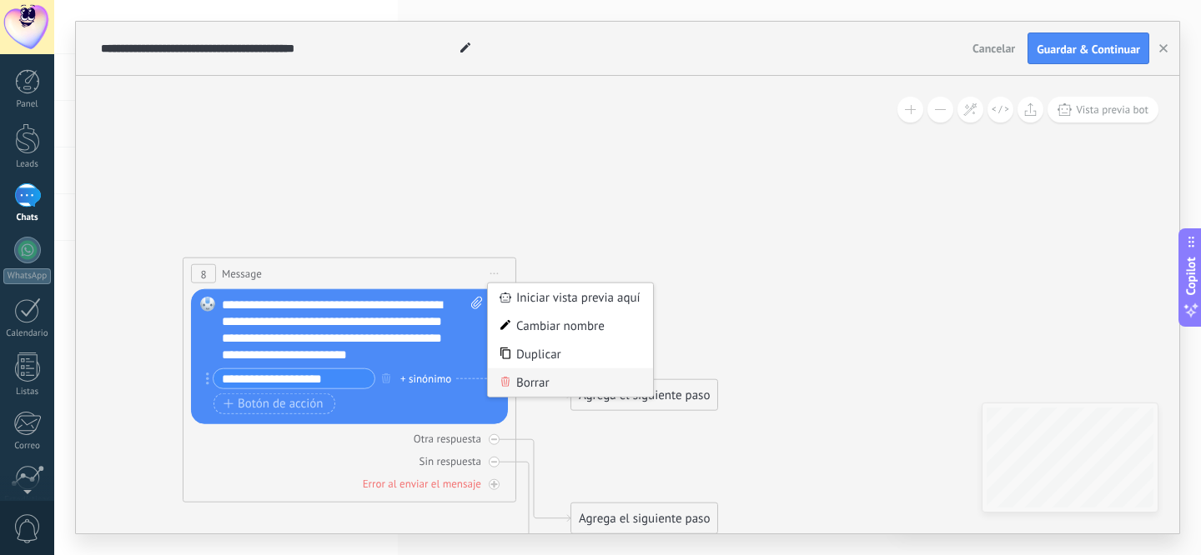
click at [534, 376] on div "Borrar" at bounding box center [570, 382] width 165 height 28
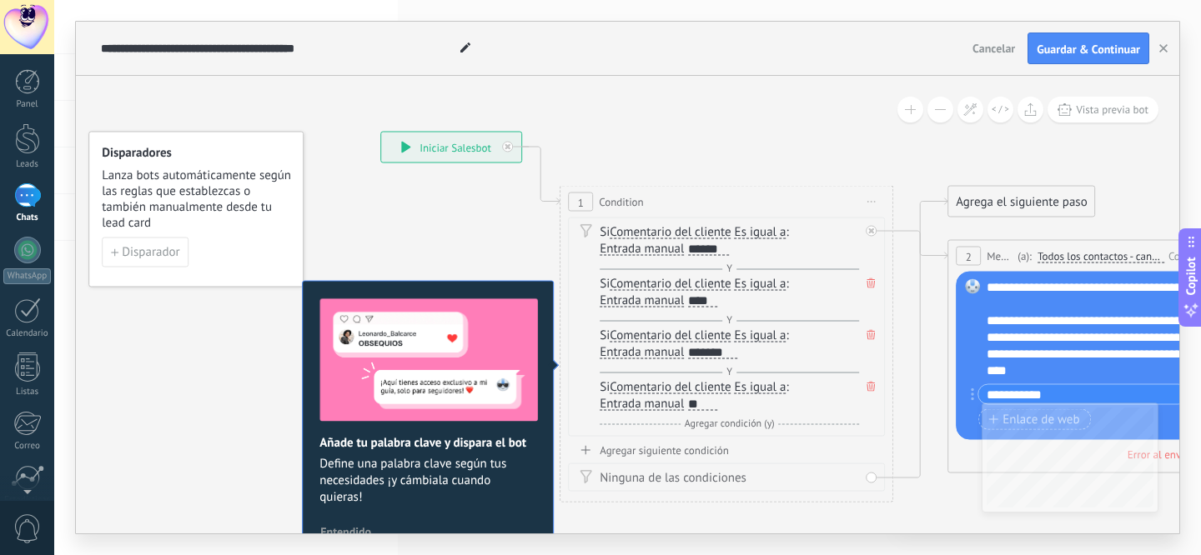
click at [459, 153] on div "**********" at bounding box center [451, 148] width 140 height 30
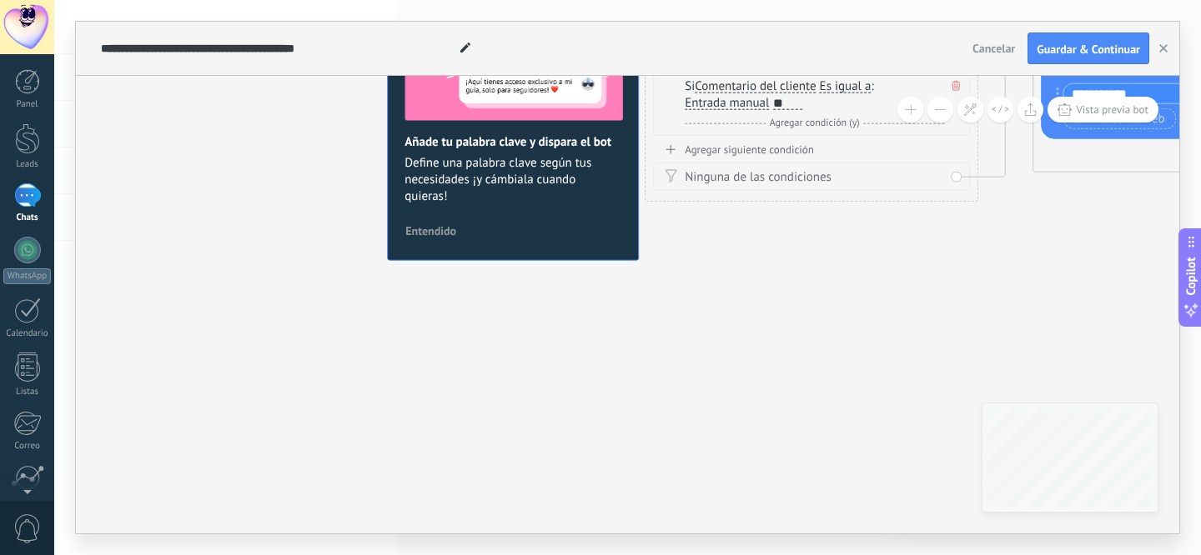
click at [444, 232] on span "Entendido" at bounding box center [430, 231] width 51 height 12
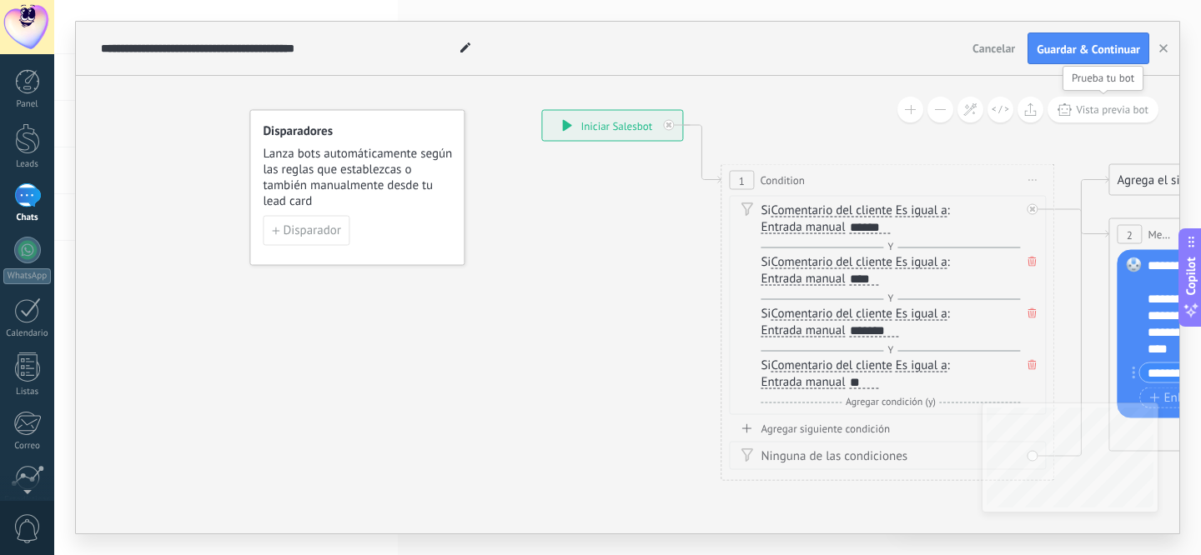
click at [1109, 115] on span "Vista previa bot" at bounding box center [1111, 110] width 73 height 14
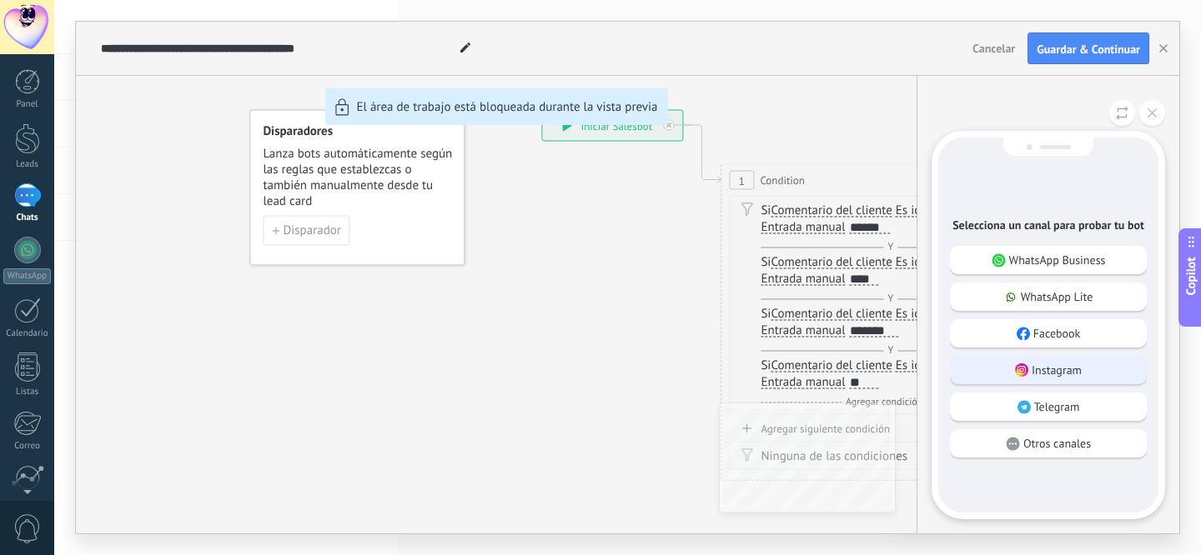
click at [1028, 364] on div "Instagram" at bounding box center [1048, 370] width 197 height 28
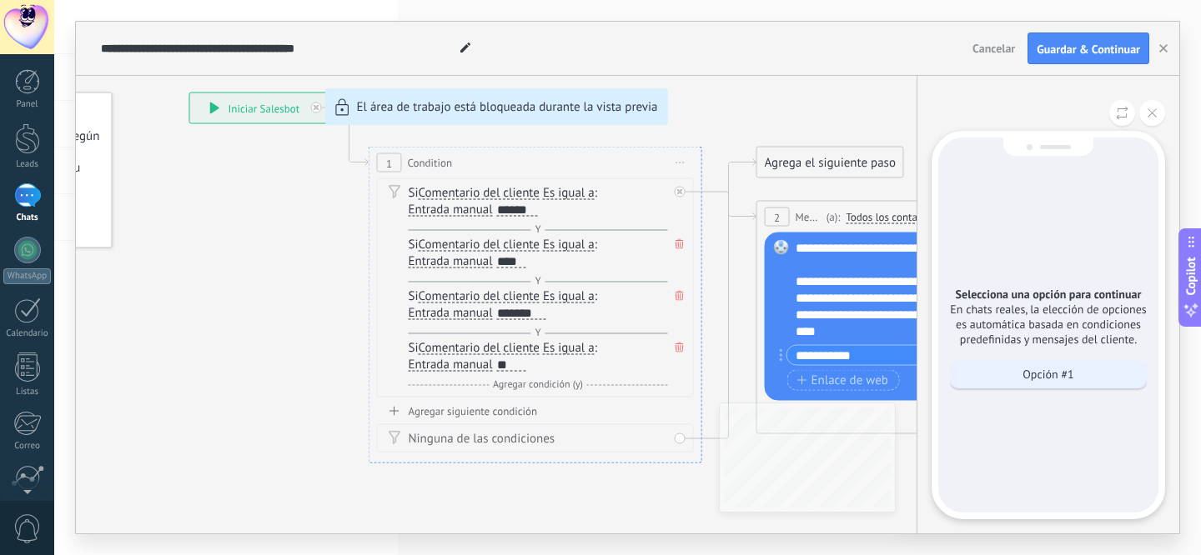
click at [976, 389] on div "Opción #1" at bounding box center [1048, 374] width 197 height 28
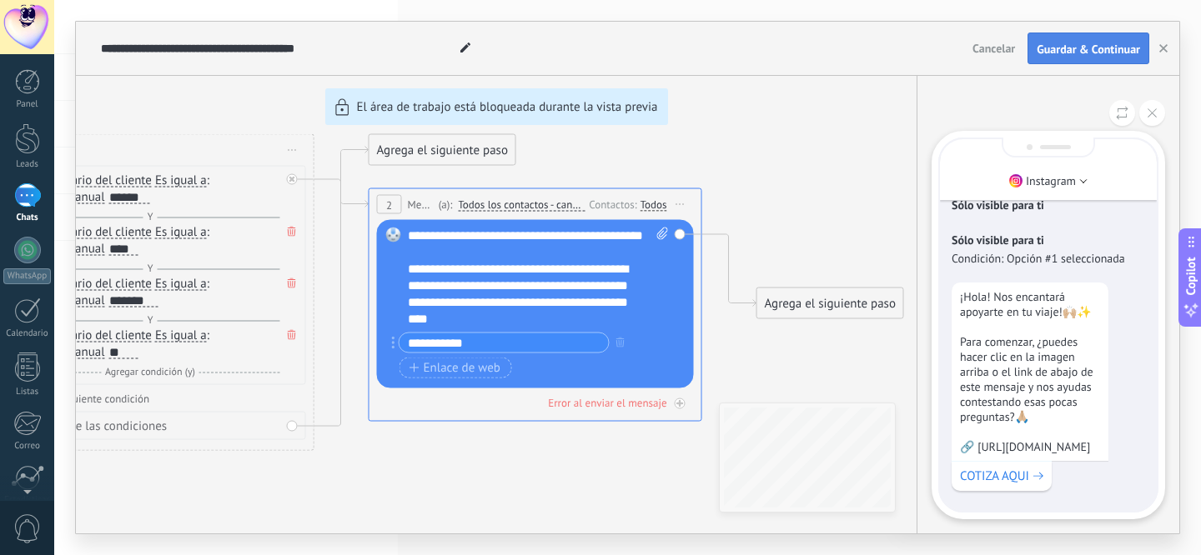
click at [1116, 54] on span "Guardar & Continuar" at bounding box center [1087, 49] width 103 height 12
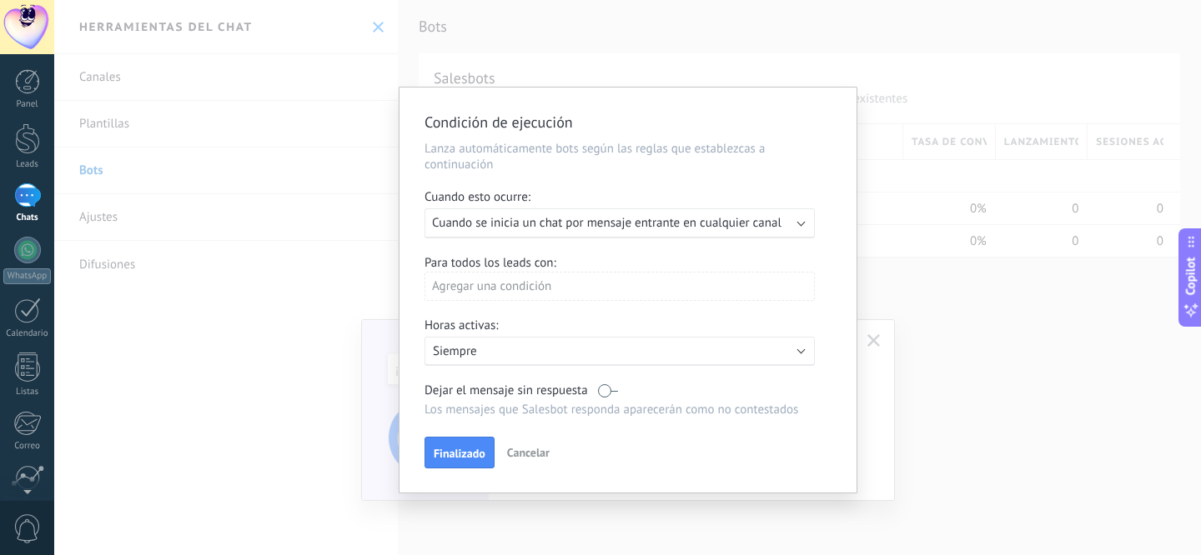
click at [520, 233] on div "Ejecutar: Cuando se inicia un chat por mensaje entrante en cualquier canal" at bounding box center [619, 223] width 390 height 30
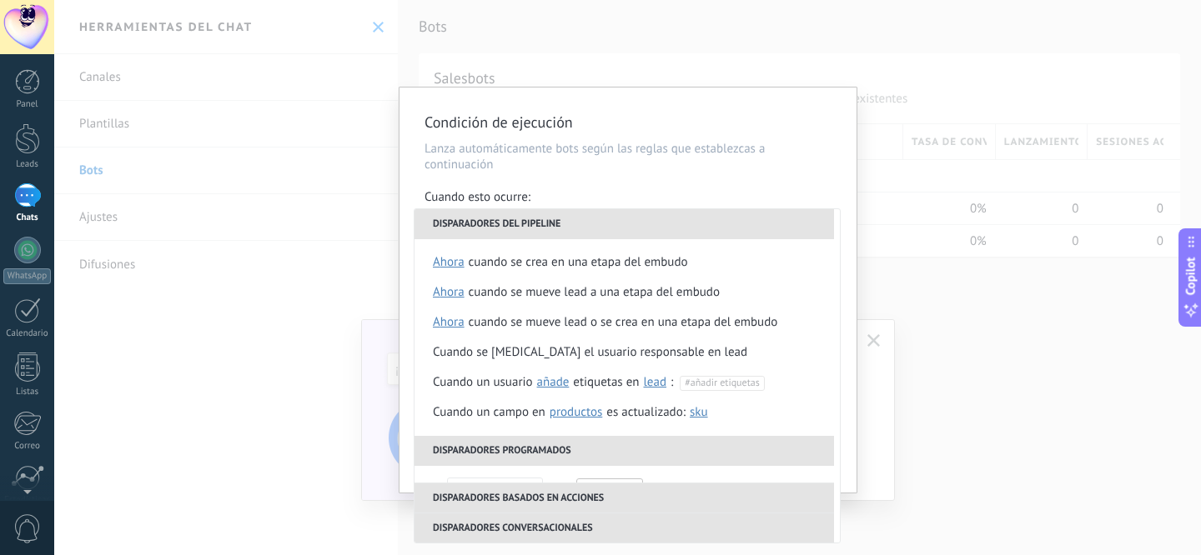
click at [554, 181] on div "Condición de ejecución Lanza automáticamente bots según las reglas que establez…" at bounding box center [627, 290] width 457 height 405
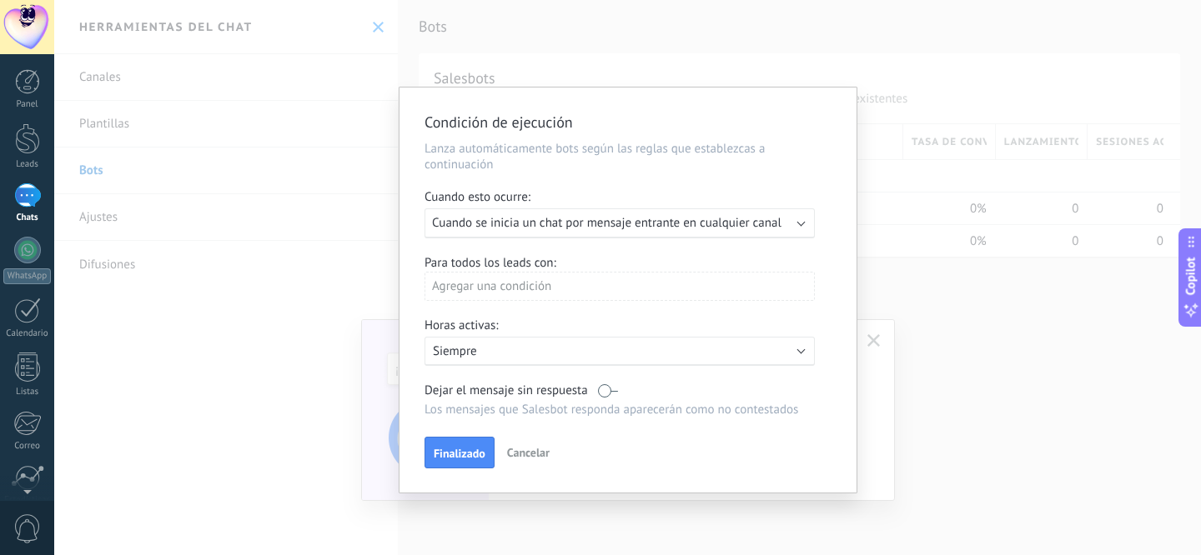
click at [552, 301] on div "Agregar una condición" at bounding box center [619, 286] width 390 height 29
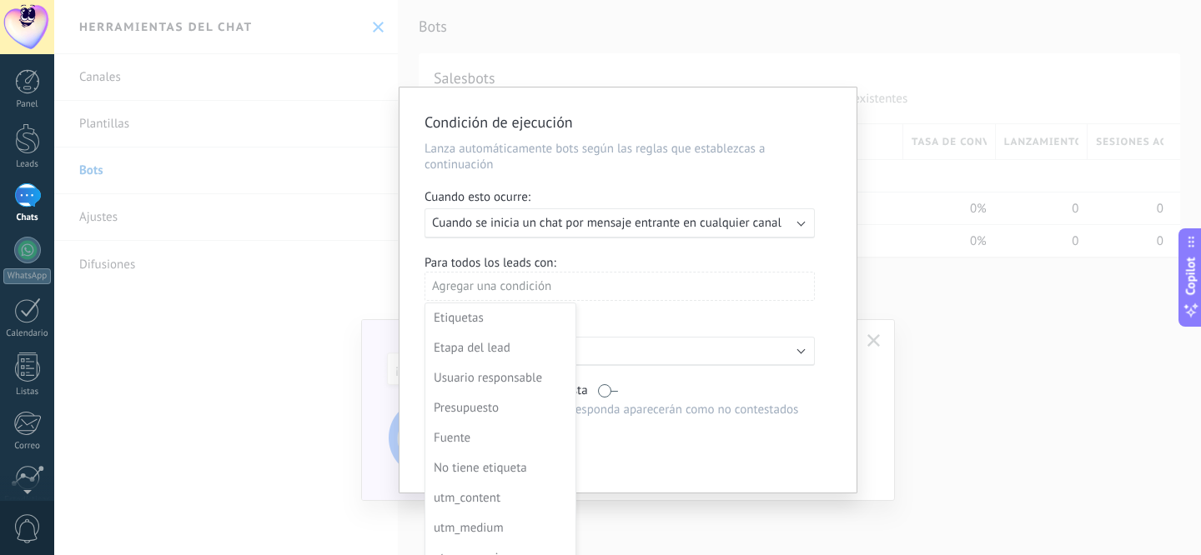
click at [569, 291] on div at bounding box center [627, 292] width 457 height 409
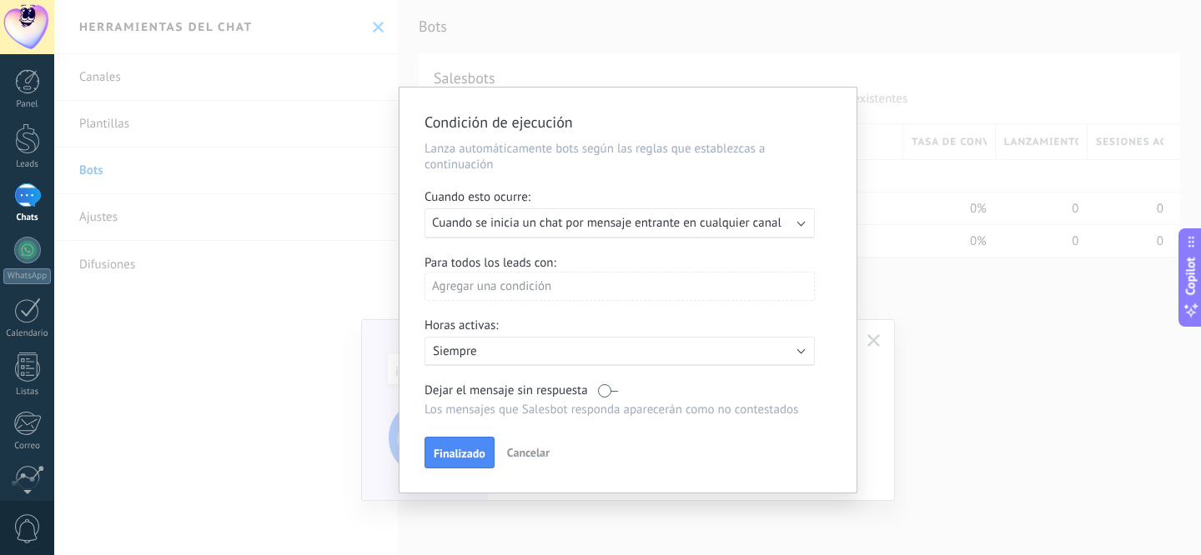
click at [736, 221] on span "Cuando se inicia un chat por mensaje entrante en cualquier canal" at bounding box center [606, 223] width 349 height 16
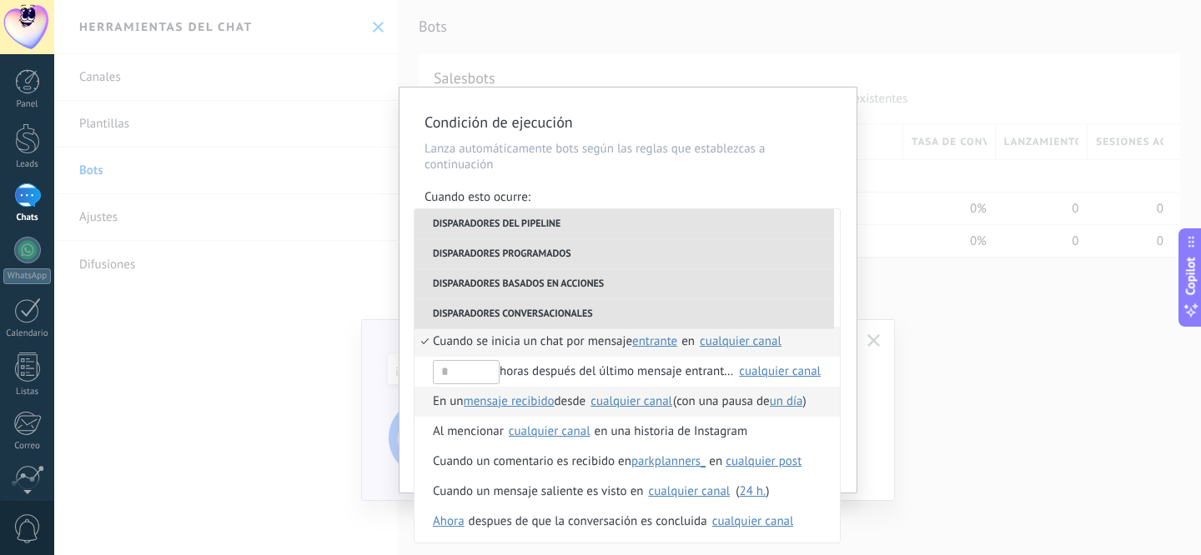
scroll to position [424, 0]
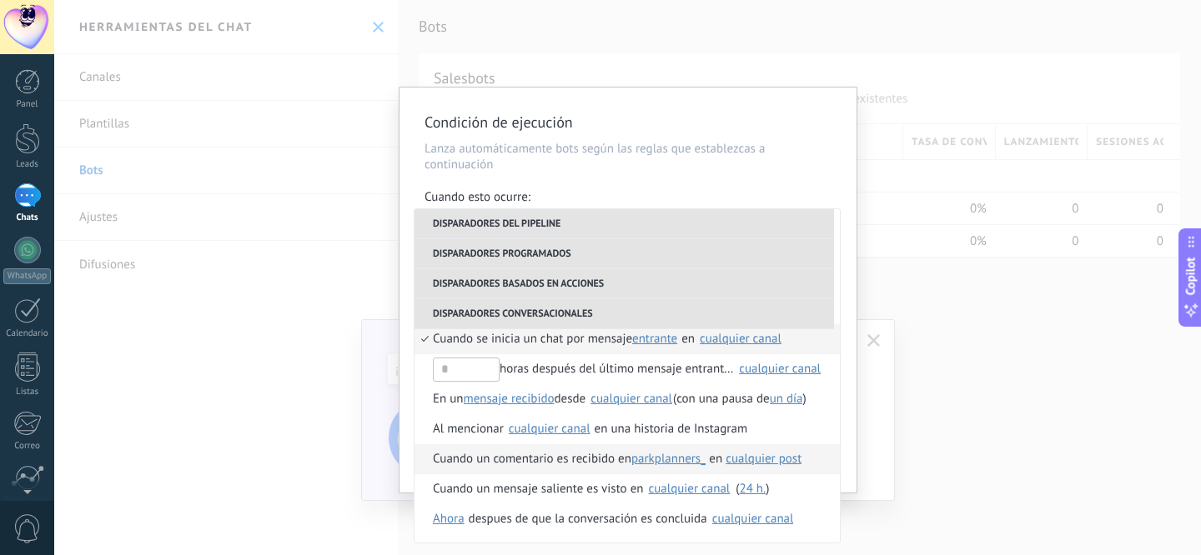
click at [585, 460] on span "Cuando un comentario es recibido en" at bounding box center [532, 459] width 198 height 30
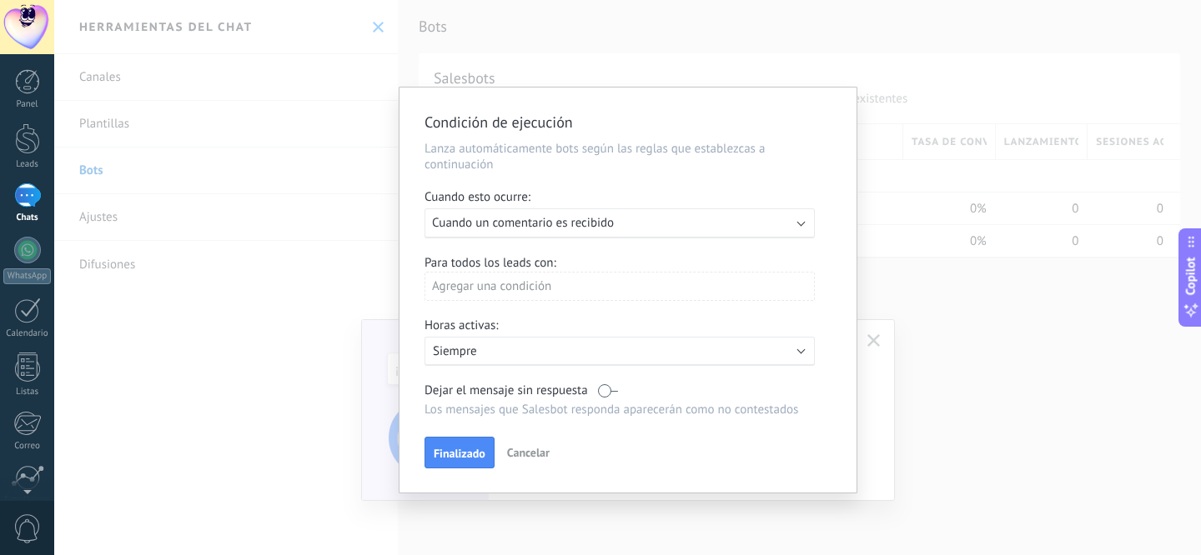
click at [626, 231] on div "Ejecutar: Cuando un comentario es recibido" at bounding box center [613, 223] width 362 height 16
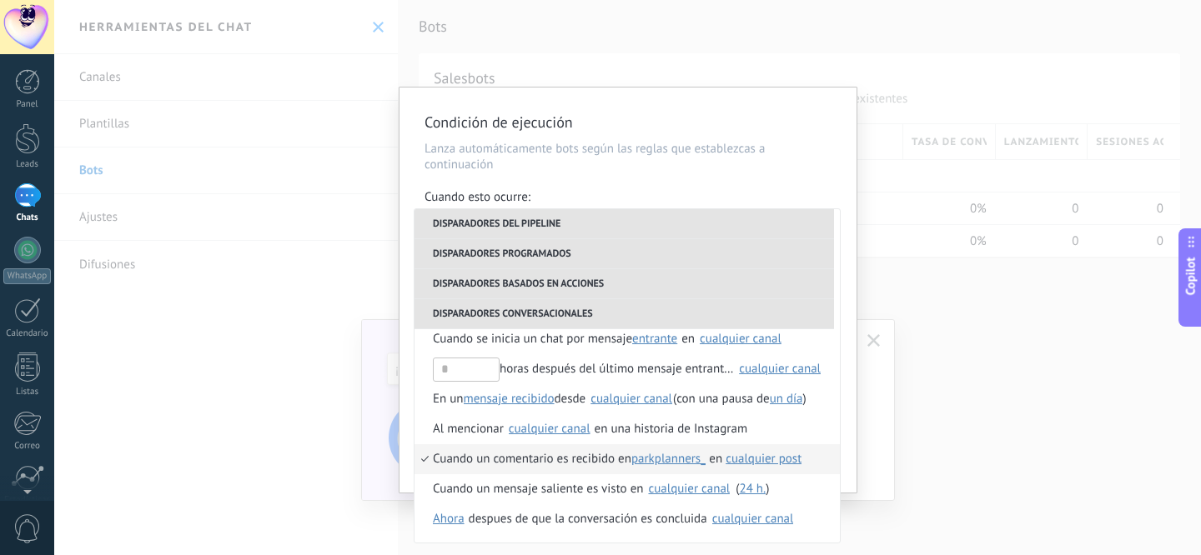
click at [766, 466] on span "cualquier post" at bounding box center [763, 459] width 76 height 16
click at [885, 494] on span "escoger posts" at bounding box center [904, 490] width 73 height 16
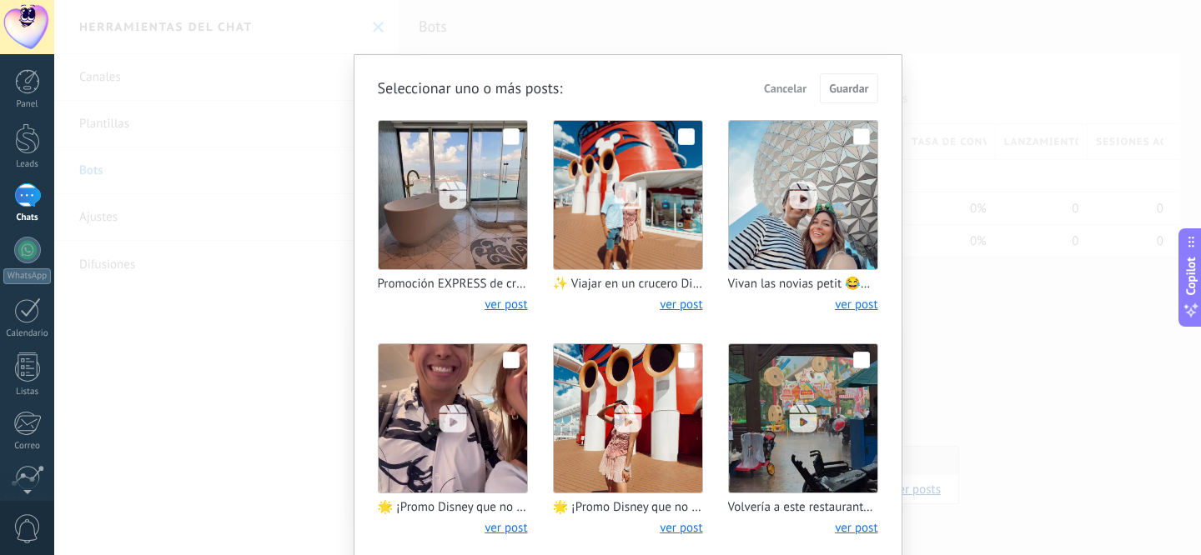
click at [784, 85] on span "Cancelar" at bounding box center [785, 89] width 43 height 12
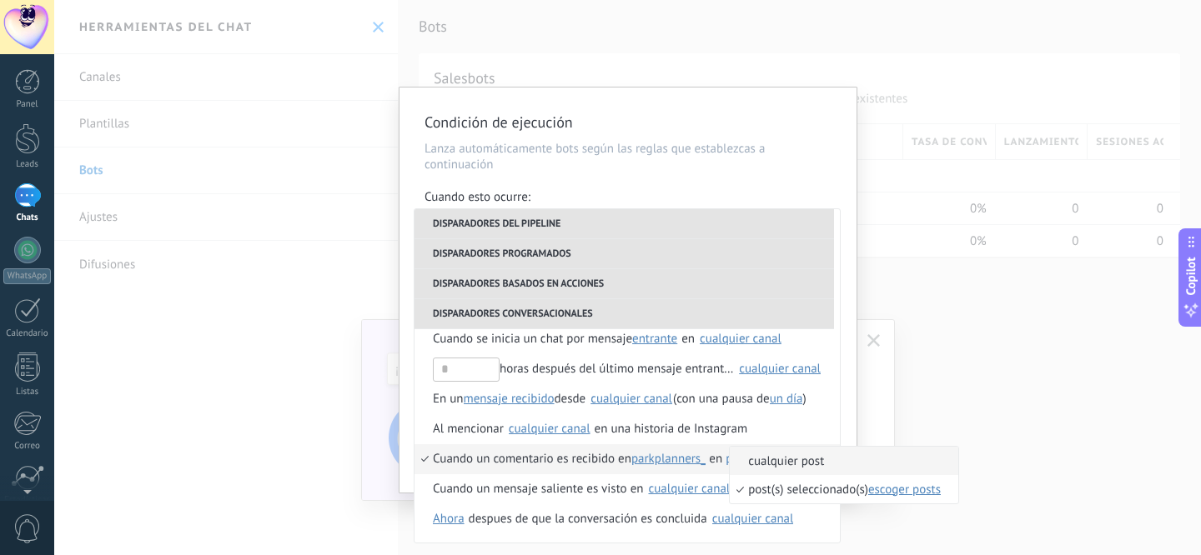
click at [960, 372] on div at bounding box center [600, 277] width 1201 height 555
click at [529, 455] on div at bounding box center [600, 277] width 1201 height 555
click at [529, 456] on div at bounding box center [600, 277] width 1201 height 555
click at [800, 181] on div at bounding box center [600, 277] width 1201 height 555
click at [694, 464] on div at bounding box center [600, 277] width 1201 height 555
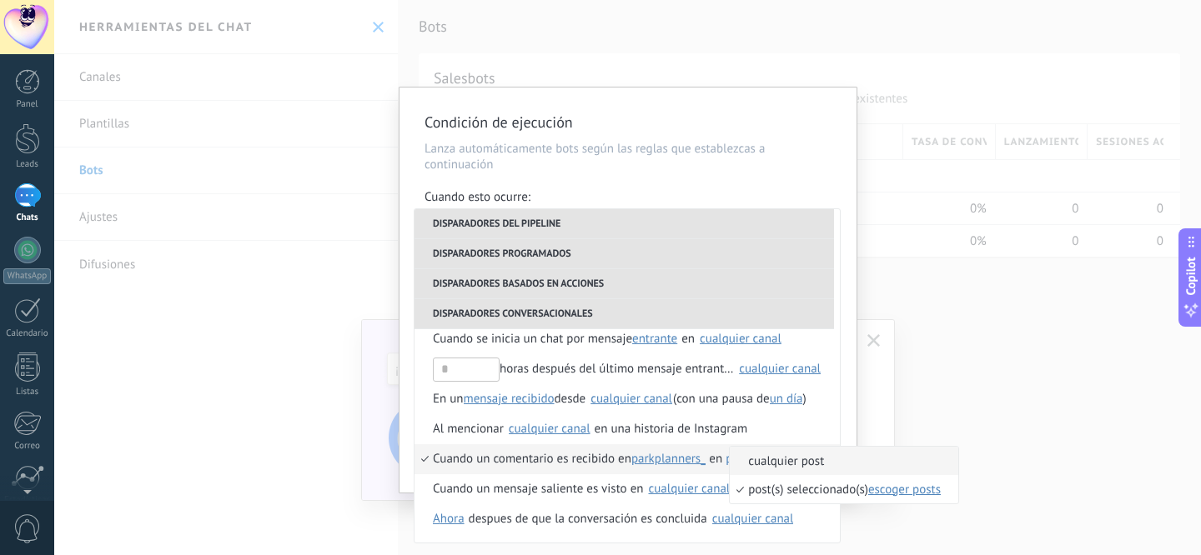
click at [602, 447] on div at bounding box center [600, 277] width 1201 height 555
click at [617, 439] on div at bounding box center [600, 277] width 1201 height 555
click at [627, 427] on div at bounding box center [600, 277] width 1201 height 555
click at [750, 464] on span "cualquier post" at bounding box center [834, 462] width 211 height 16
click at [928, 368] on div "**********" at bounding box center [627, 277] width 1146 height 555
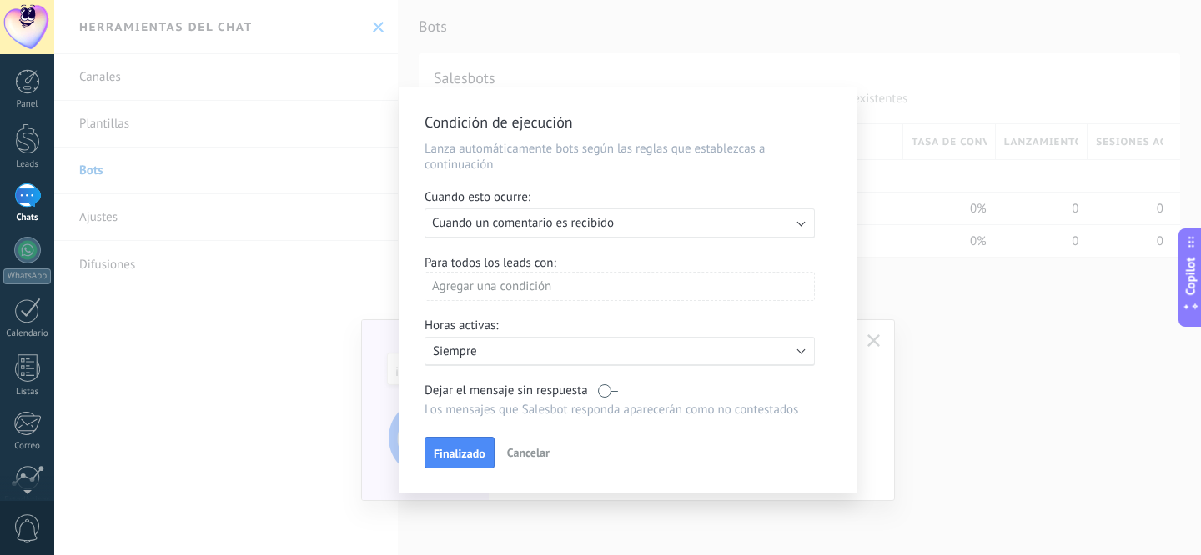
click at [619, 300] on div "Agregar una condición" at bounding box center [619, 286] width 390 height 29
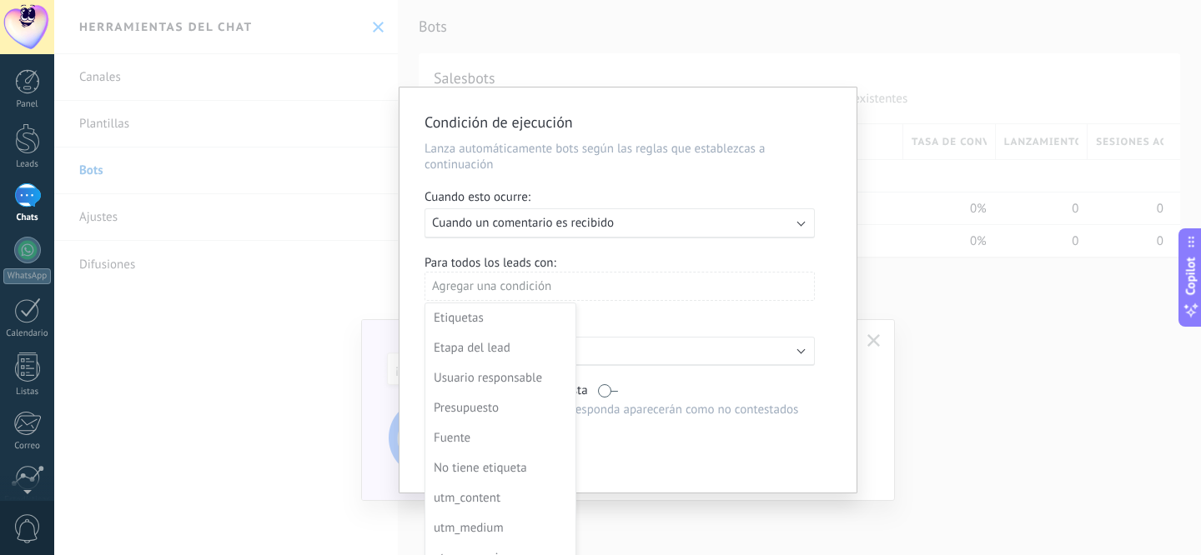
click at [620, 298] on div at bounding box center [627, 292] width 457 height 409
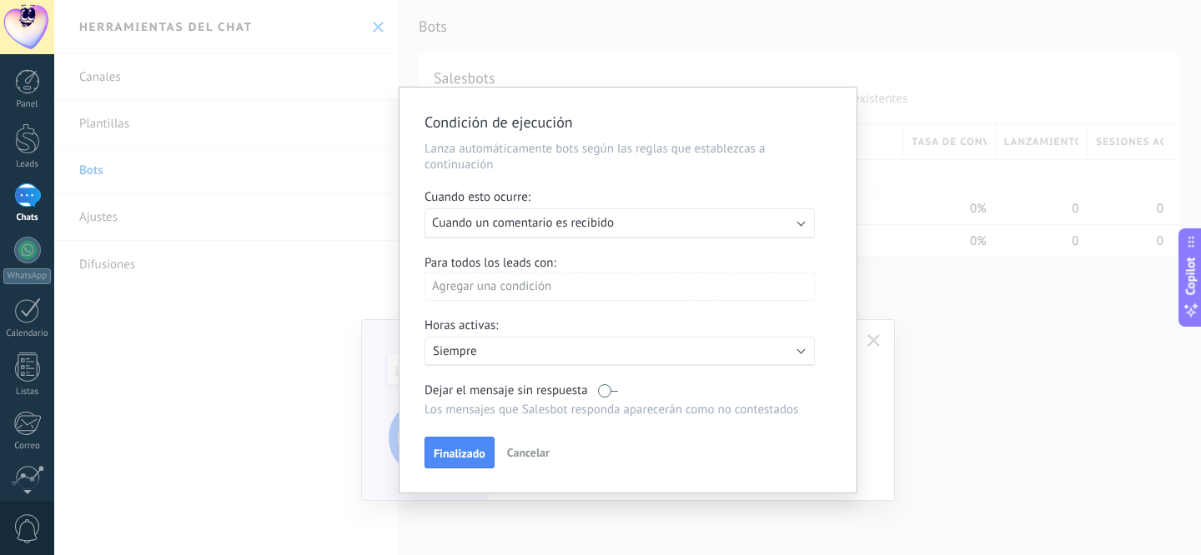
click at [620, 298] on div "Agregar una condición" at bounding box center [619, 286] width 390 height 29
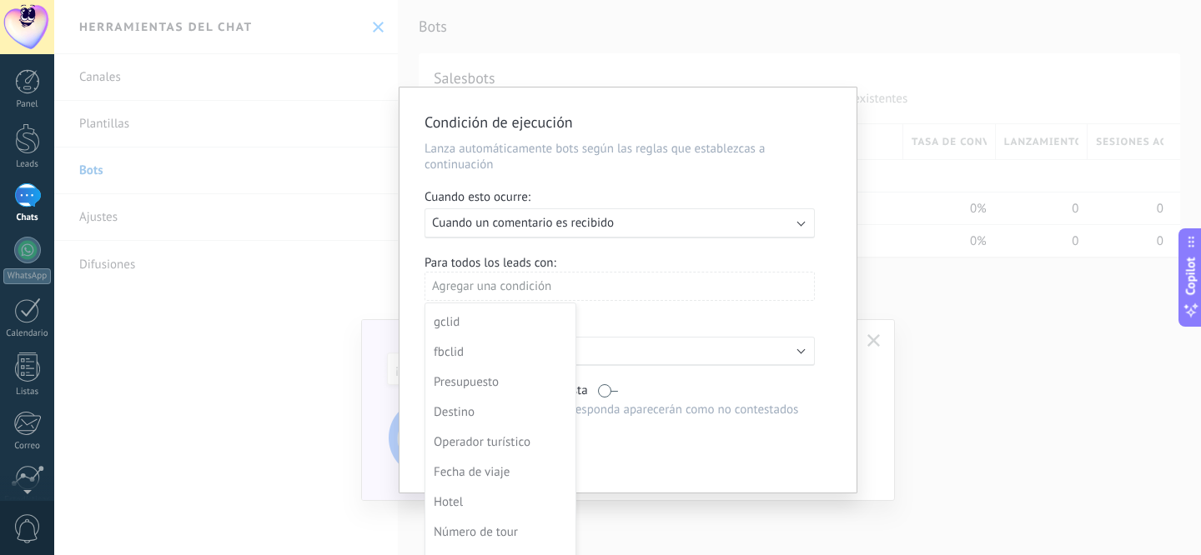
scroll to position [0, 0]
click at [955, 438] on div "Condición de ejecución Lanza automáticamente bots según las reglas que establez…" at bounding box center [627, 277] width 1146 height 555
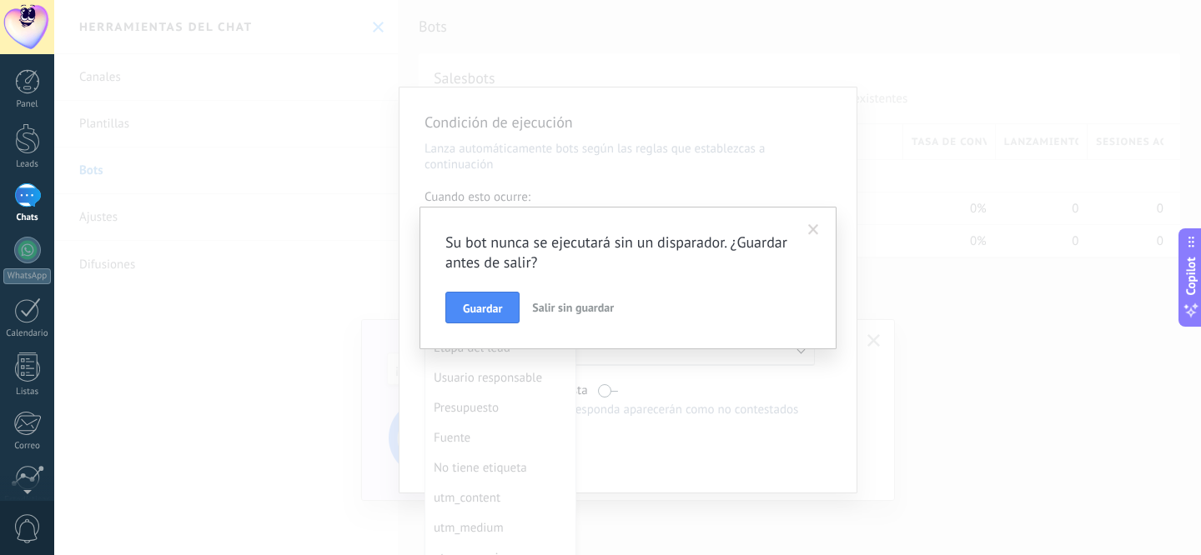
click at [815, 224] on span at bounding box center [813, 230] width 11 height 12
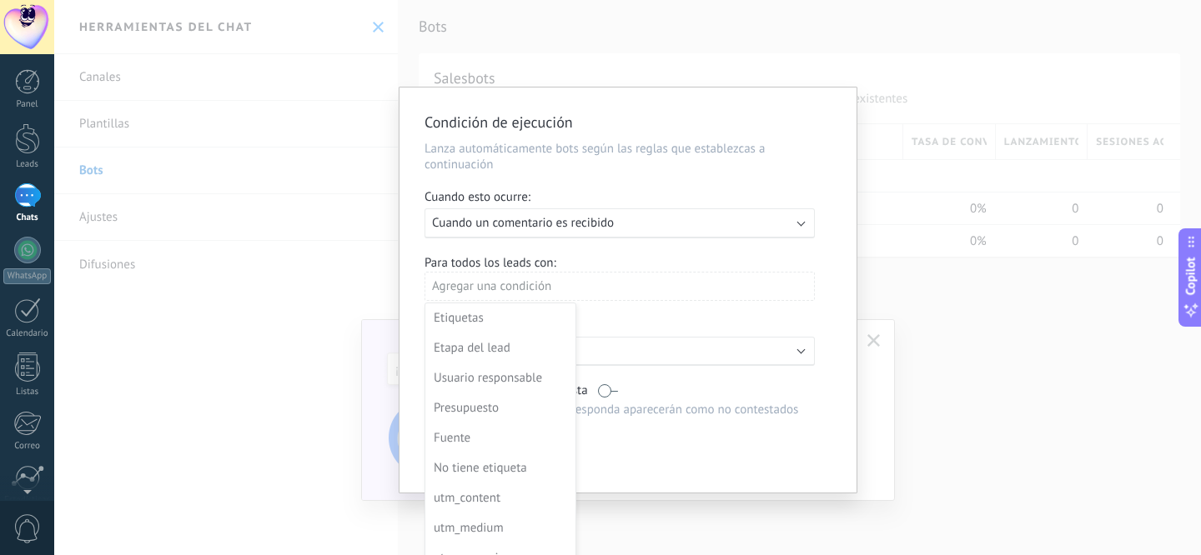
click at [546, 291] on div at bounding box center [627, 292] width 457 height 409
